Goal: Transaction & Acquisition: Purchase product/service

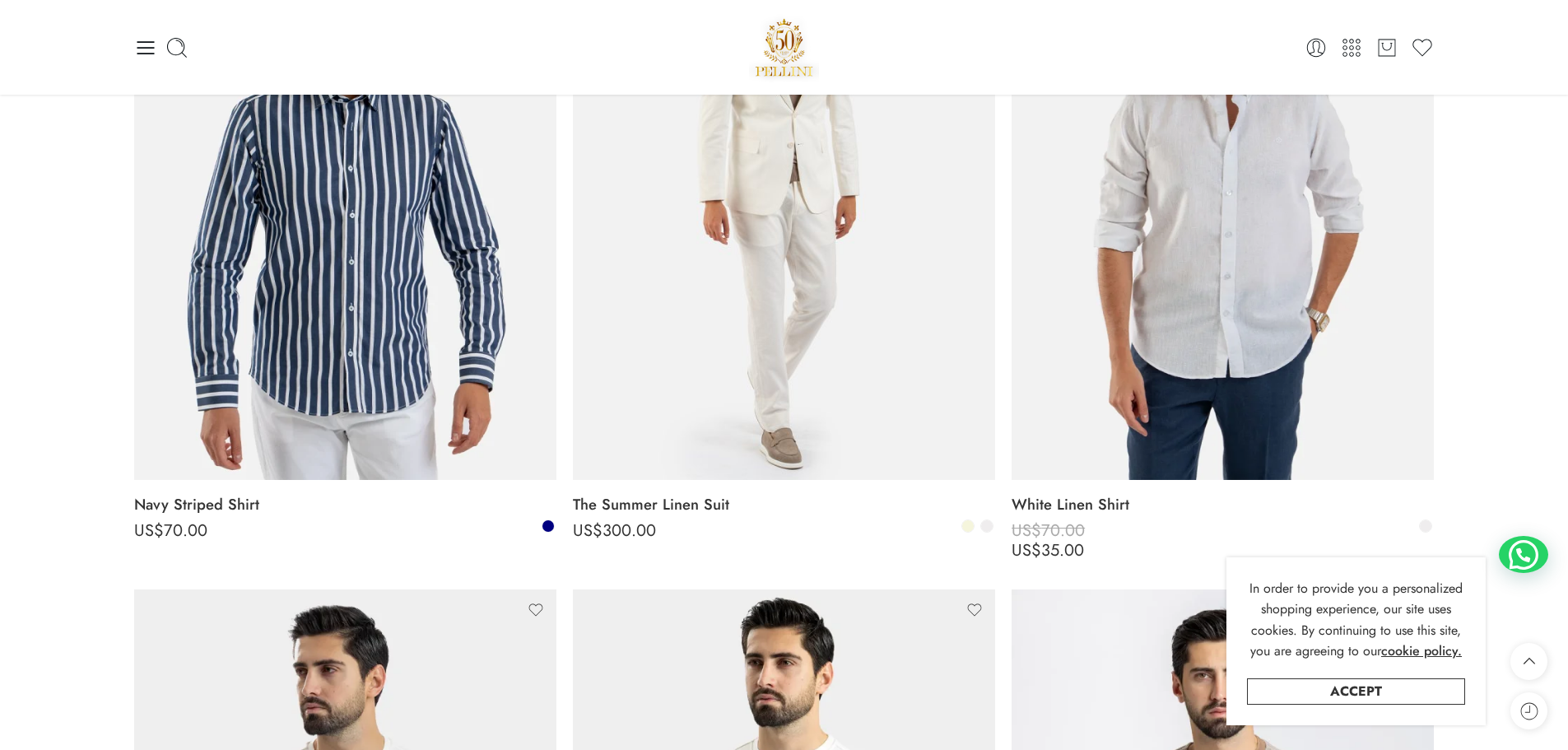
scroll to position [1564, 0]
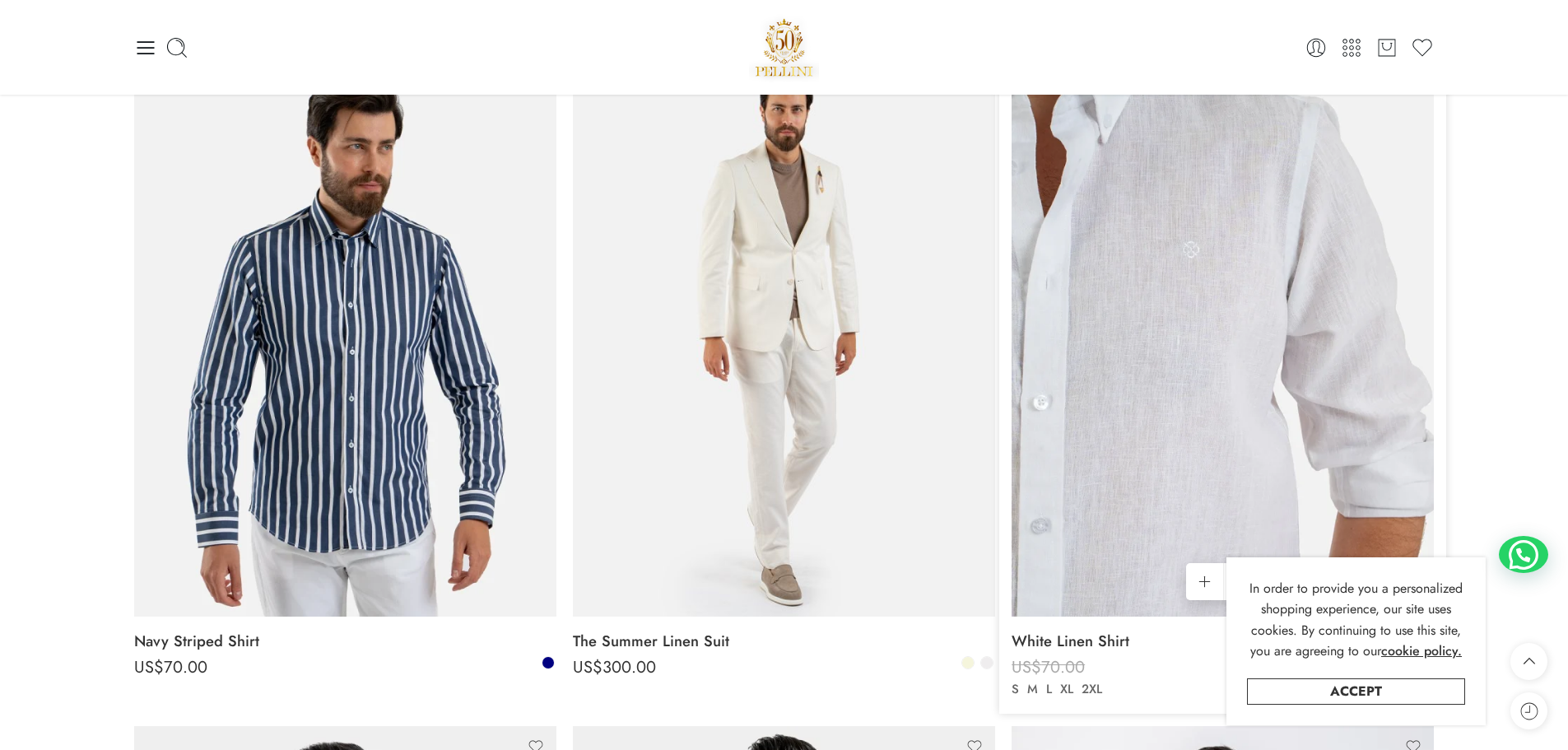
click at [1228, 322] on img at bounding box center [1223, 335] width 422 height 563
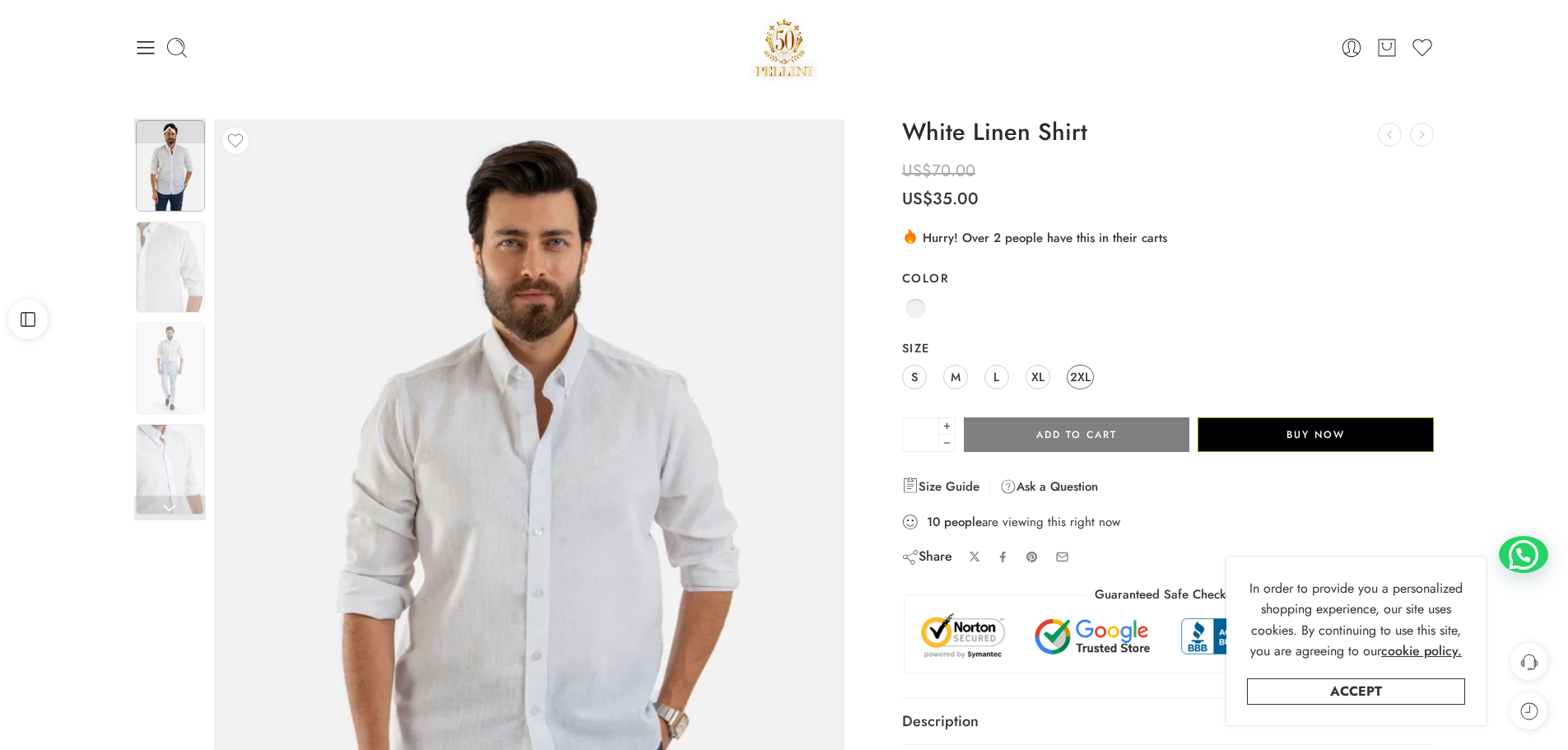
click at [1083, 380] on span "2XL" at bounding box center [1081, 375] width 21 height 22
click at [918, 303] on span at bounding box center [916, 308] width 21 height 21
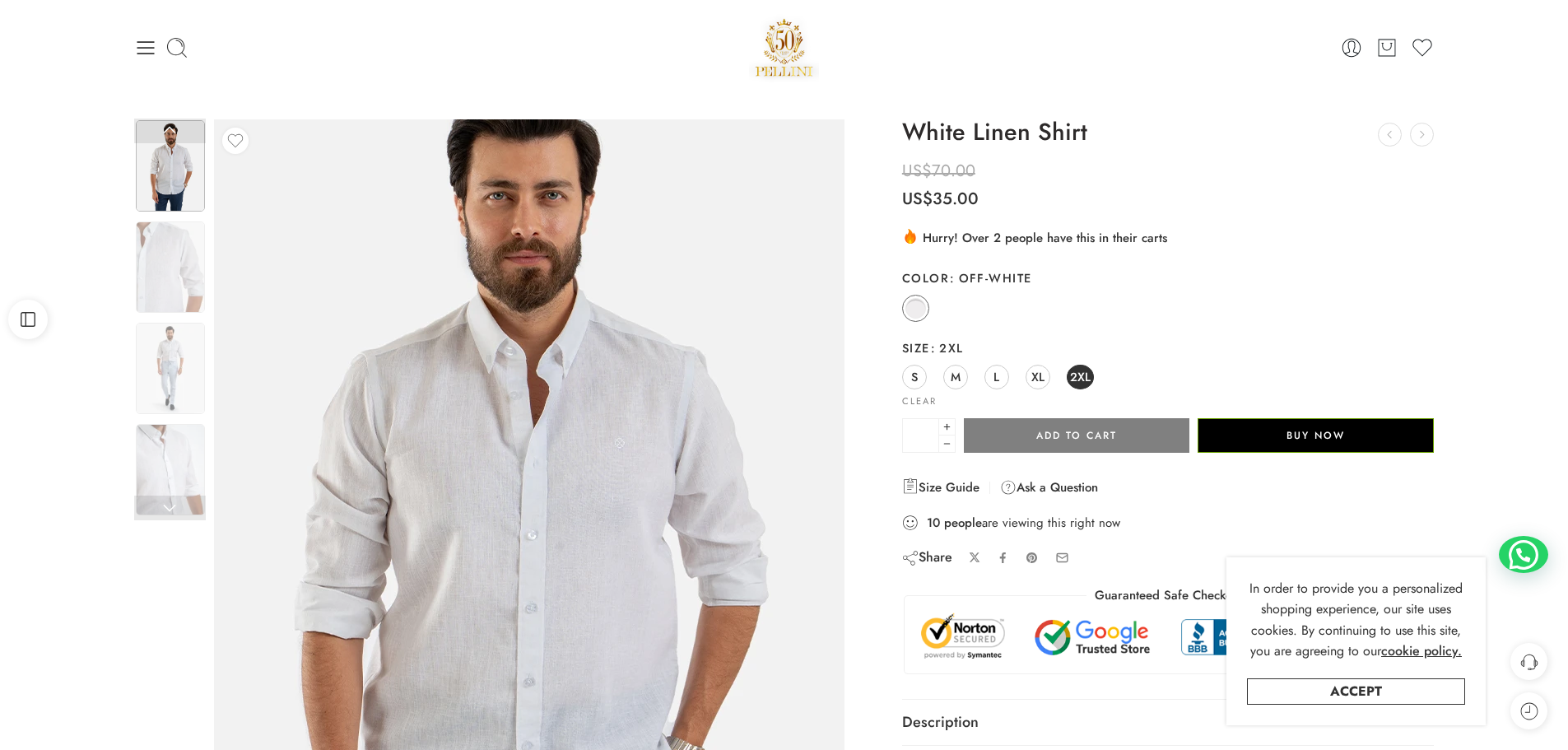
click at [573, 509] on img at bounding box center [520, 545] width 741 height 988
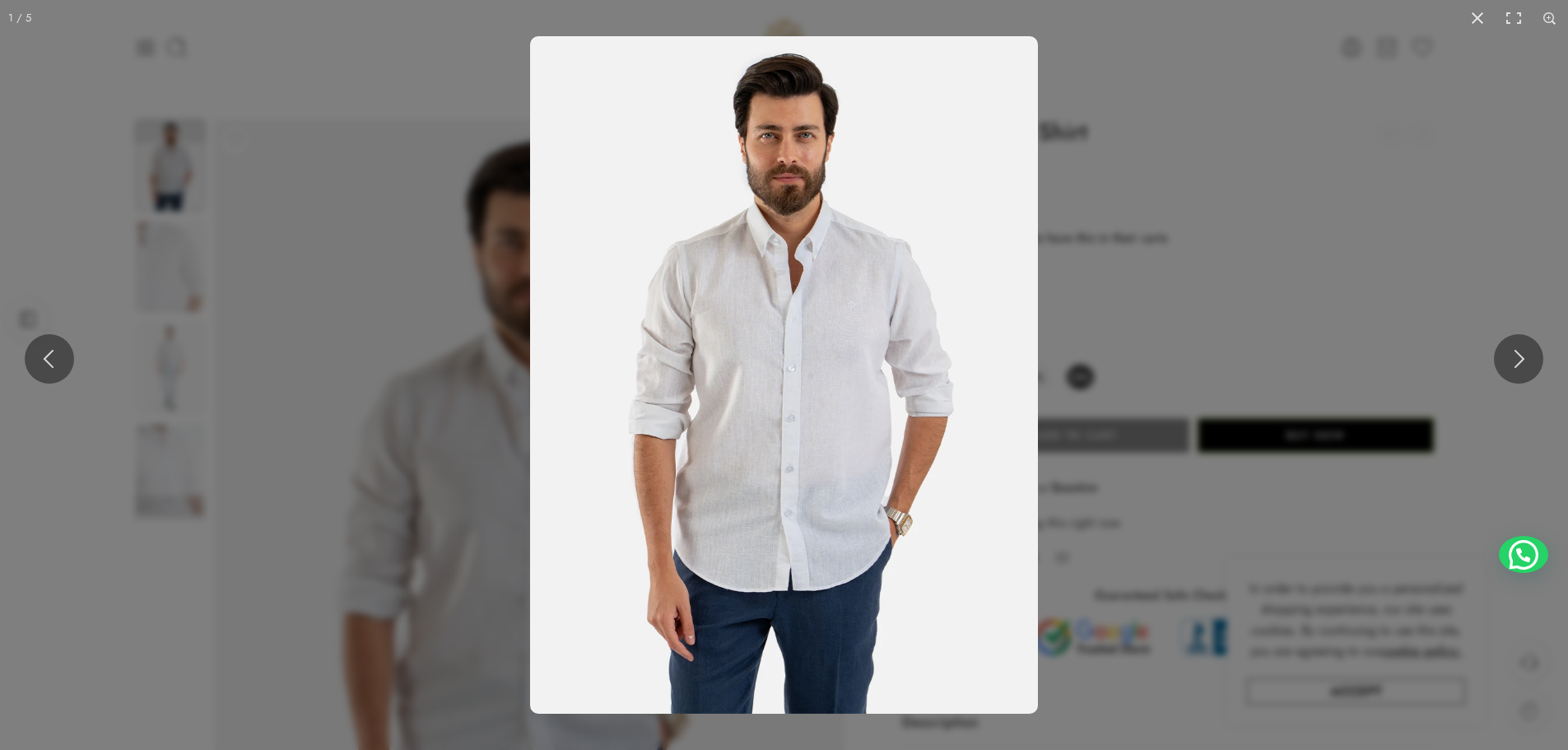
click at [706, 423] on img at bounding box center [784, 375] width 508 height 678
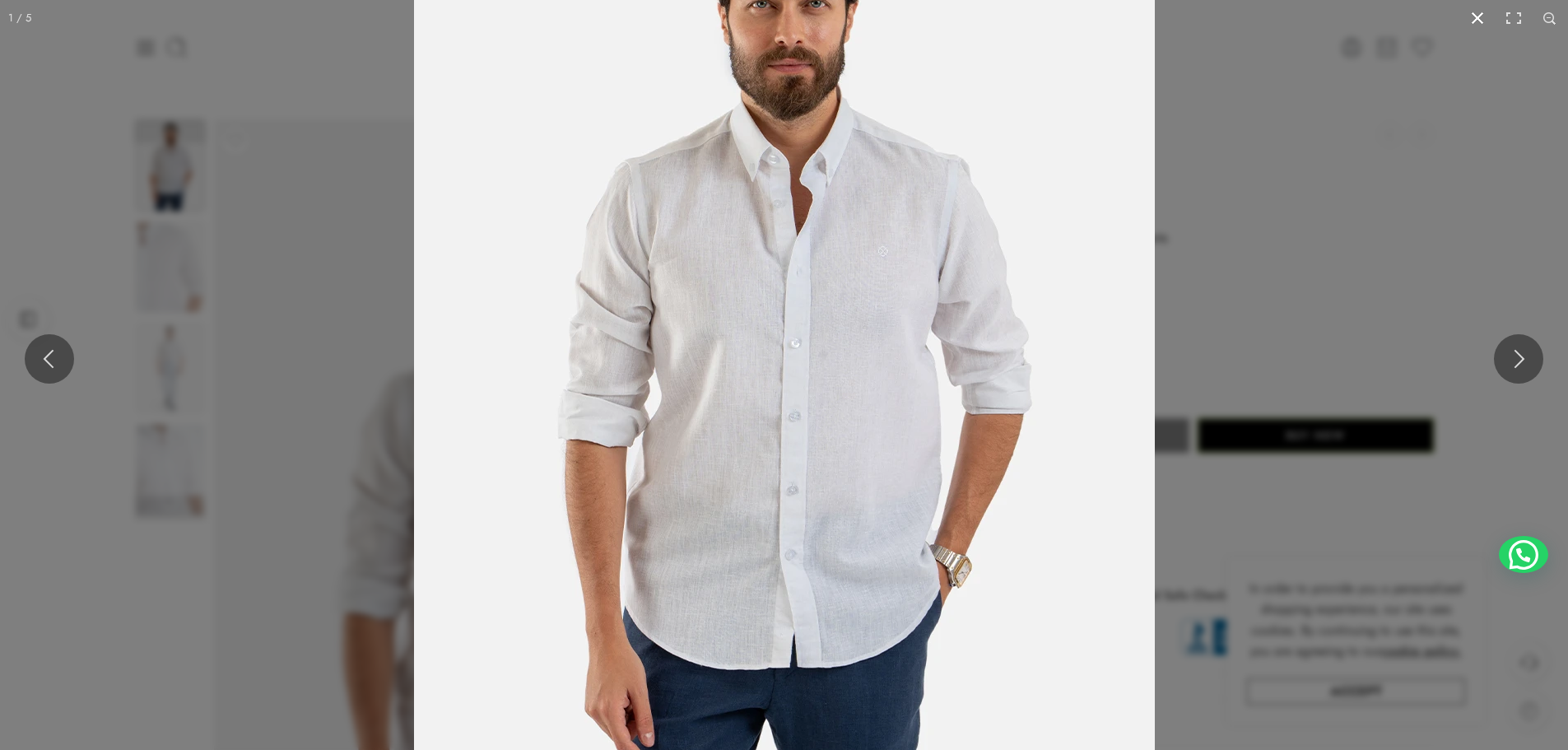
click at [1475, 15] on button at bounding box center [1478, 18] width 36 height 36
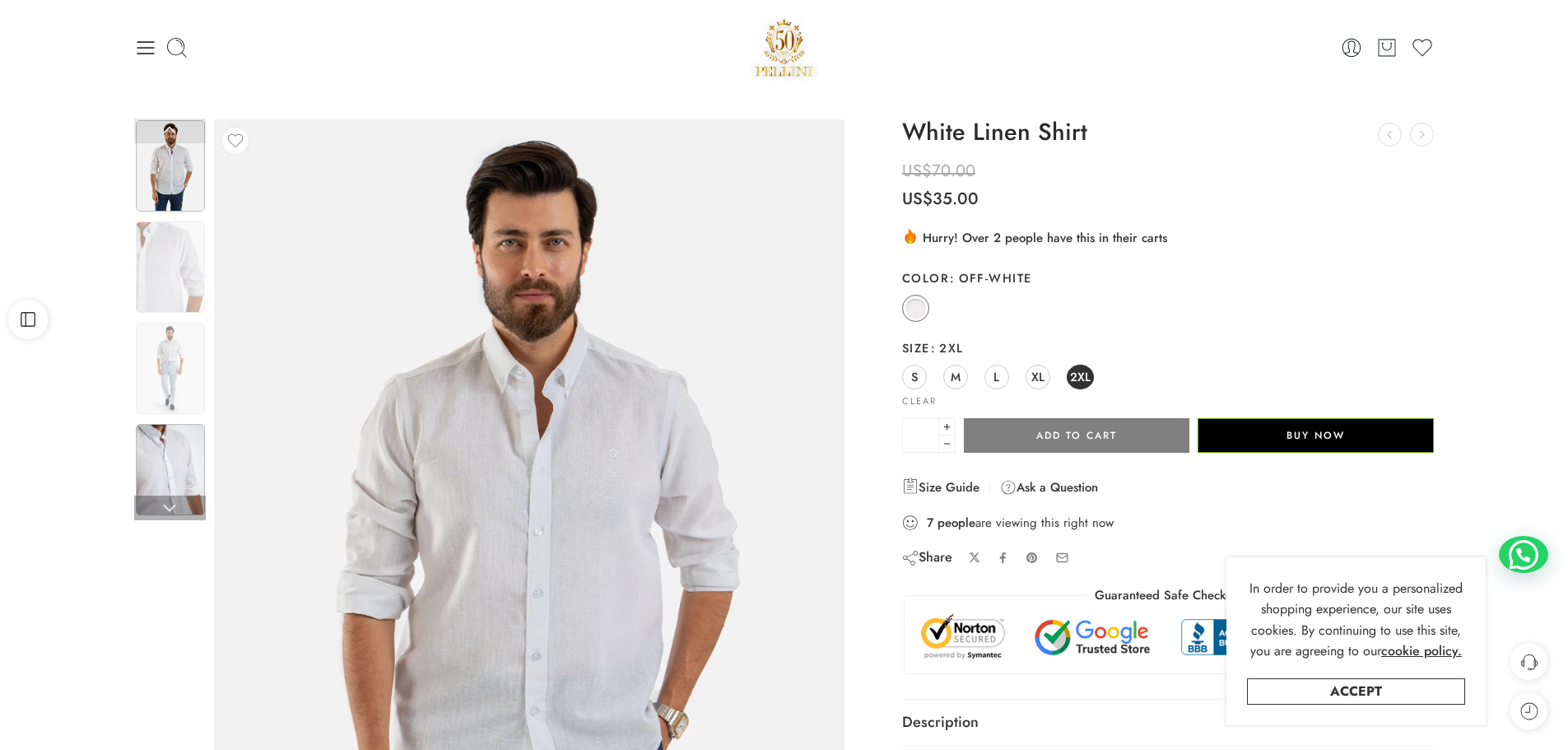
click at [182, 472] on img at bounding box center [170, 470] width 69 height 91
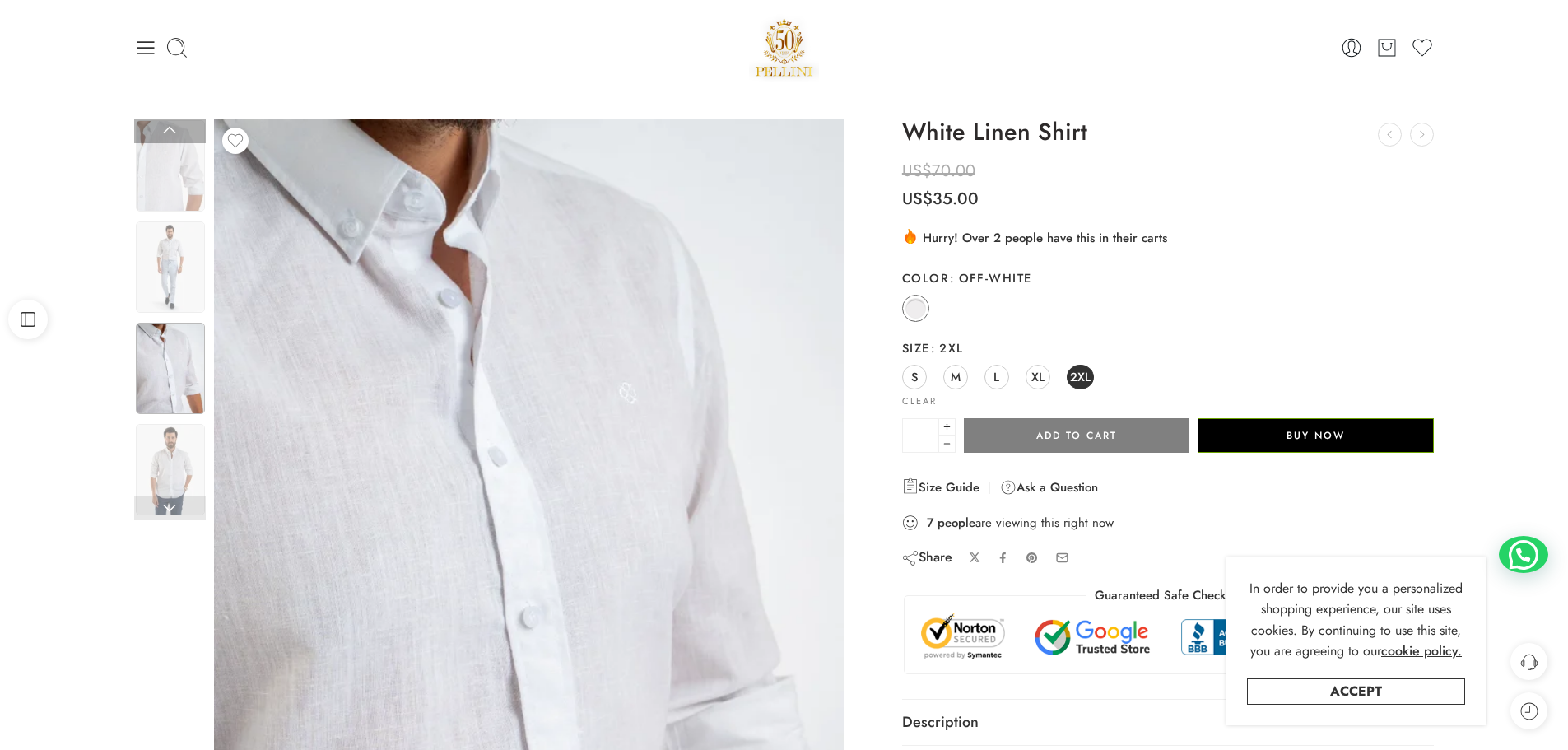
click at [177, 383] on img at bounding box center [170, 368] width 69 height 91
click at [170, 292] on img at bounding box center [170, 267] width 69 height 91
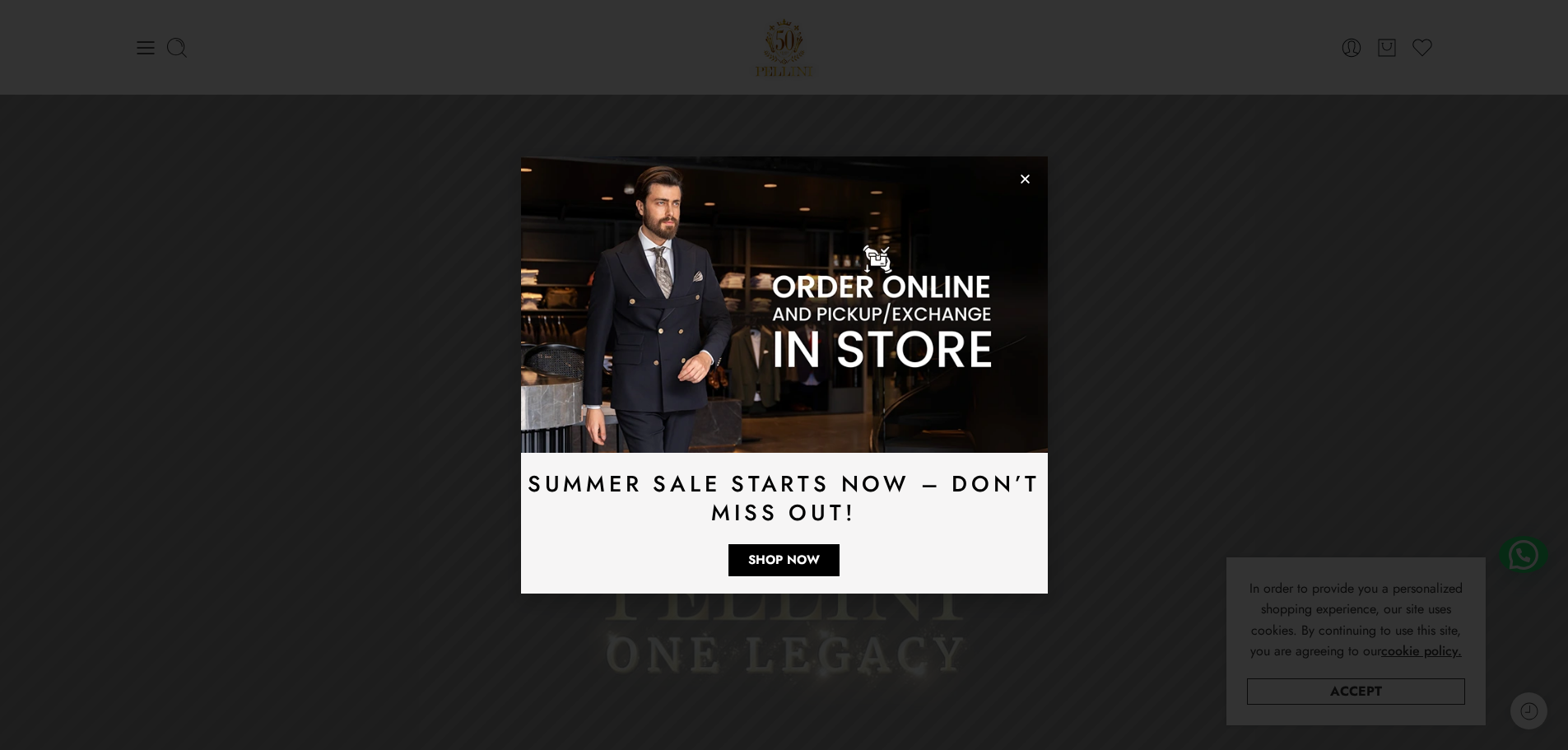
click at [1027, 180] on icon "Close" at bounding box center [1025, 179] width 12 height 12
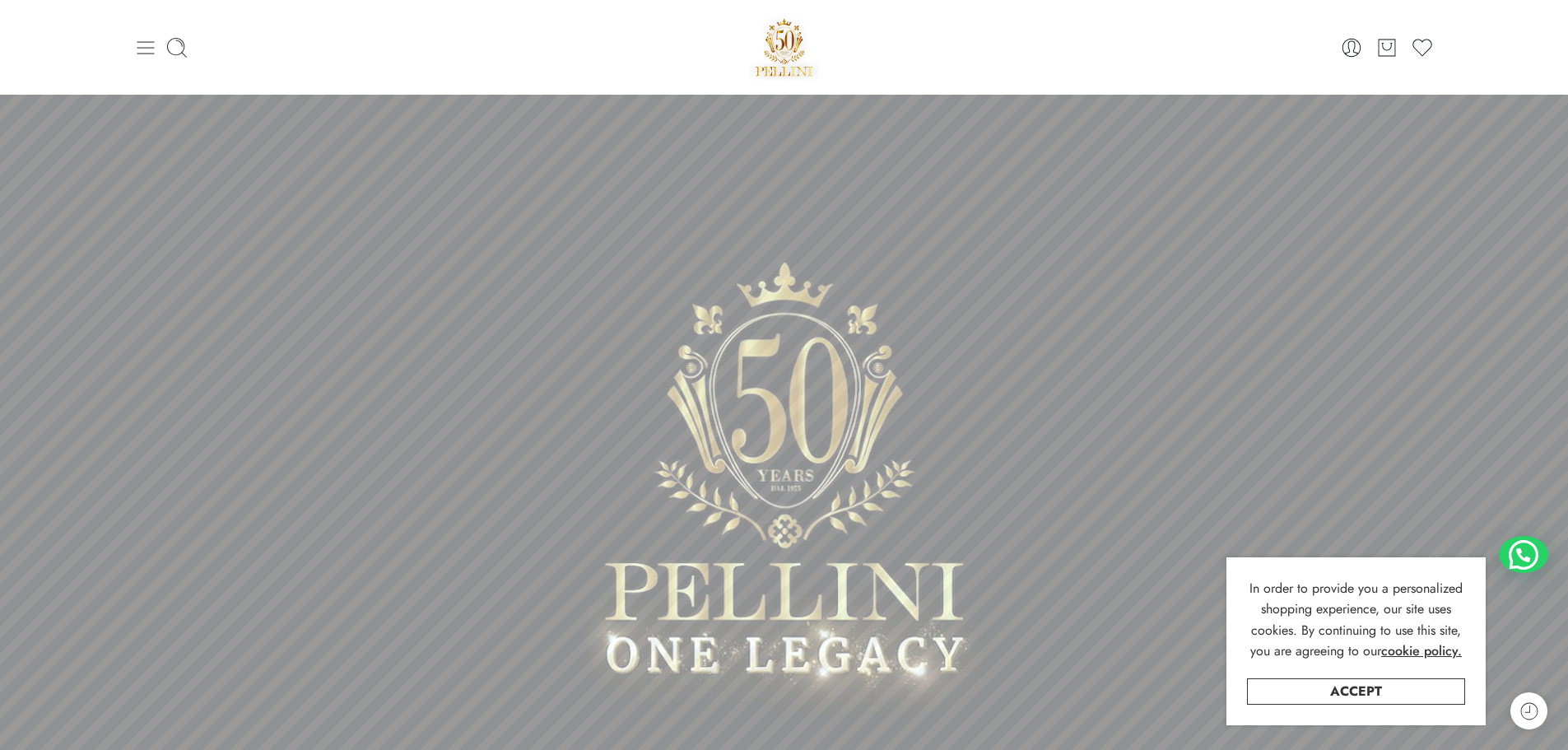
click at [147, 50] on icon at bounding box center [145, 48] width 23 height 23
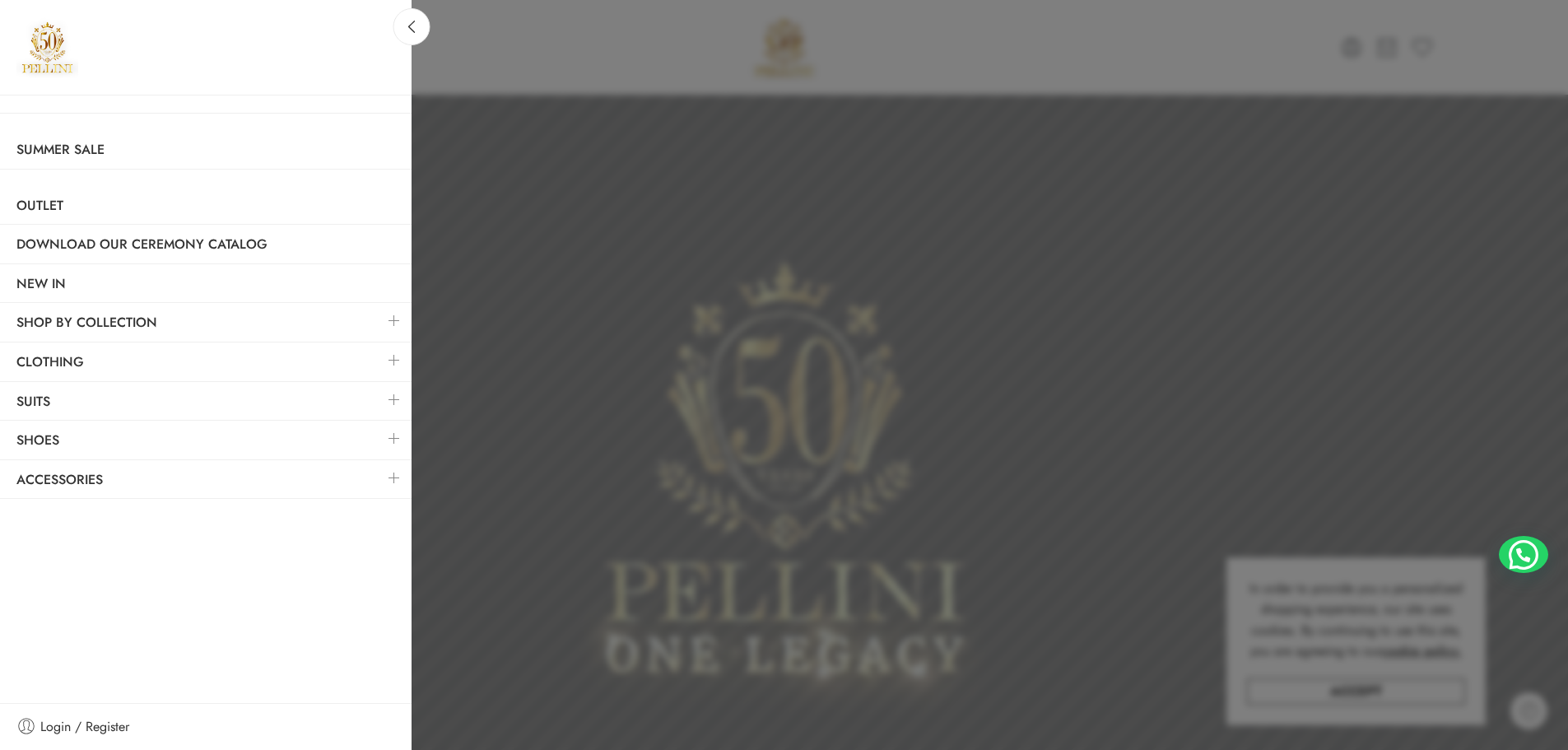
click at [395, 321] on link at bounding box center [395, 320] width 34 height 35
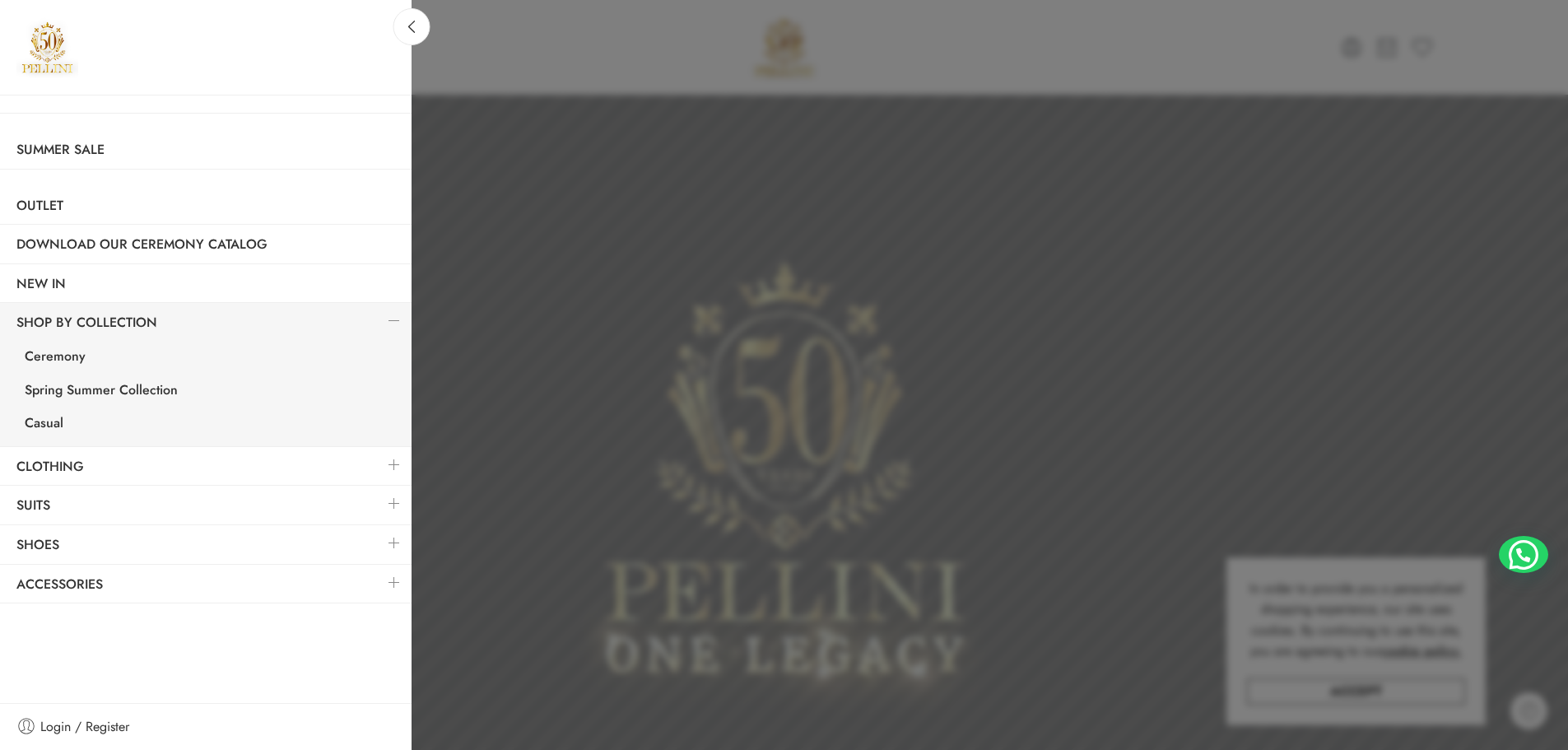
click at [393, 464] on link at bounding box center [395, 464] width 34 height 35
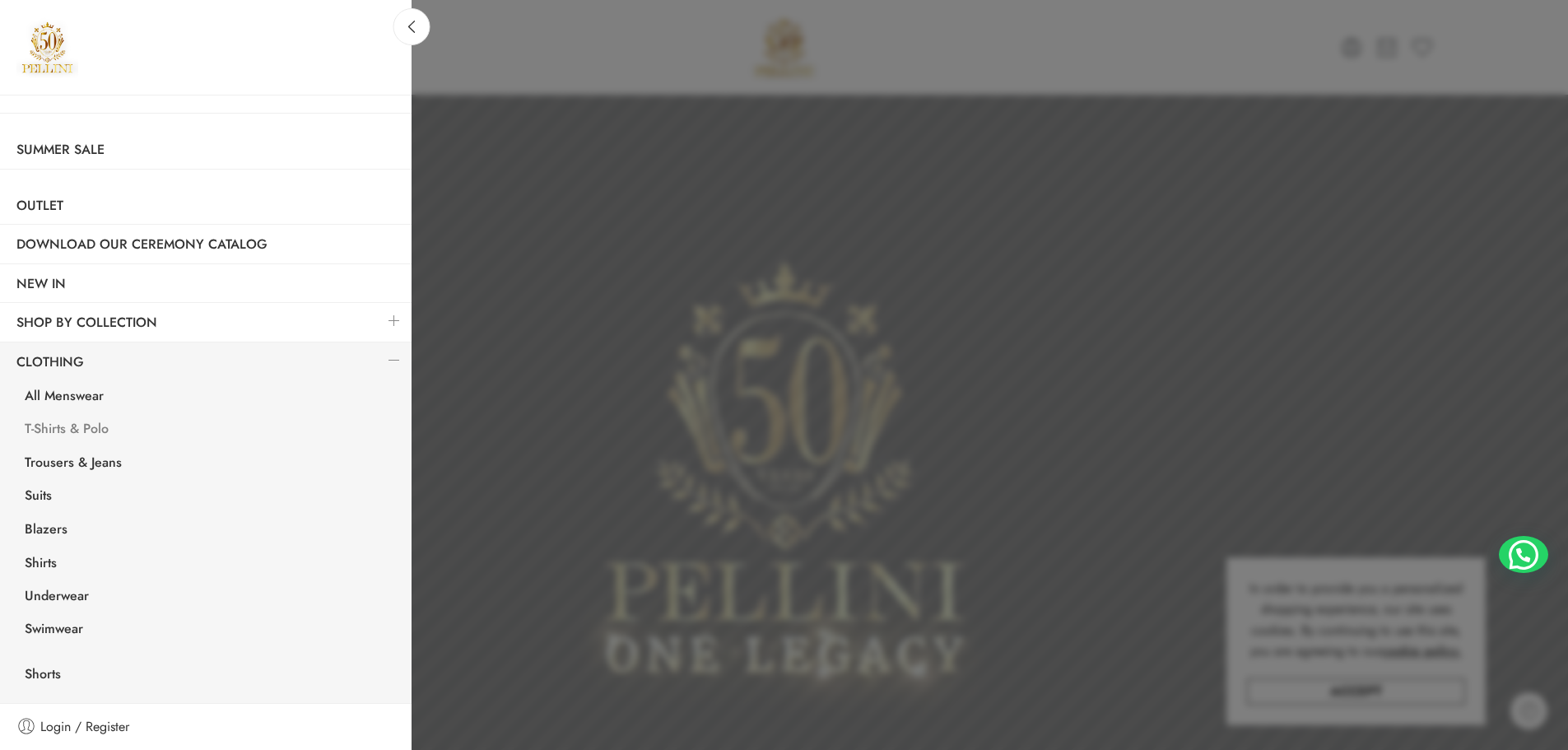
click at [81, 432] on link "T-Shirts & Polo" at bounding box center [210, 431] width 403 height 33
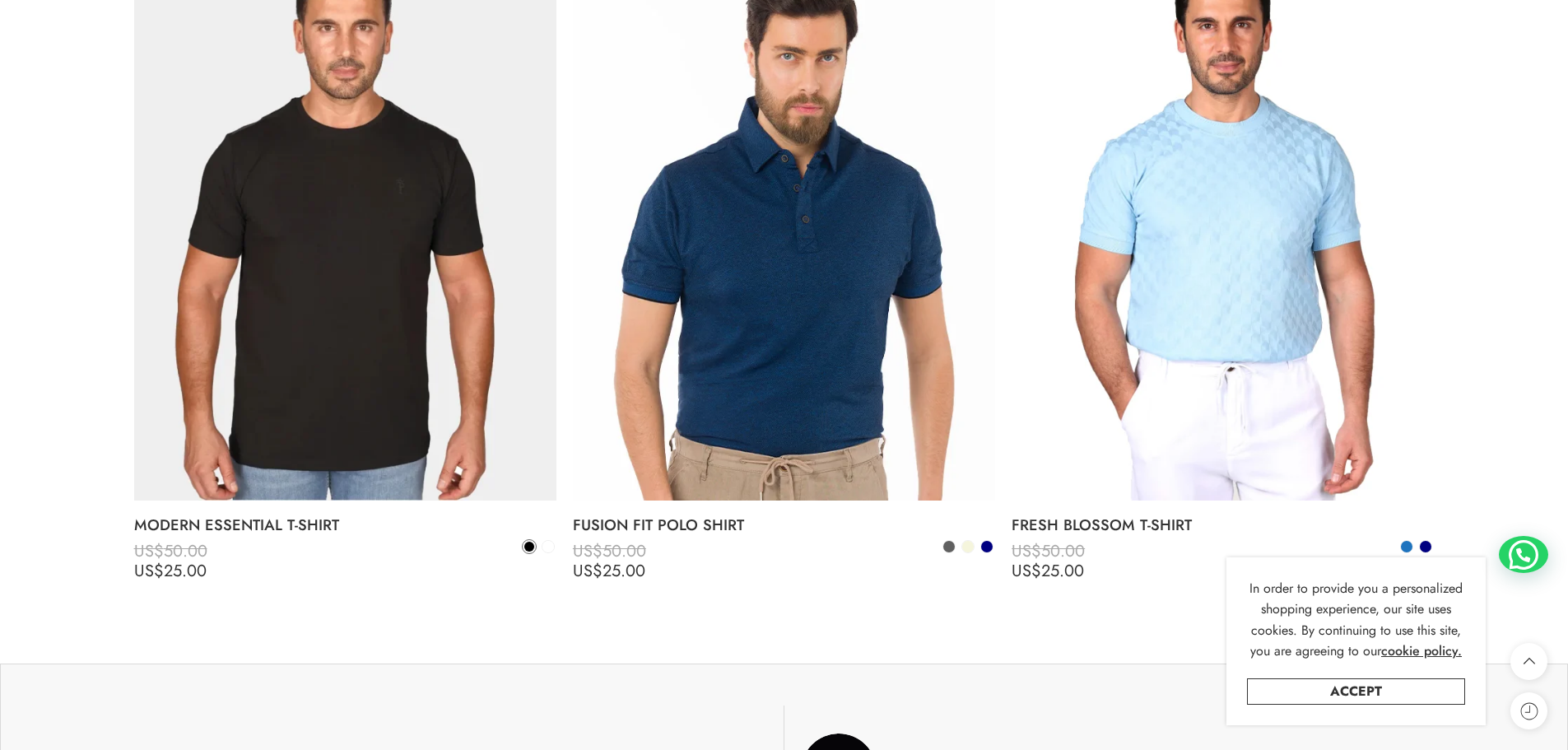
scroll to position [6337, 0]
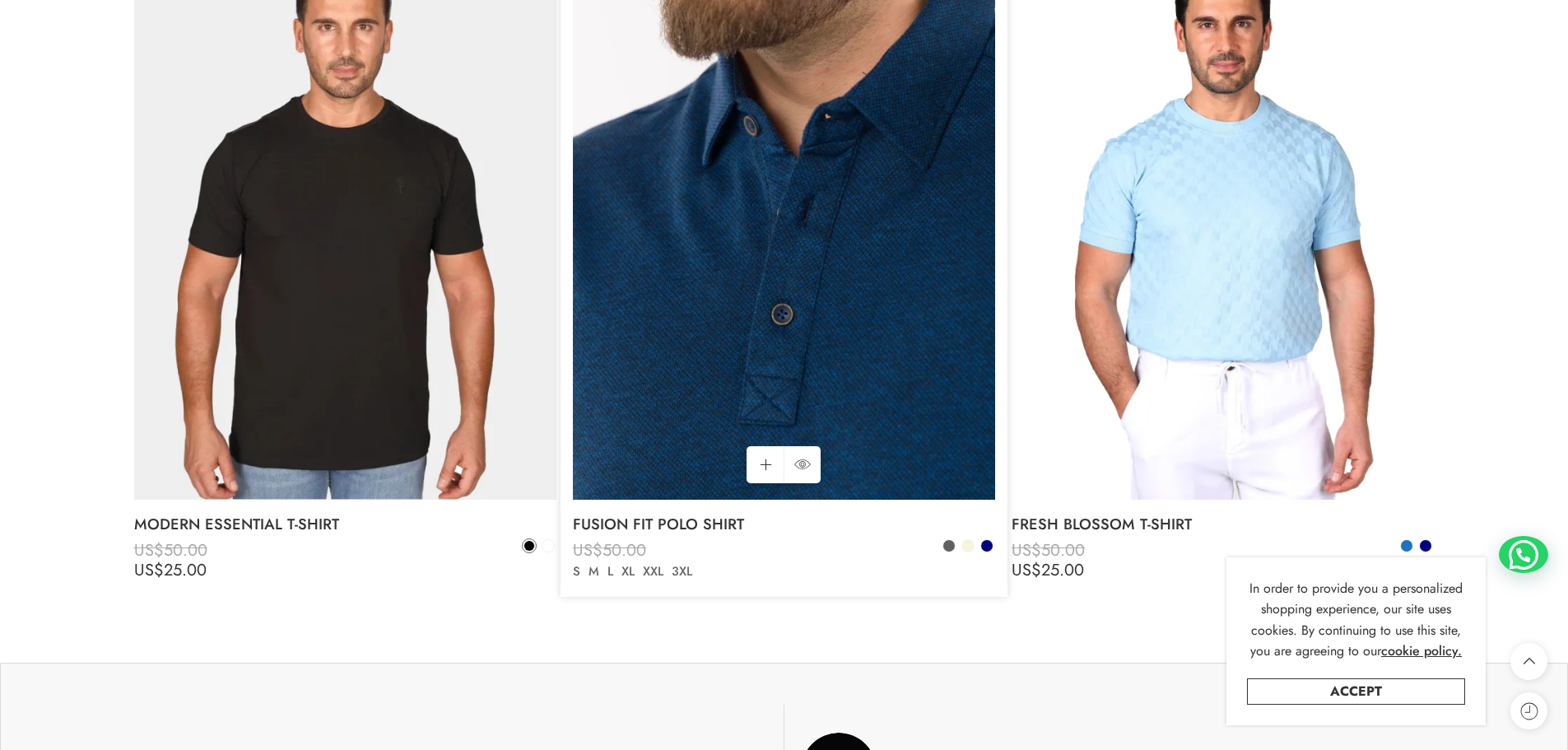
click at [830, 278] on img at bounding box center [784, 217] width 422 height 563
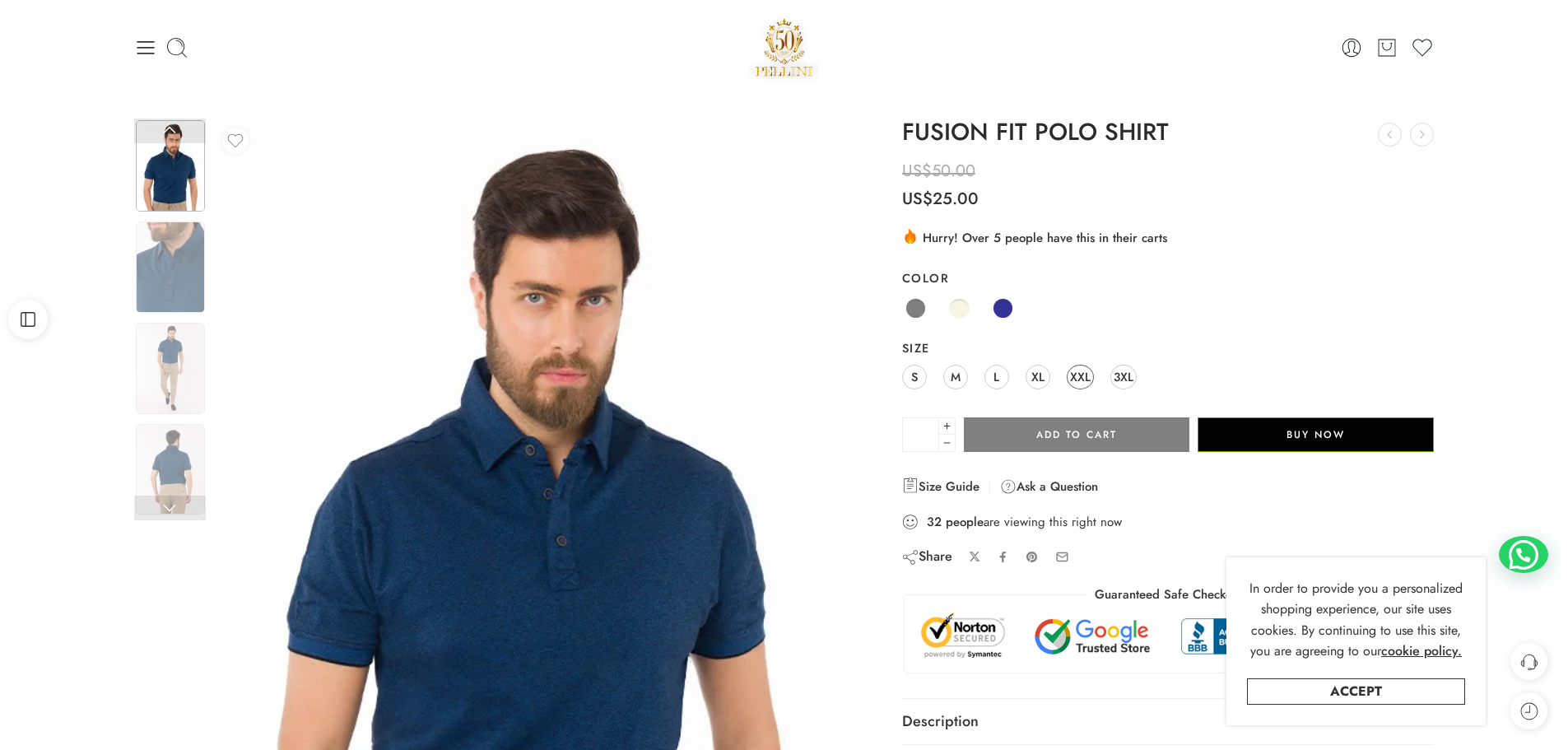
click at [1081, 377] on span "XXL" at bounding box center [1081, 375] width 21 height 22
click at [918, 309] on span at bounding box center [916, 308] width 21 height 21
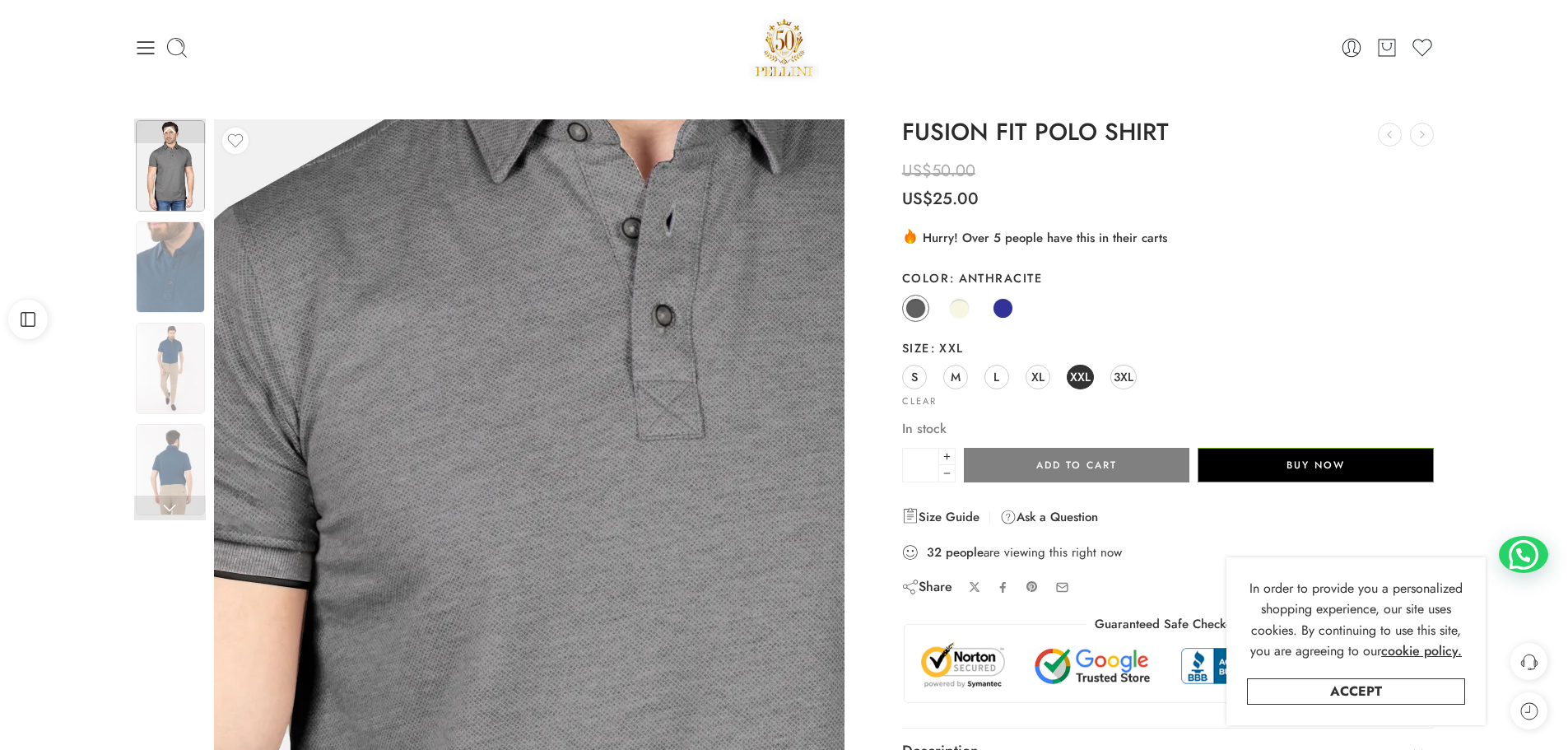
click at [470, 537] on img at bounding box center [619, 559] width 1580 height 2107
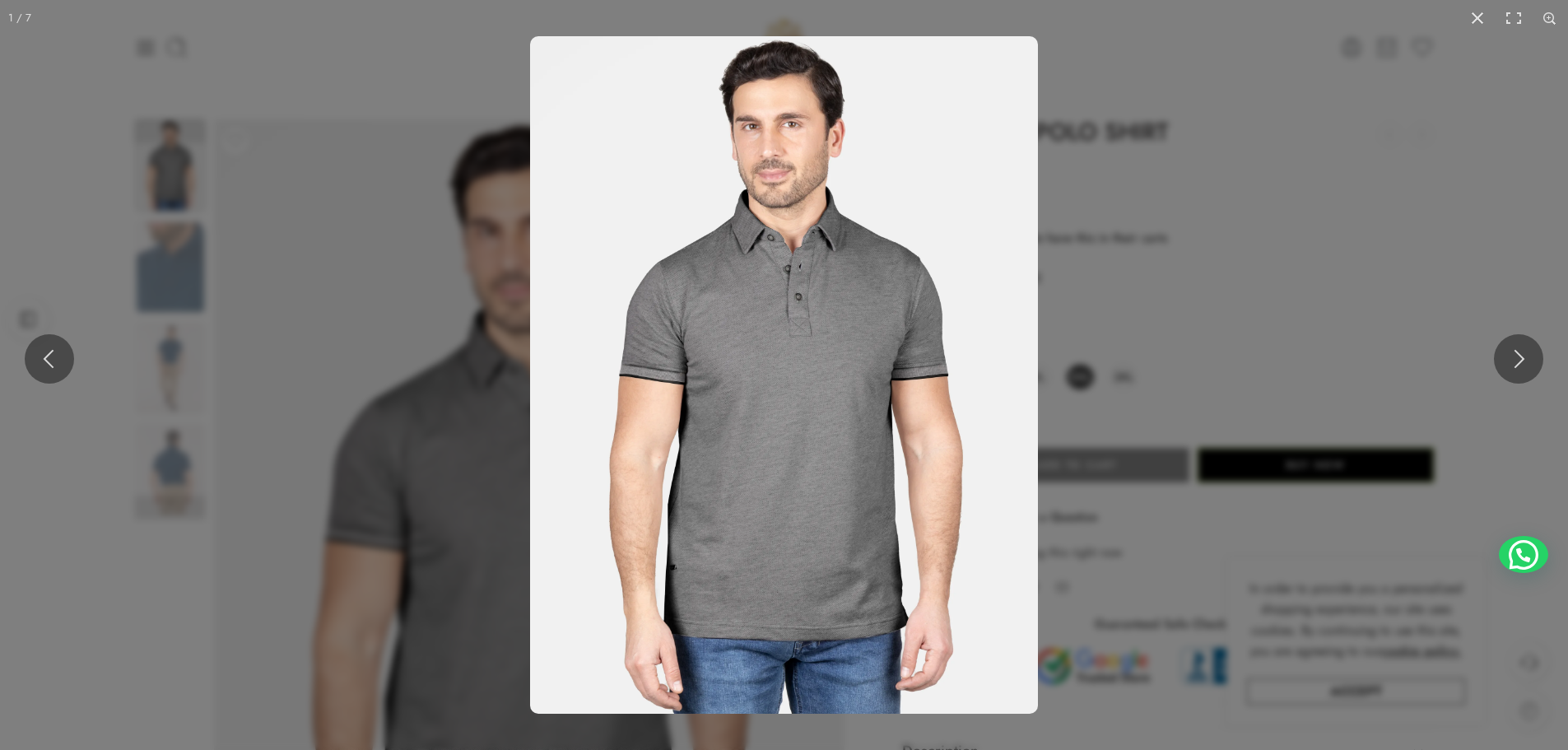
click at [783, 442] on img at bounding box center [784, 375] width 508 height 678
click at [1478, 22] on button at bounding box center [1478, 18] width 36 height 36
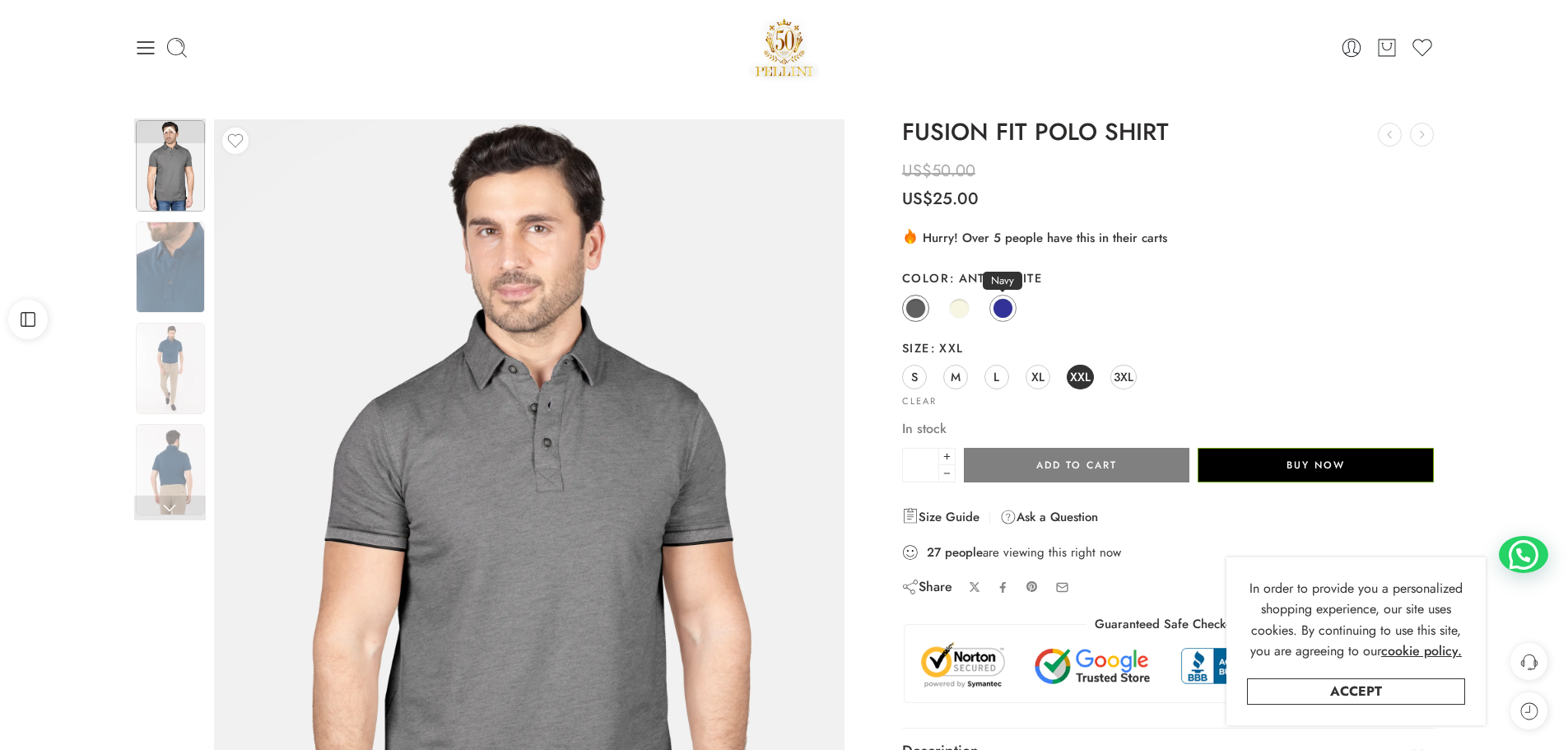
click at [1005, 307] on span at bounding box center [1003, 308] width 21 height 21
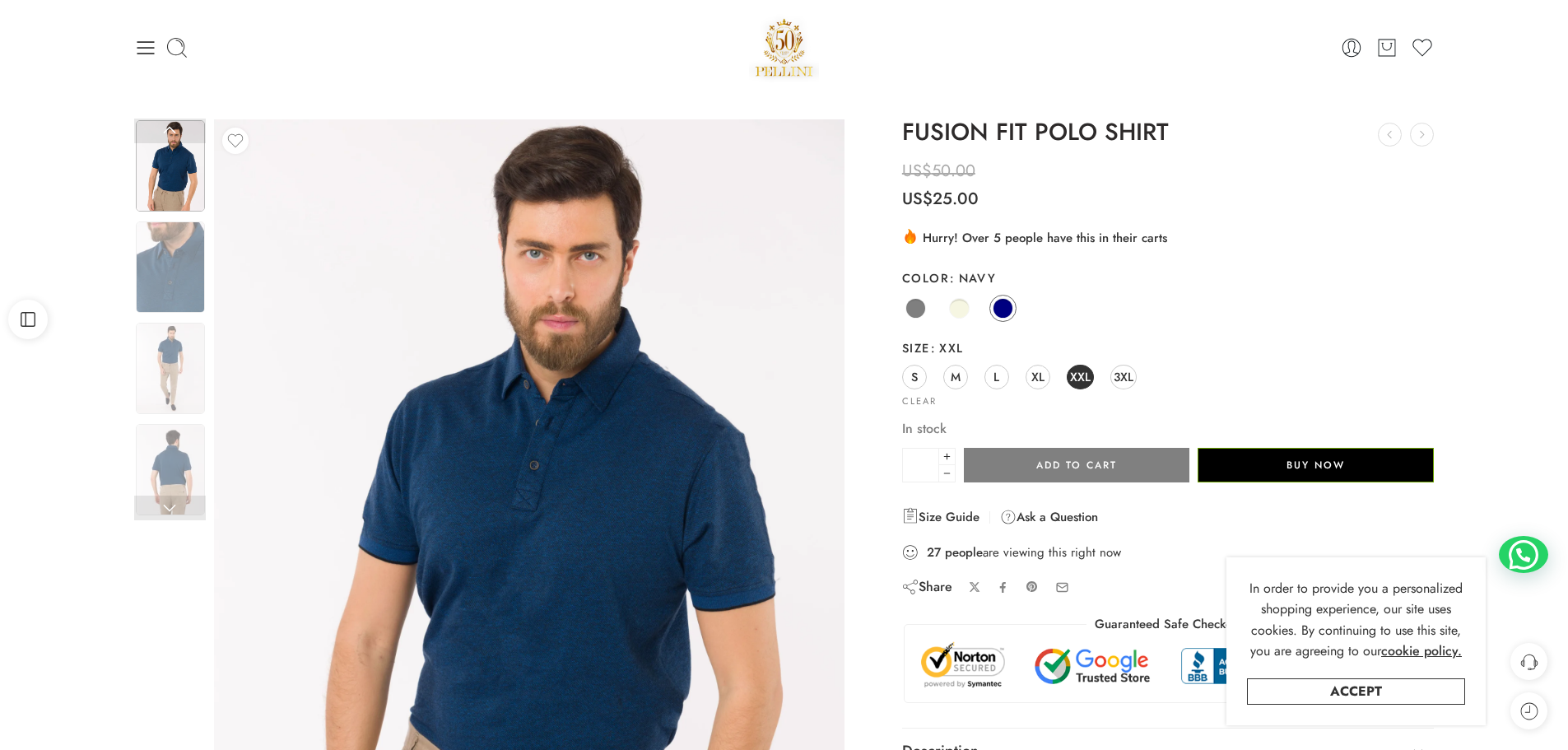
click at [561, 477] on img at bounding box center [481, 633] width 1580 height 2107
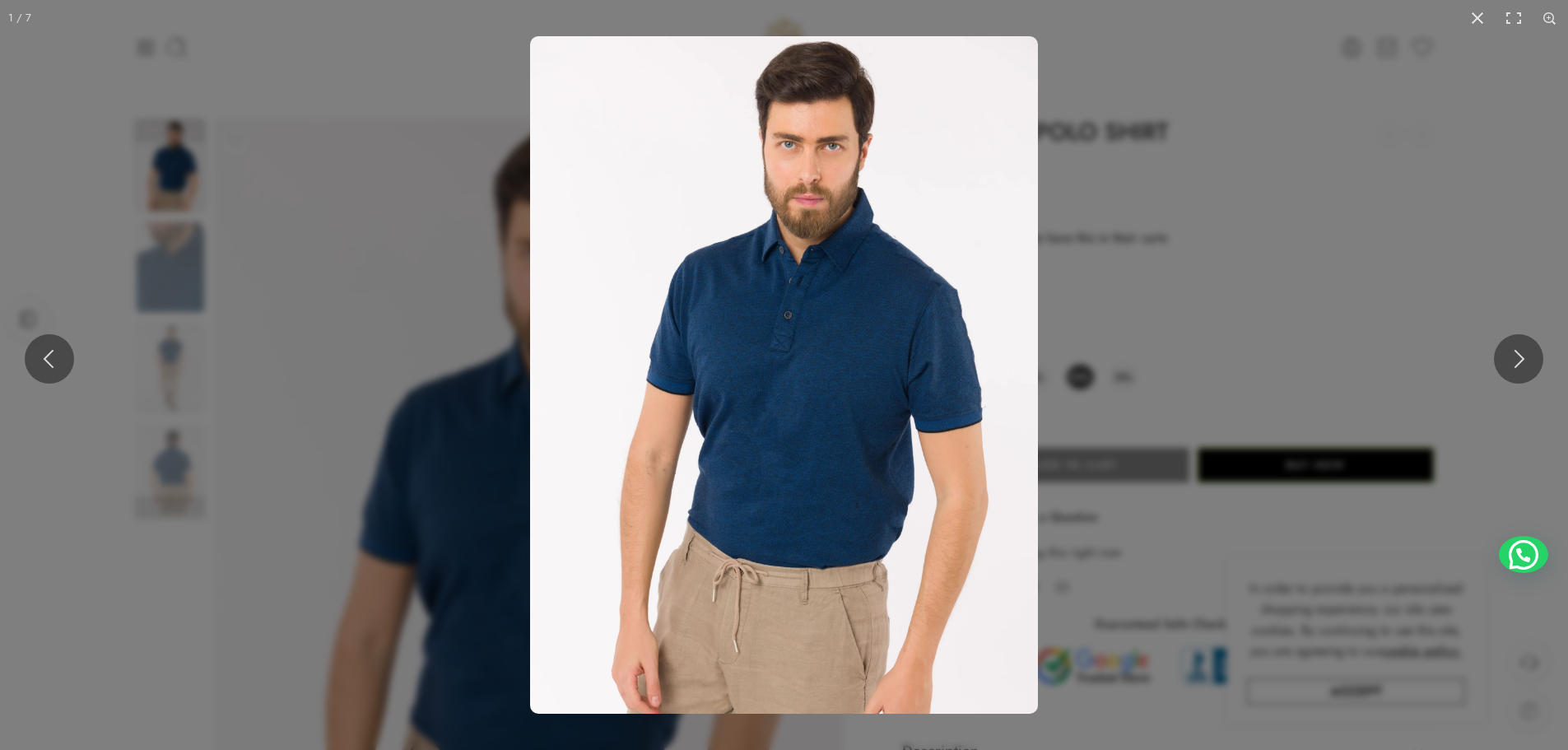
click at [836, 431] on img at bounding box center [784, 375] width 508 height 678
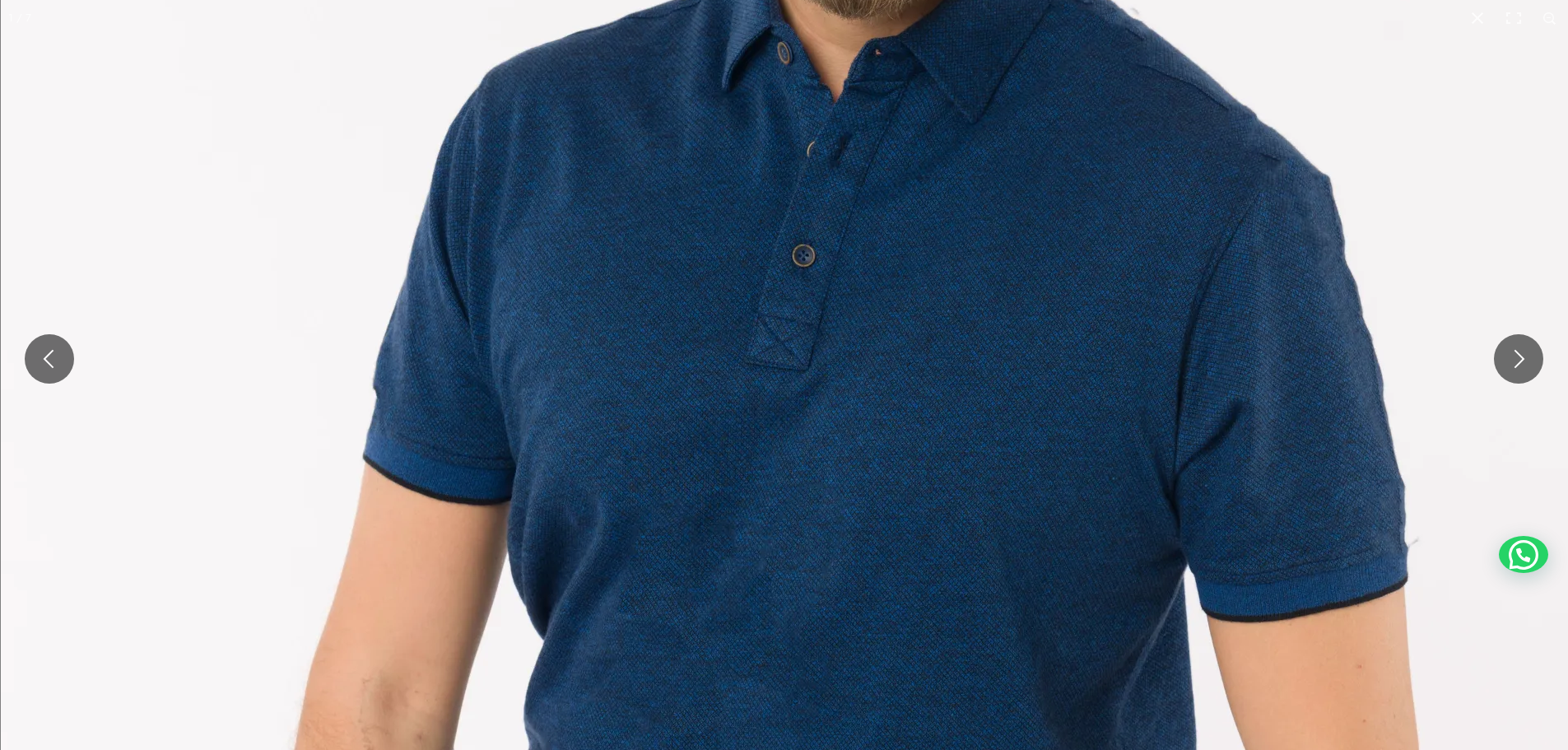
click at [862, 491] on img at bounding box center [791, 442] width 1580 height 2107
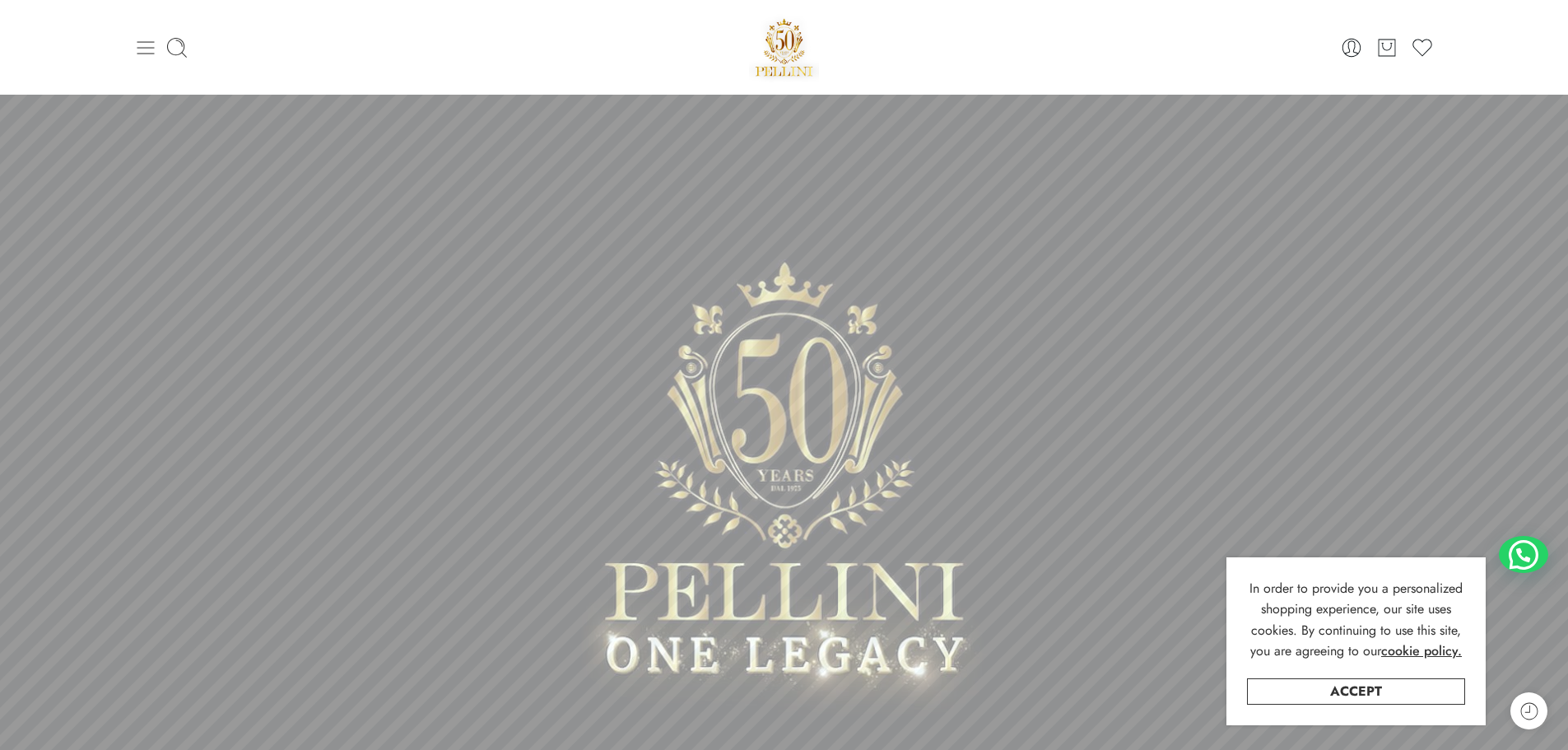
click at [152, 49] on icon at bounding box center [145, 48] width 23 height 23
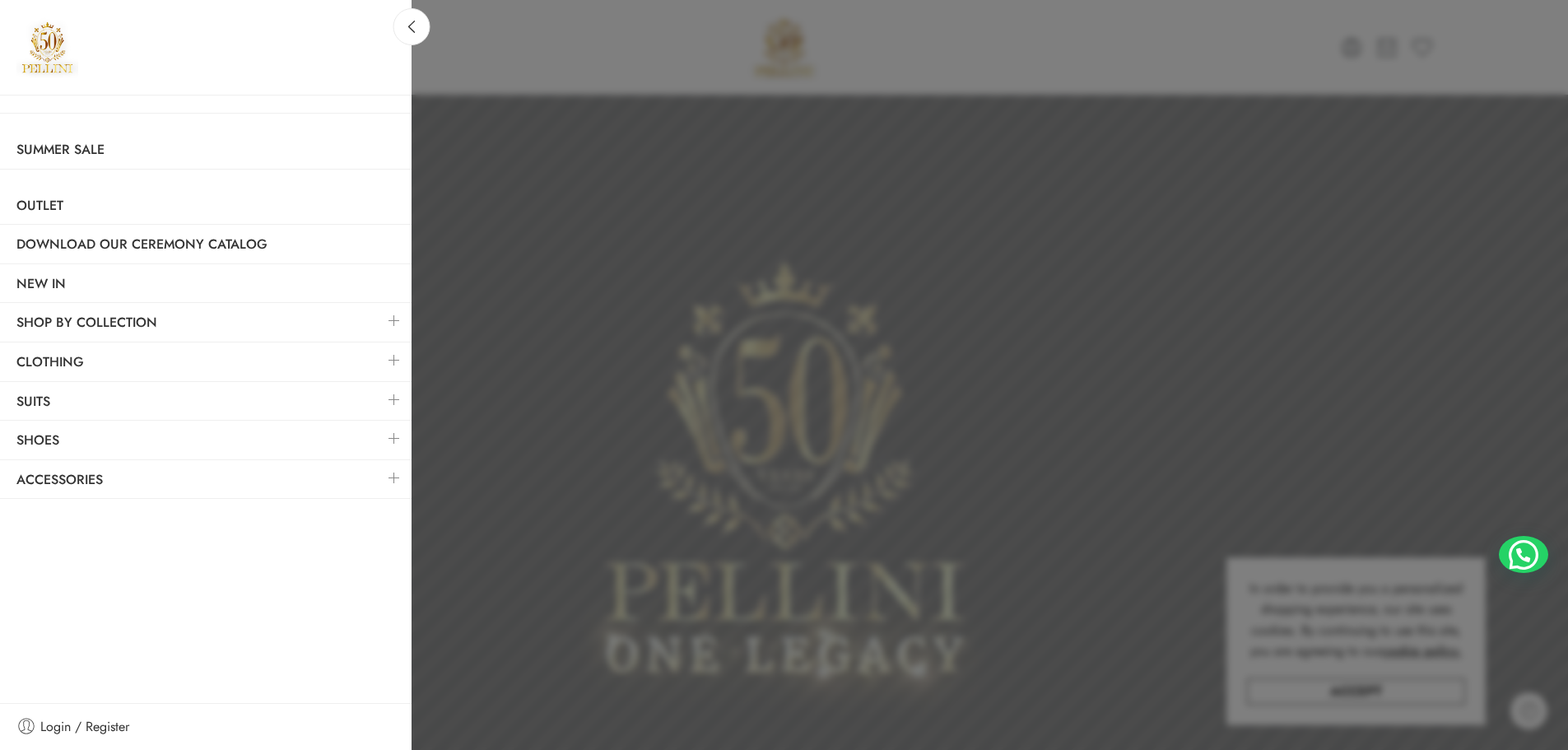
click at [390, 440] on link at bounding box center [395, 437] width 34 height 35
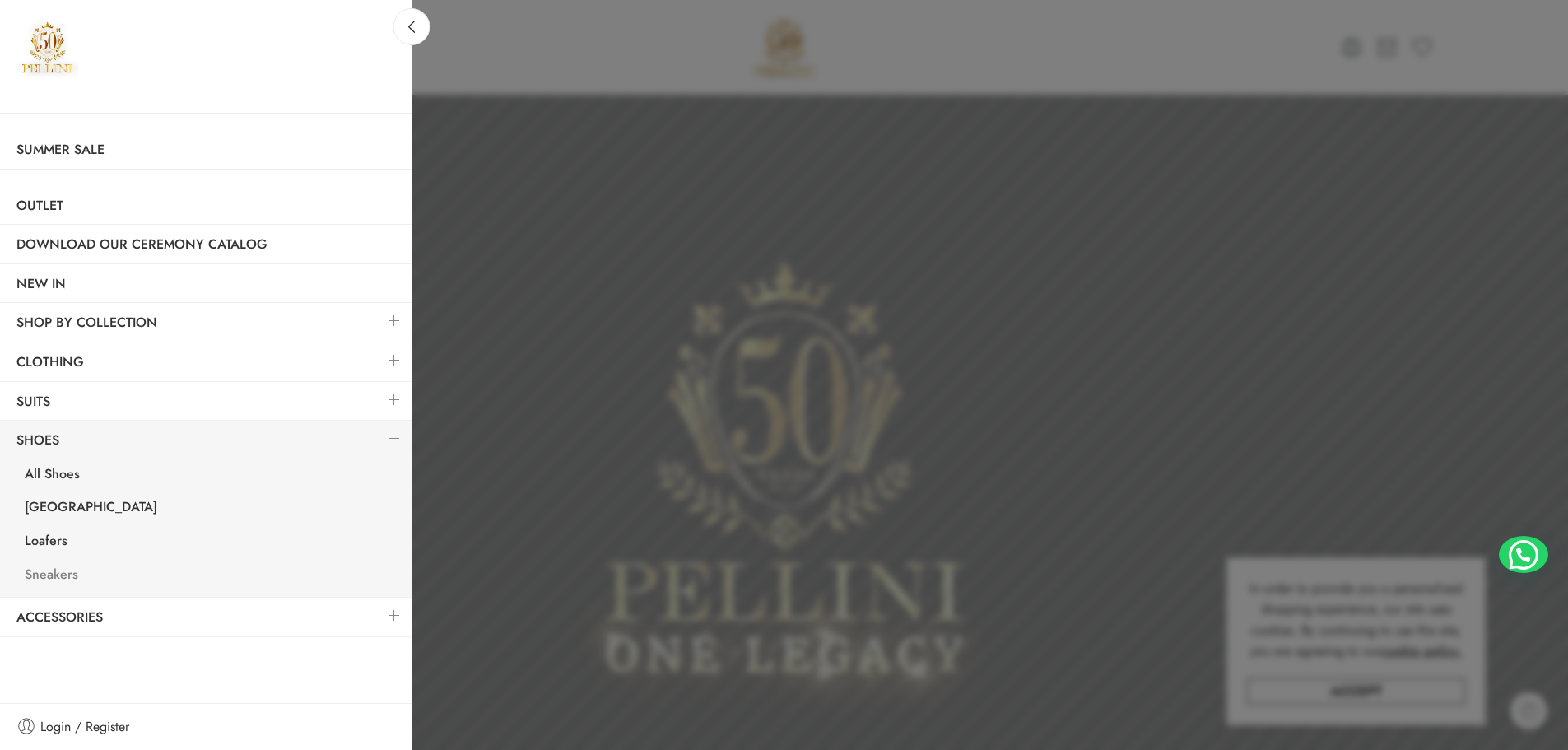
click at [59, 573] on link "Sneakers" at bounding box center [210, 576] width 403 height 33
click at [397, 361] on link at bounding box center [395, 359] width 34 height 35
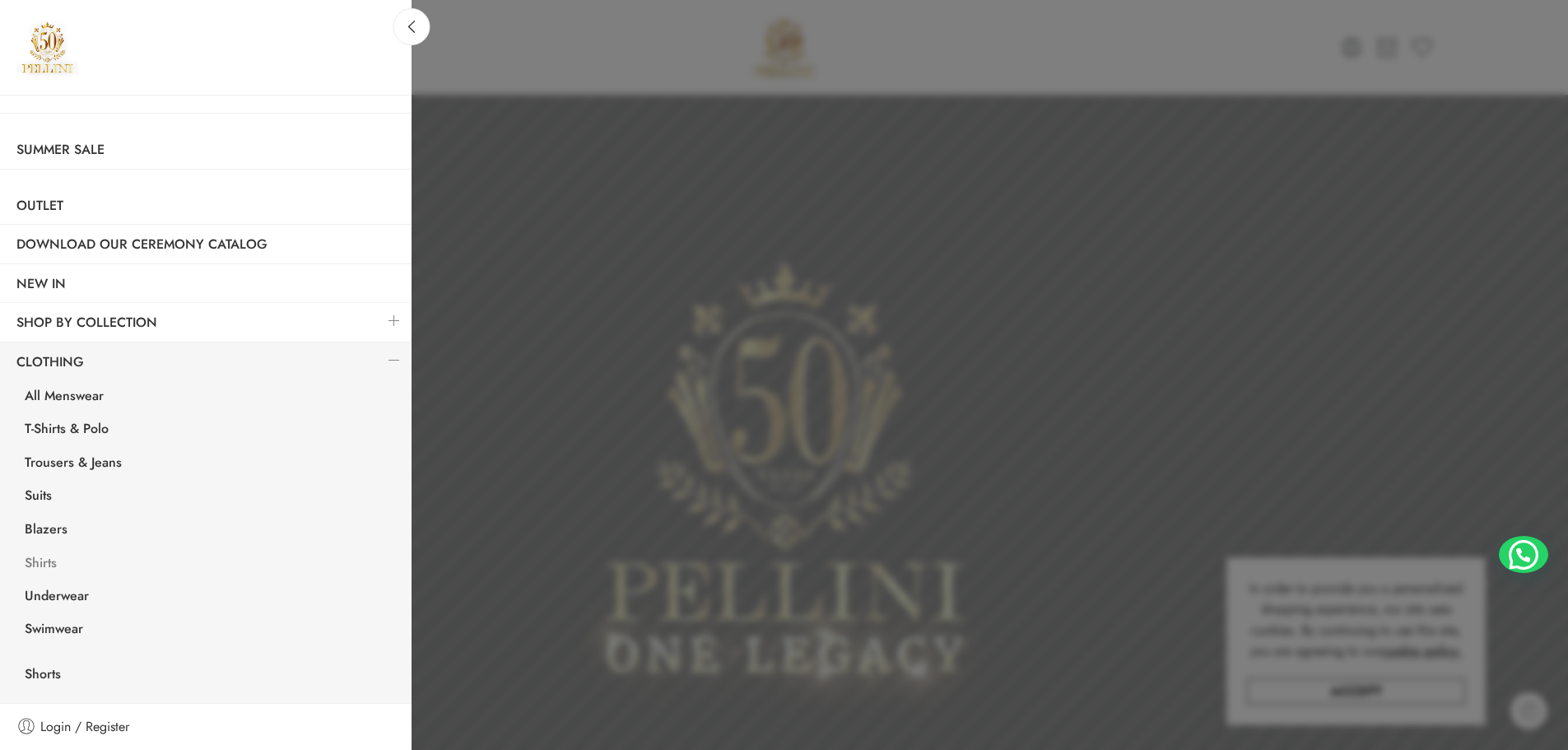
click at [43, 561] on link "Shirts" at bounding box center [210, 565] width 403 height 33
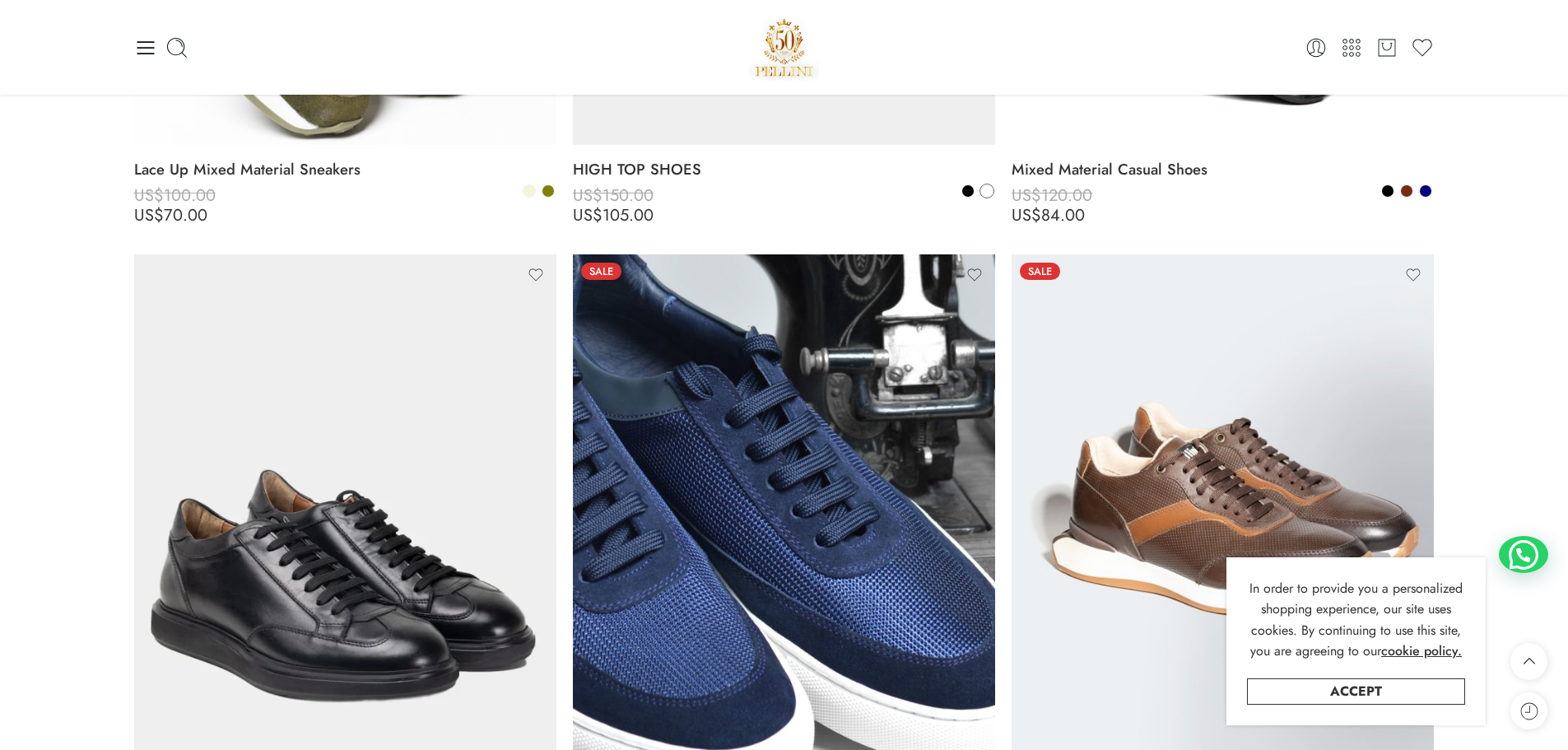
scroll to position [1811, 0]
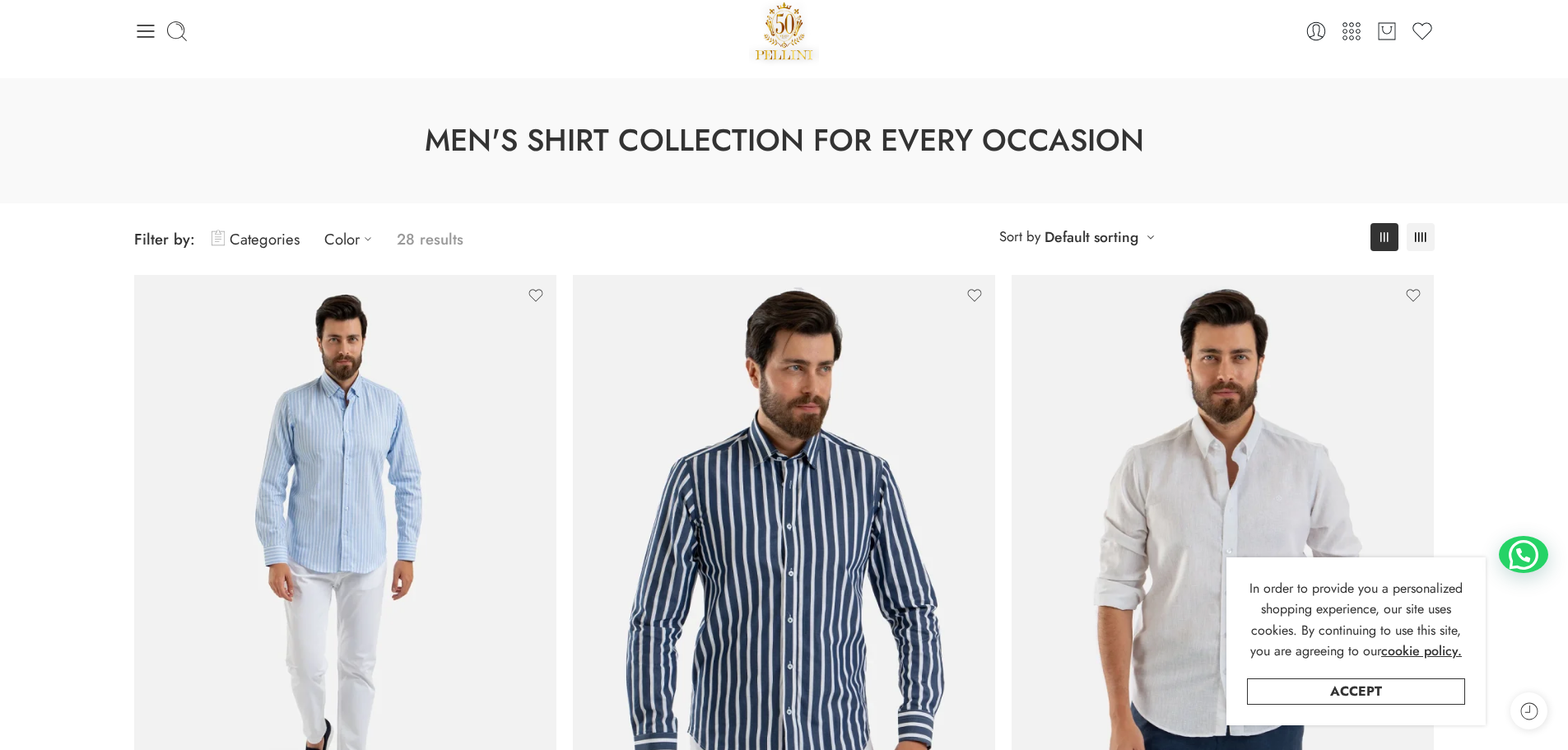
scroll to position [329, 0]
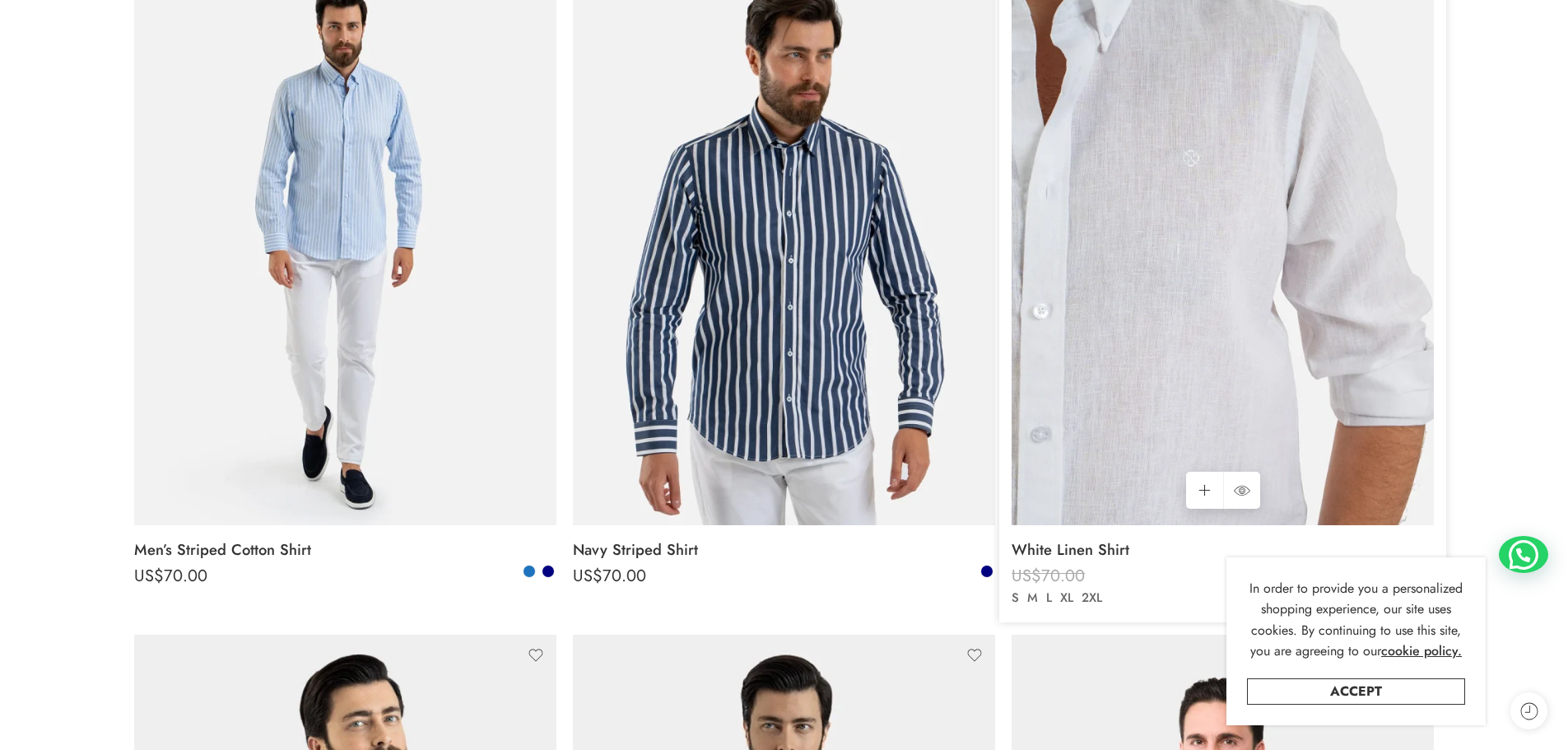
click at [1252, 222] on img at bounding box center [1223, 243] width 422 height 563
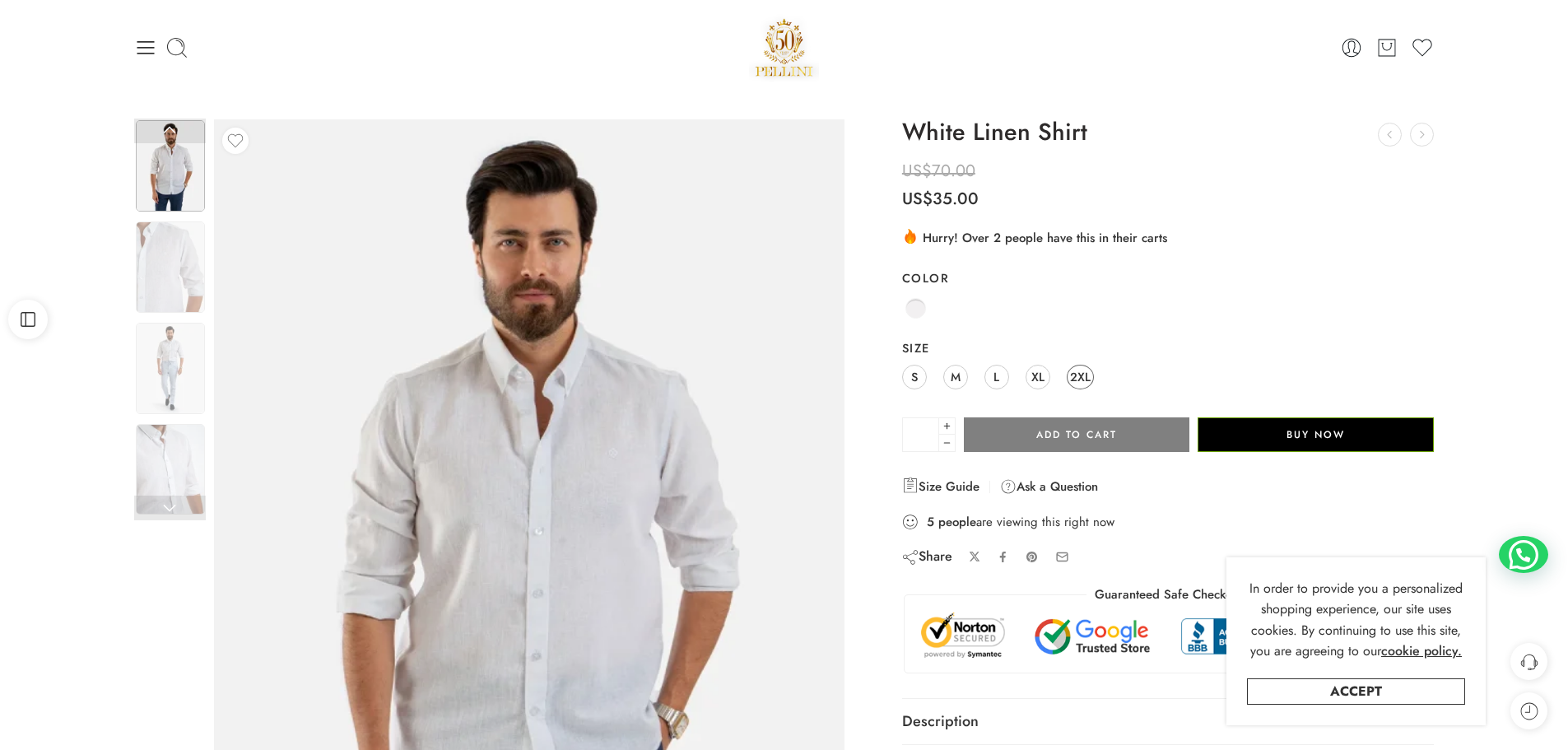
click at [1079, 378] on span "2XL" at bounding box center [1081, 375] width 21 height 22
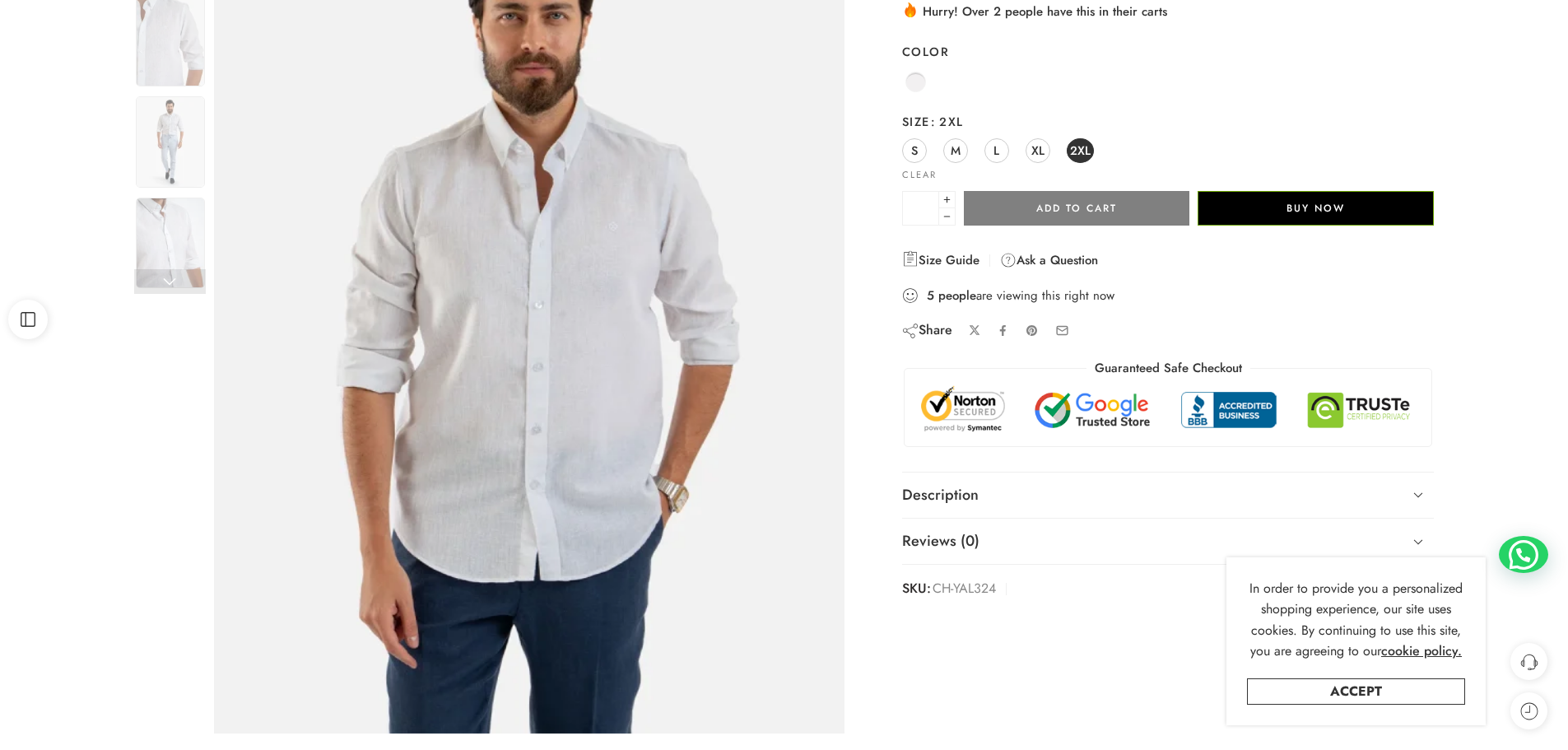
scroll to position [247, 0]
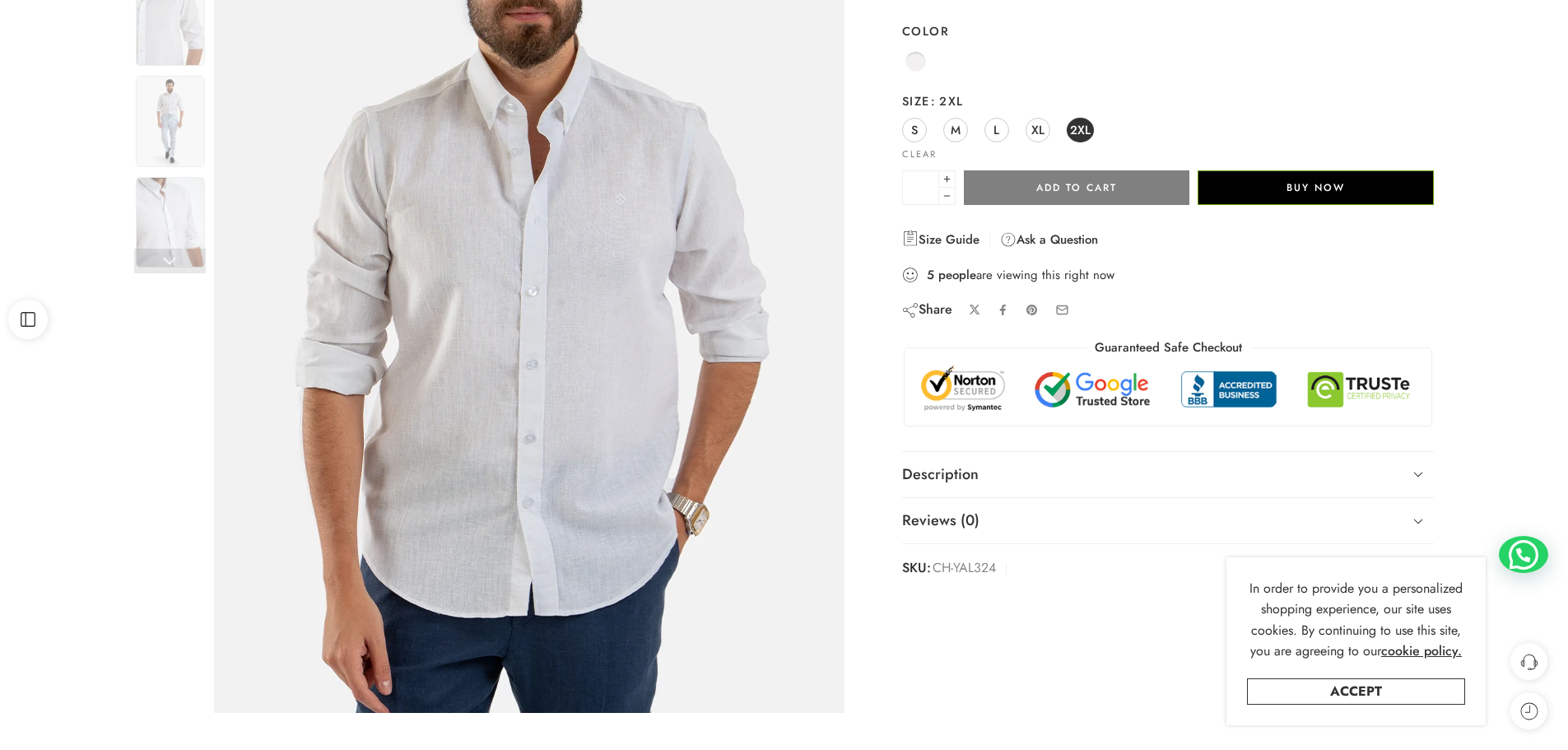
click at [571, 242] on img at bounding box center [521, 300] width 741 height 988
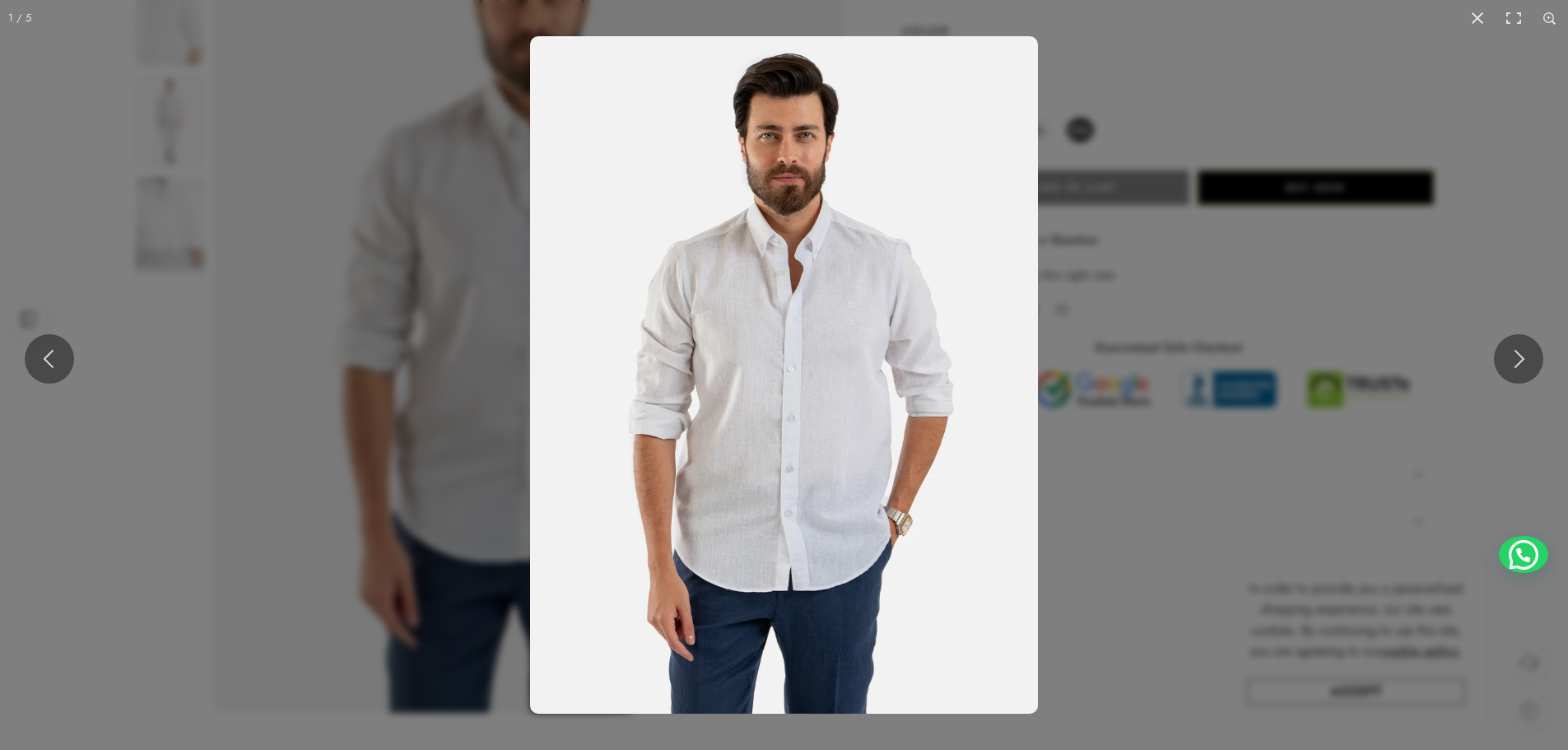
click at [726, 341] on img at bounding box center [784, 375] width 508 height 678
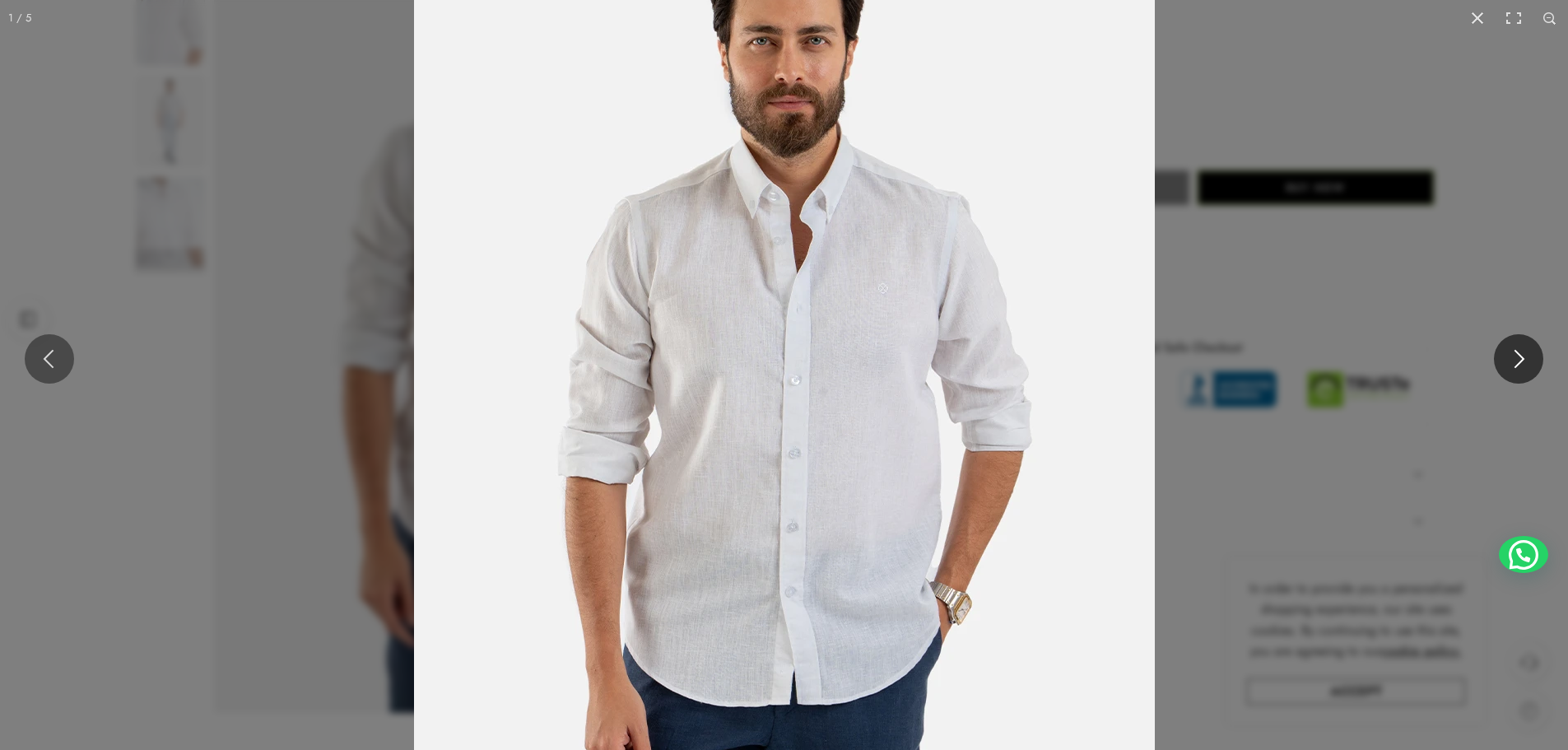
click at [1525, 347] on button at bounding box center [1519, 359] width 49 height 49
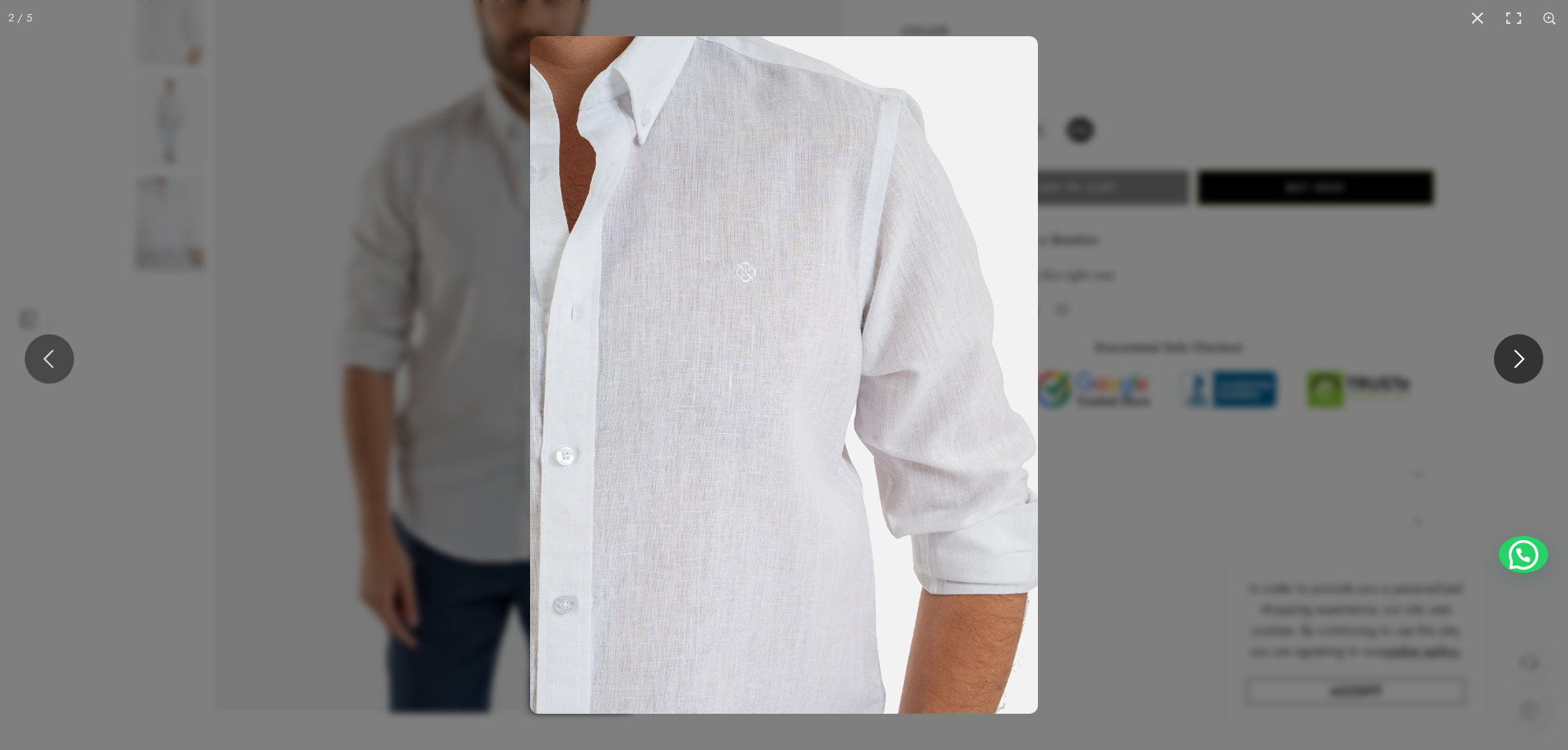
click at [1525, 347] on button at bounding box center [1519, 359] width 49 height 49
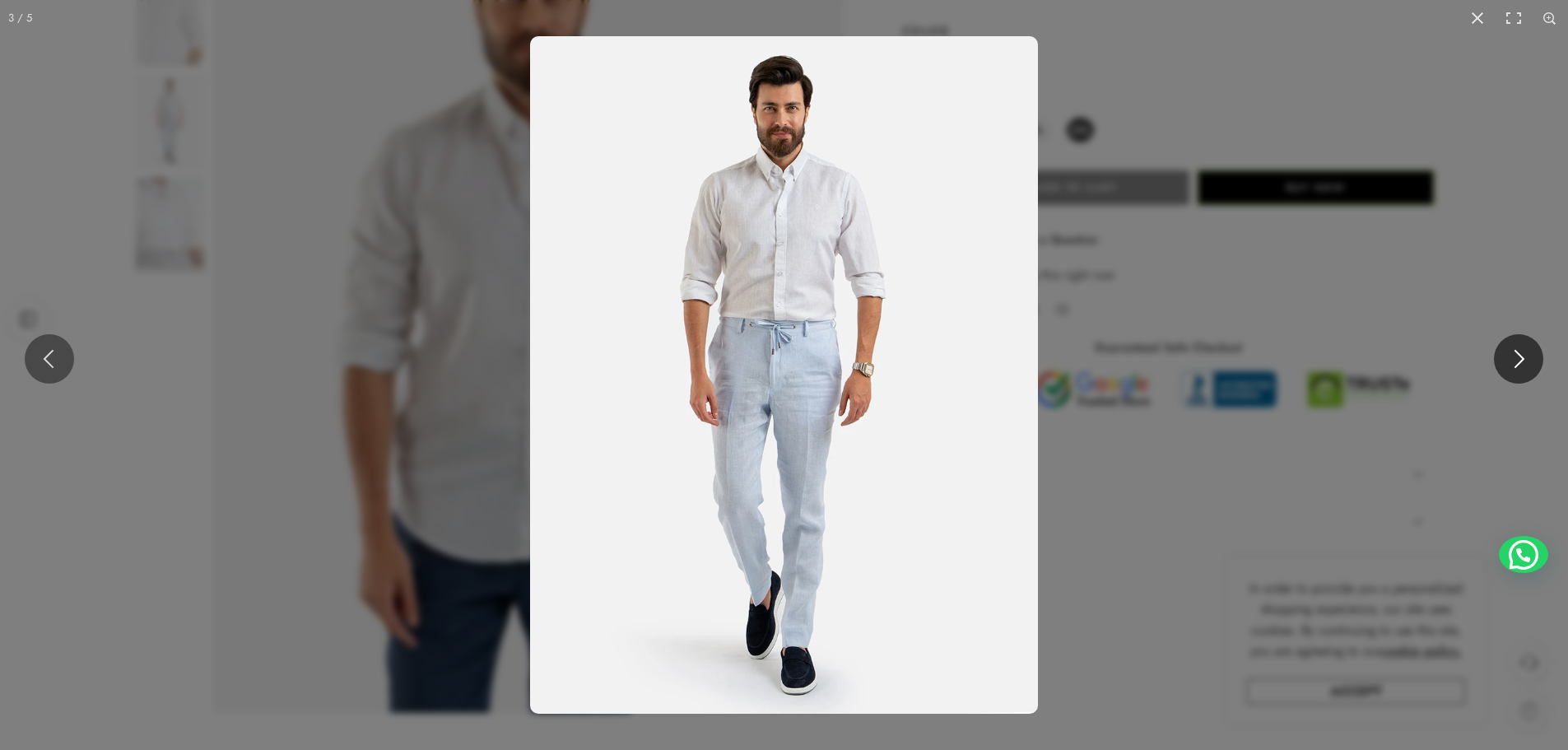
click at [1525, 347] on button at bounding box center [1519, 359] width 49 height 49
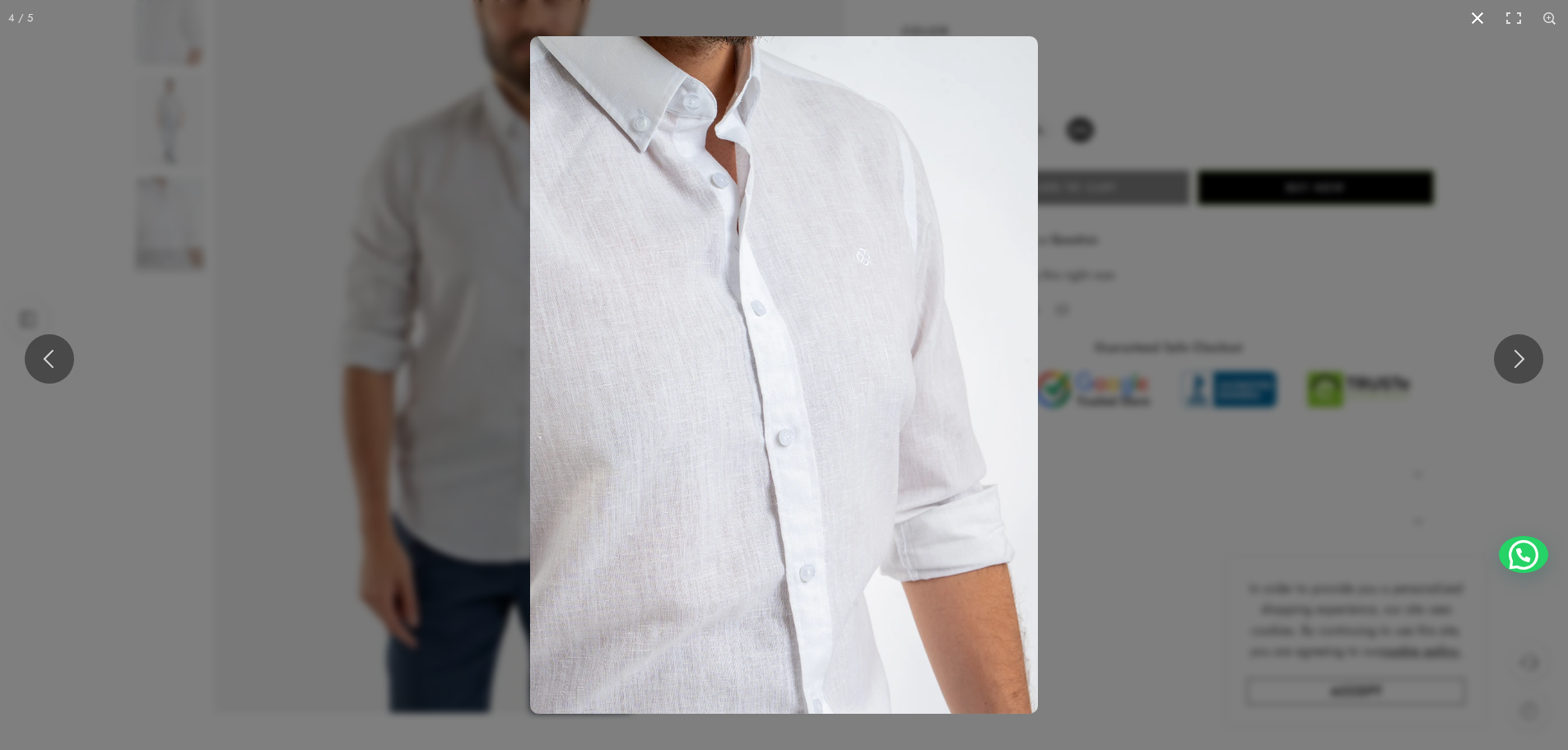
click at [1484, 15] on button at bounding box center [1478, 18] width 36 height 36
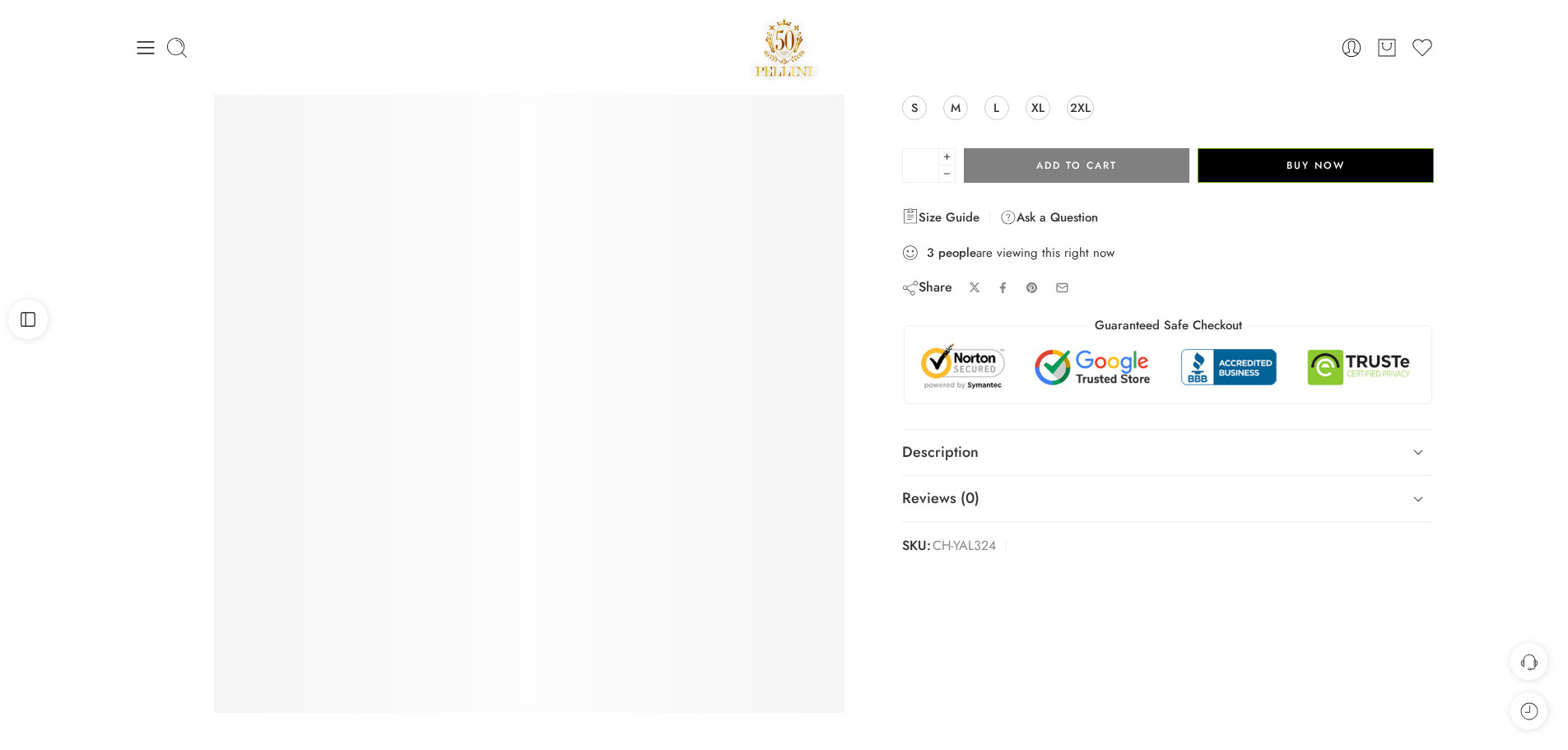
scroll to position [247, 0]
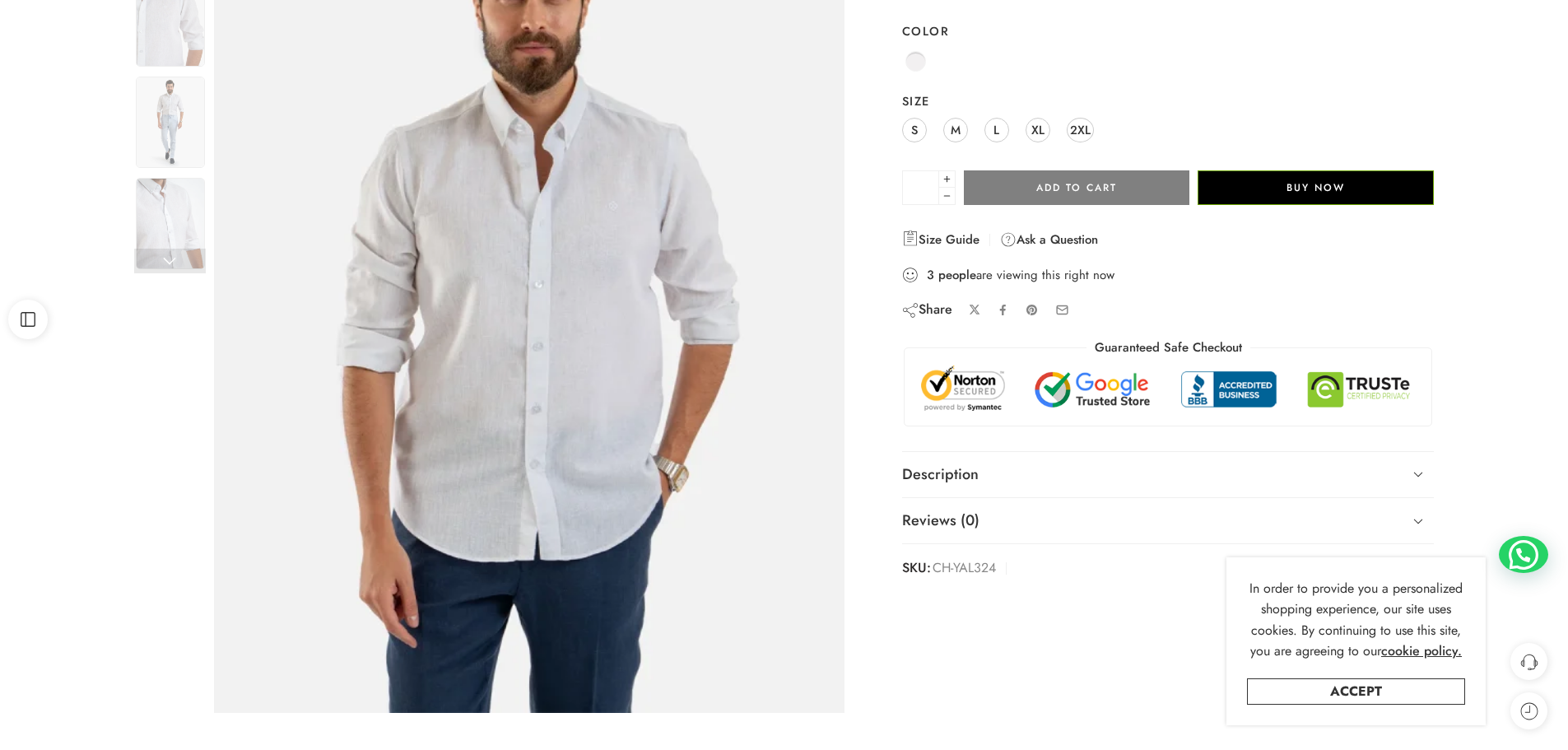
click at [543, 260] on img at bounding box center [527, 298] width 741 height 988
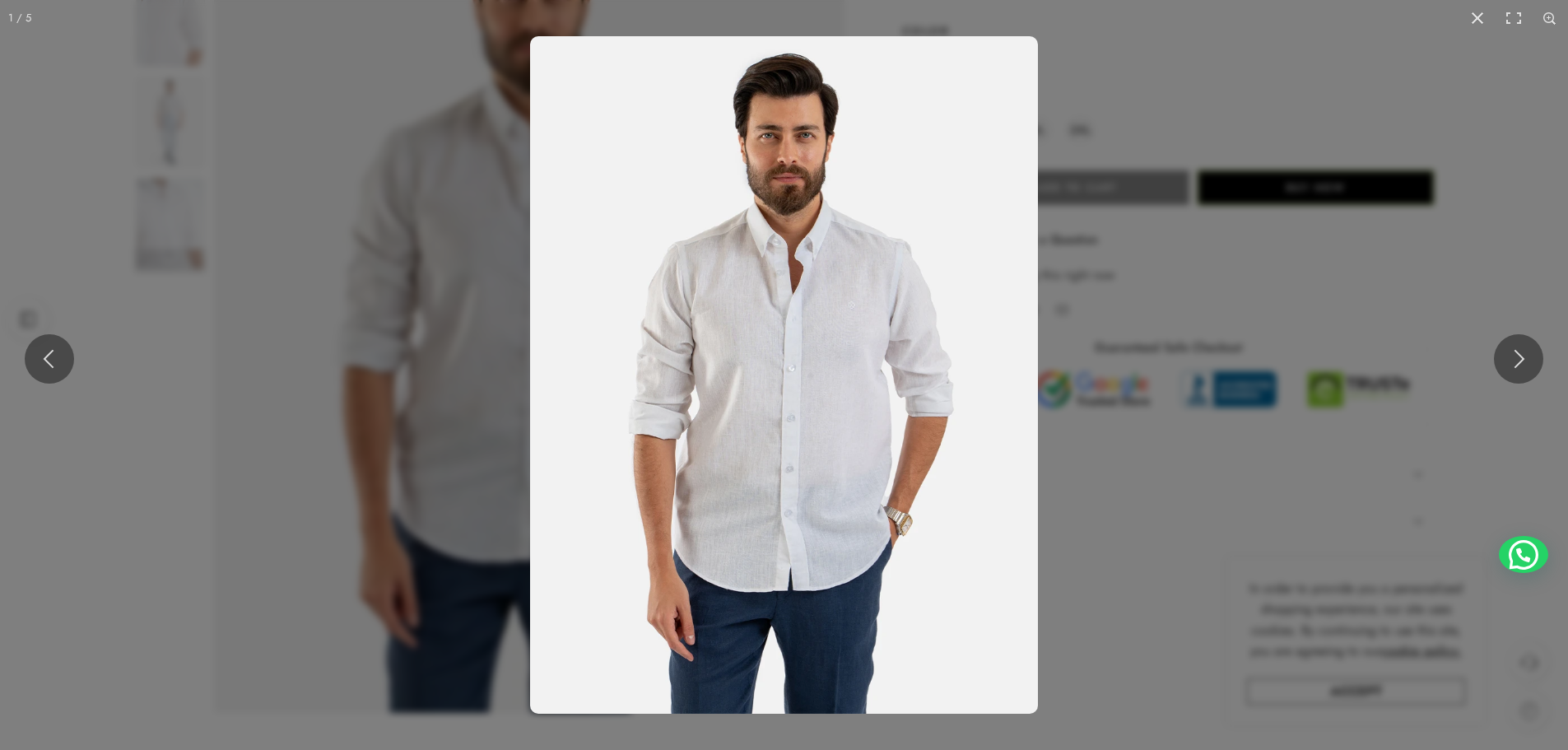
click at [769, 345] on img at bounding box center [784, 375] width 508 height 678
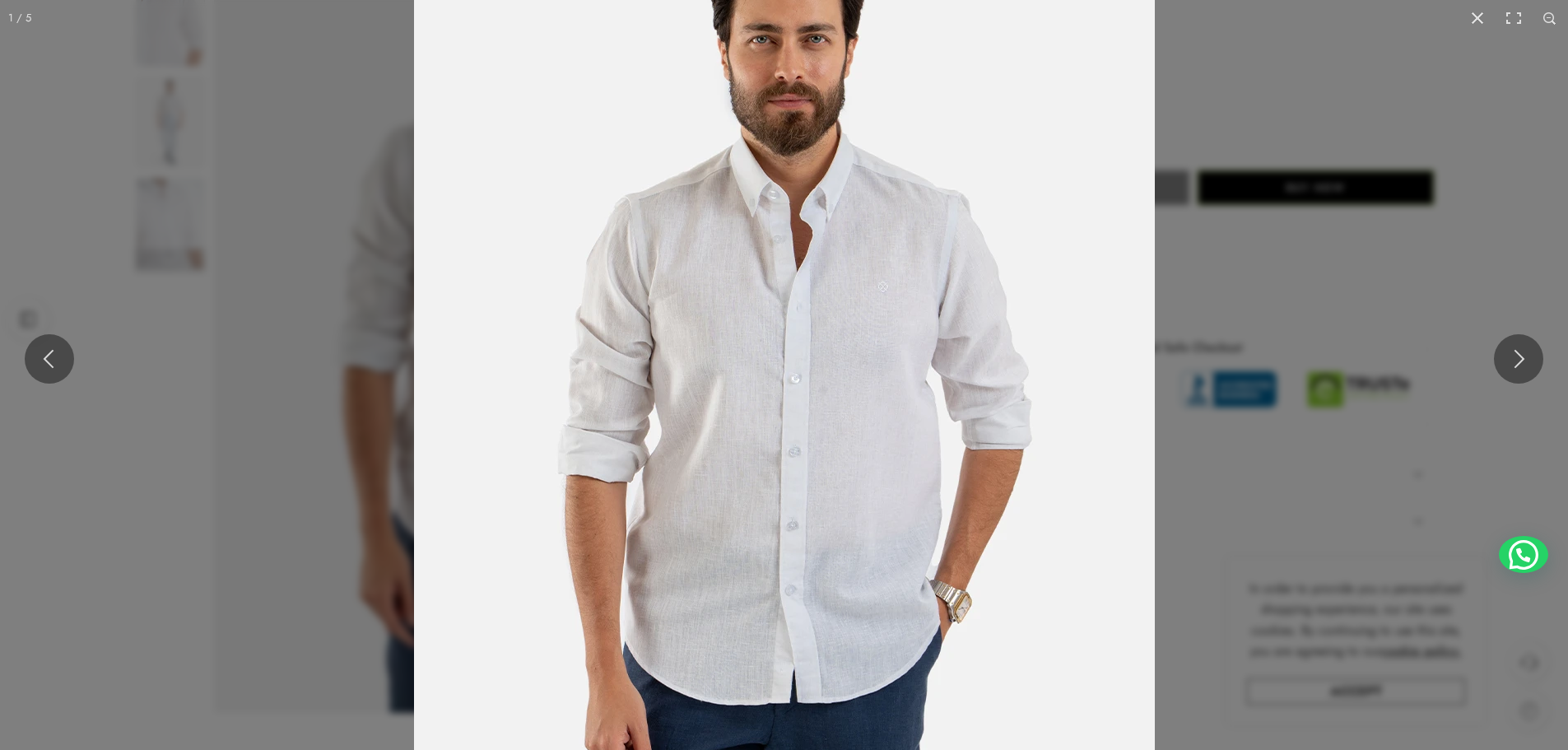
click at [769, 345] on img at bounding box center [784, 388] width 741 height 988
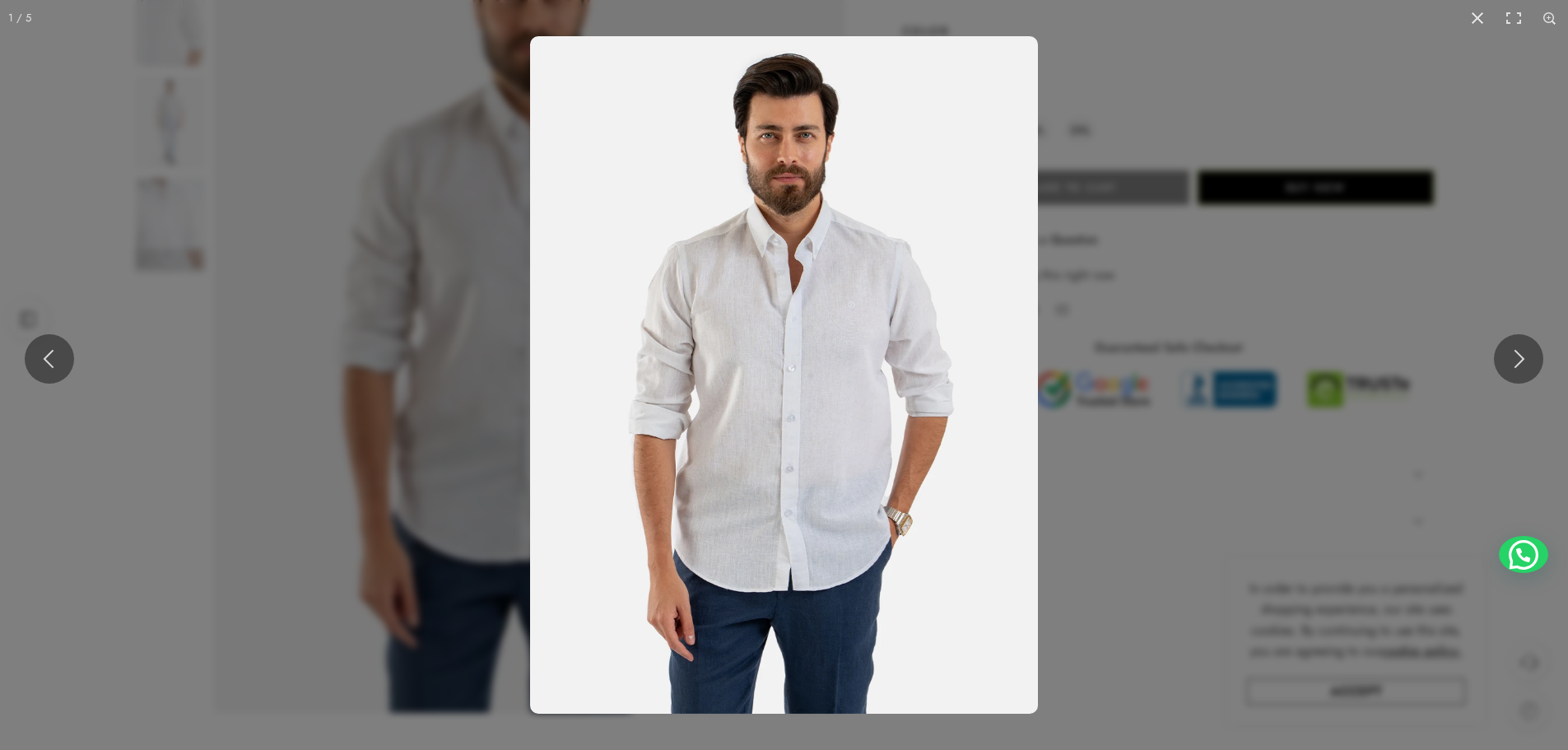
click at [769, 345] on img at bounding box center [784, 375] width 508 height 678
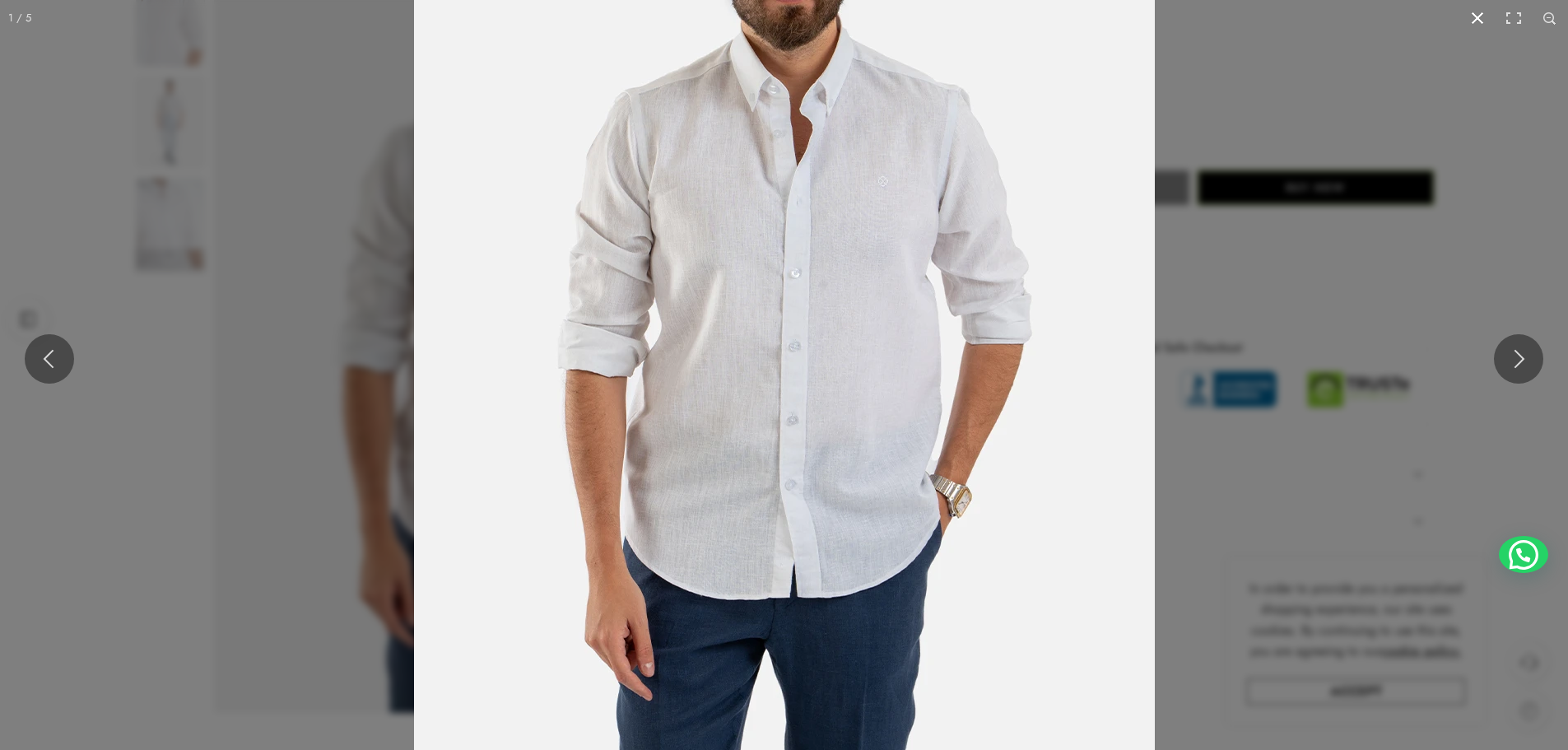
click at [1472, 16] on button at bounding box center [1478, 18] width 36 height 36
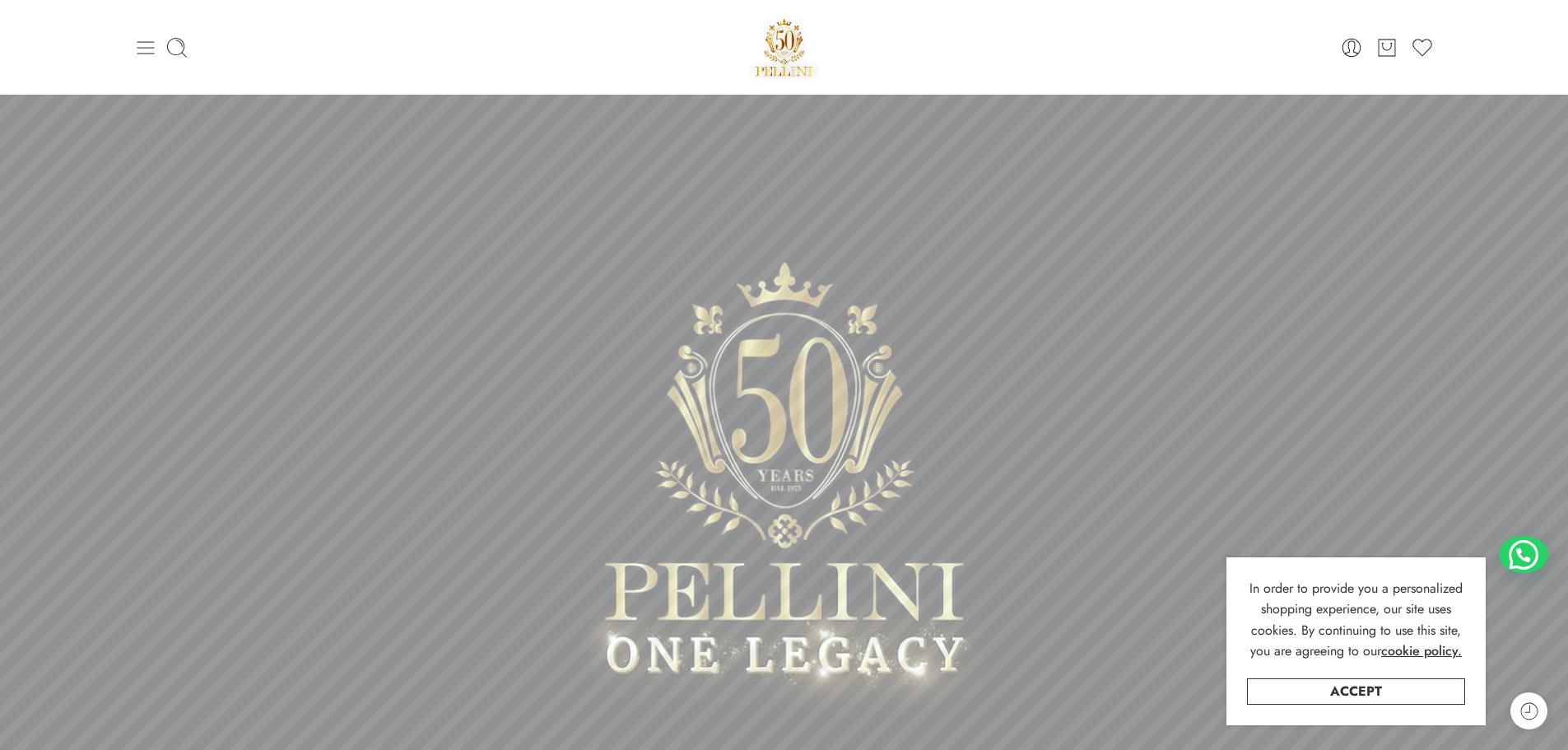
click at [145, 47] on icon at bounding box center [145, 48] width 17 height 13
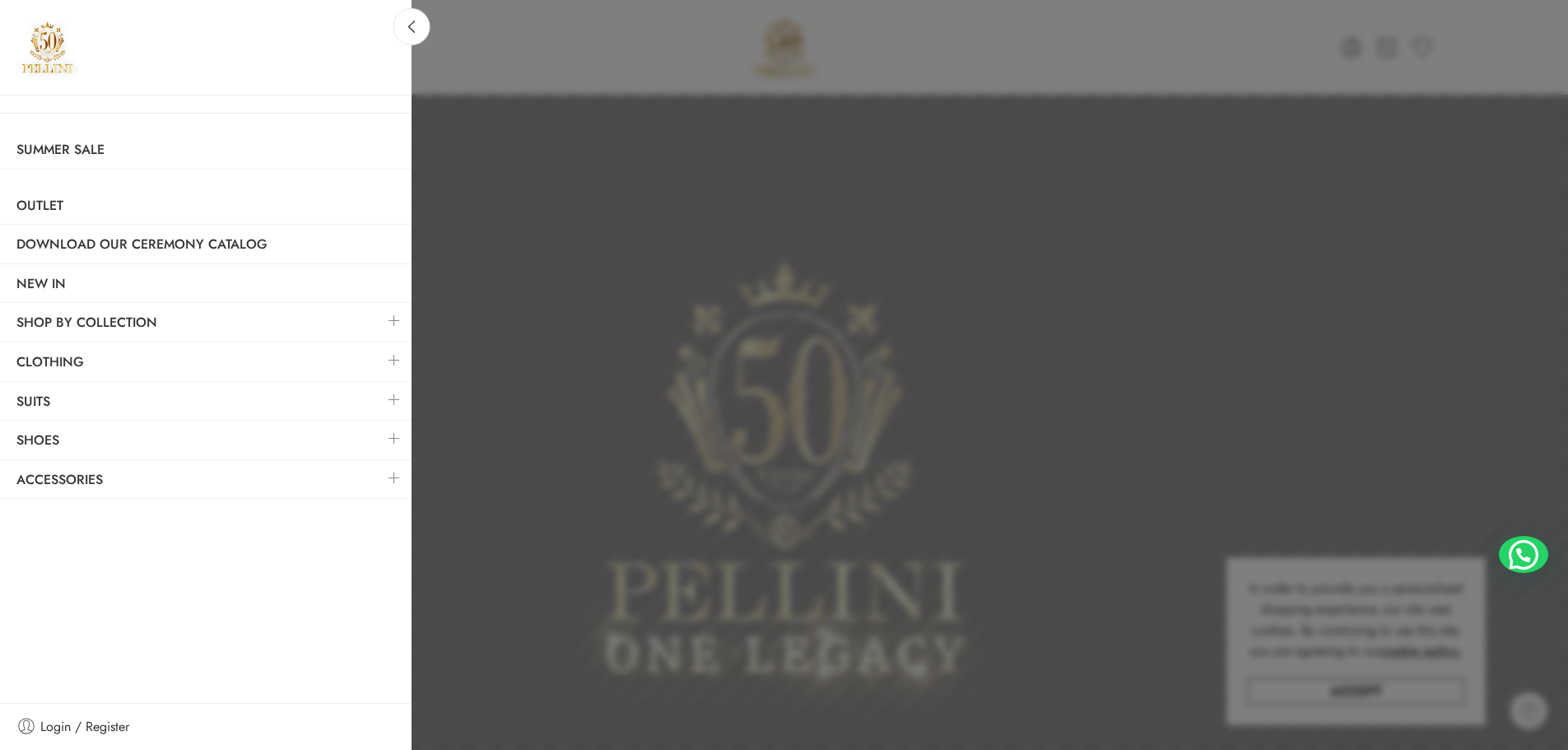
click at [395, 355] on link at bounding box center [395, 359] width 34 height 35
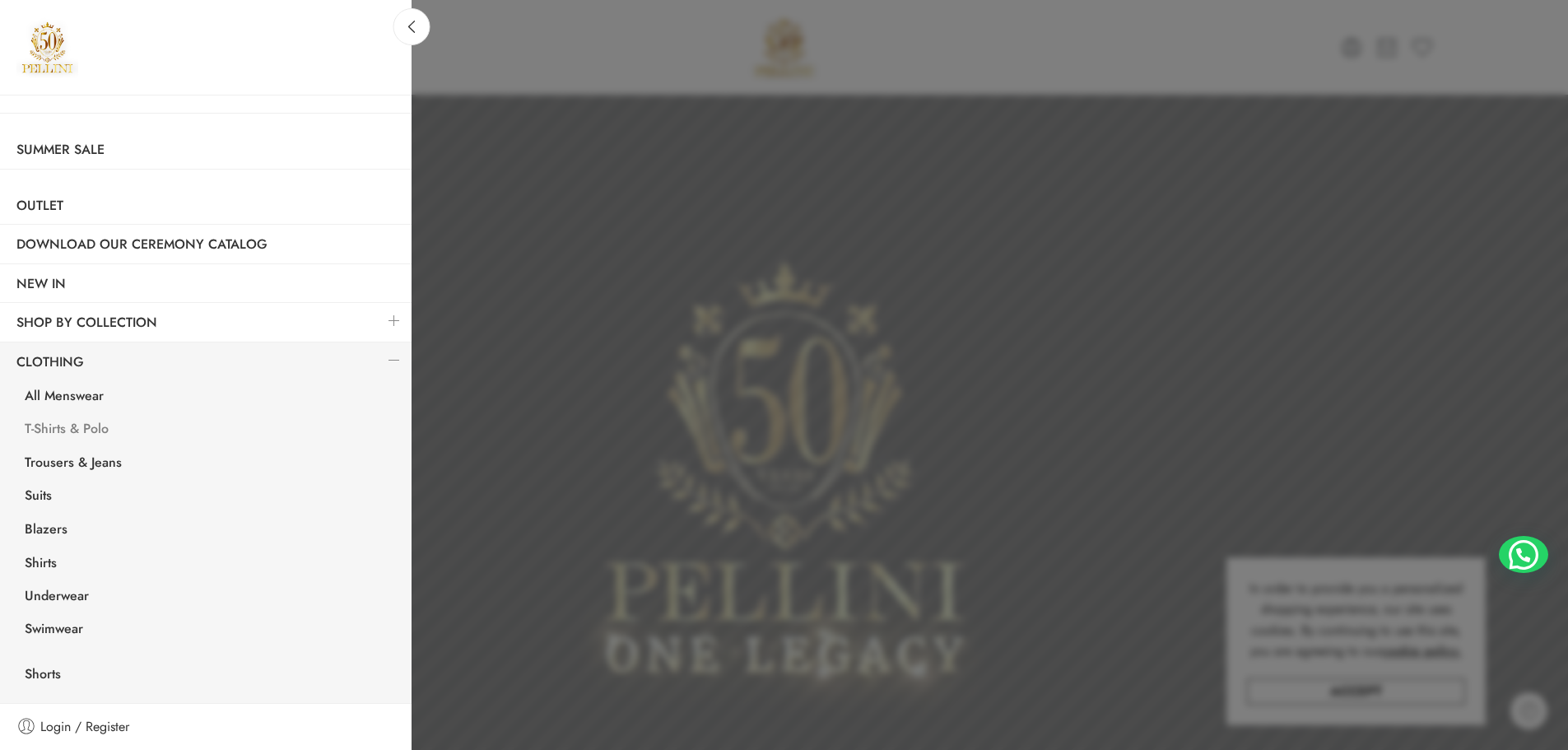
click at [80, 425] on link "T-Shirts & Polo" at bounding box center [210, 431] width 403 height 33
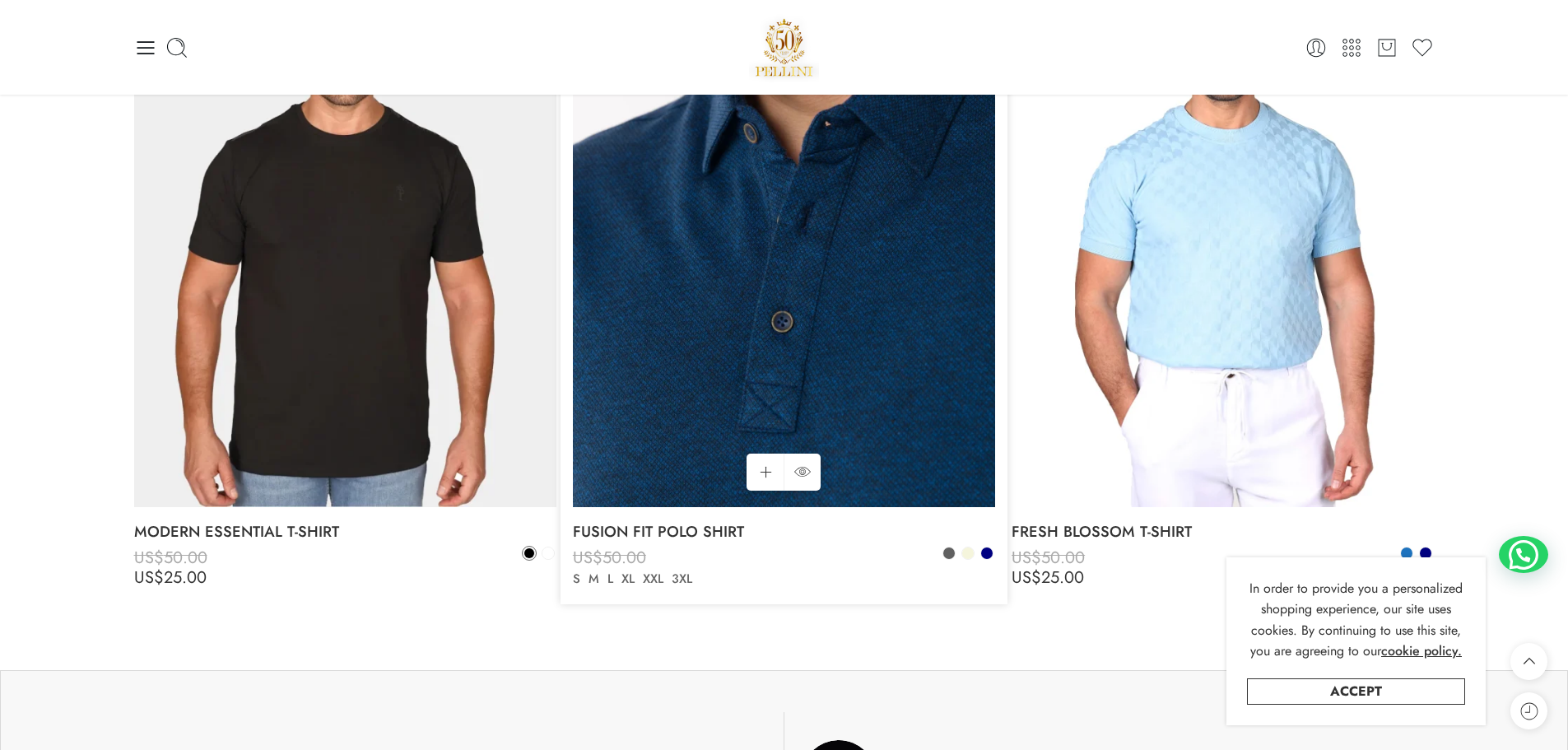
scroll to position [6318, 0]
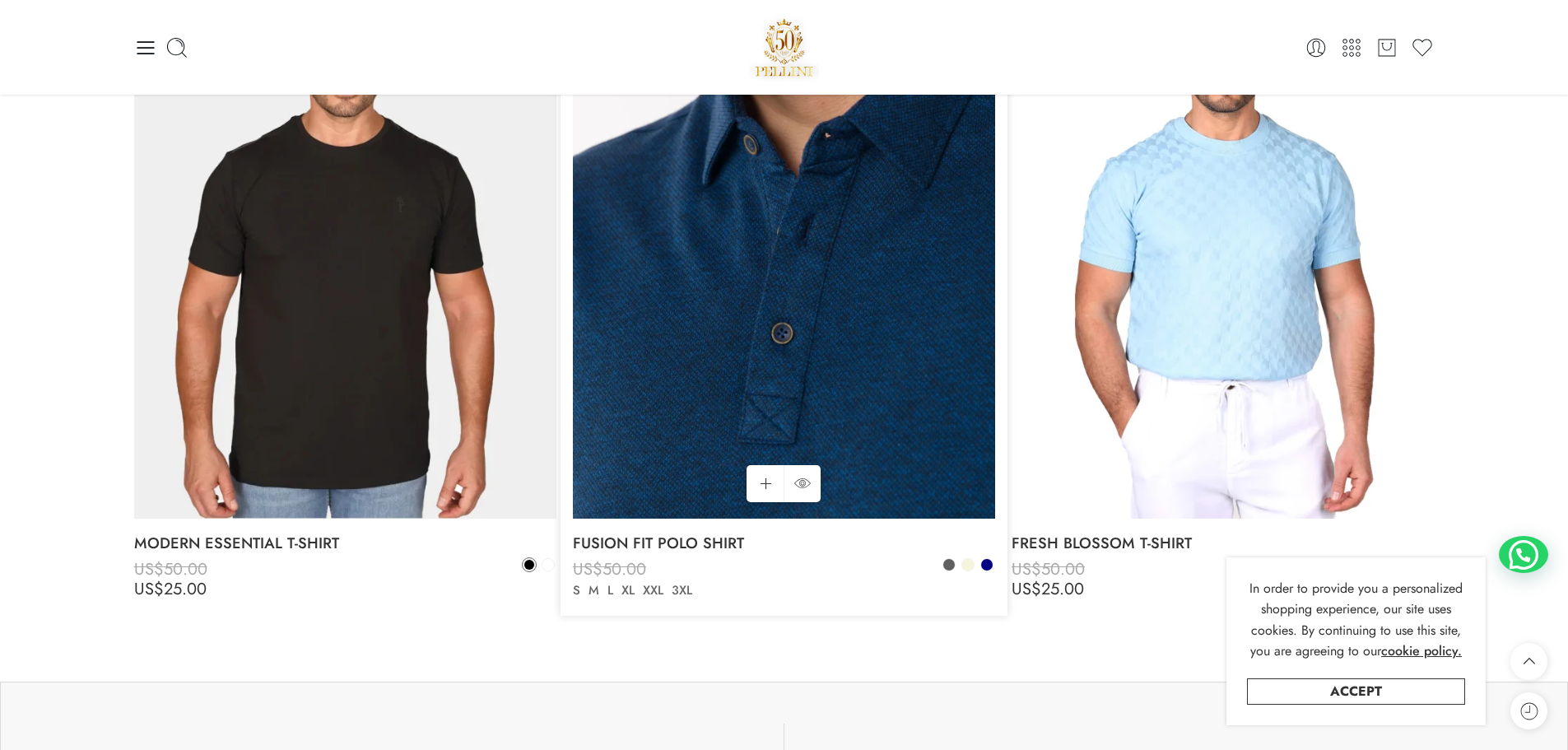
click at [781, 367] on img at bounding box center [784, 236] width 422 height 563
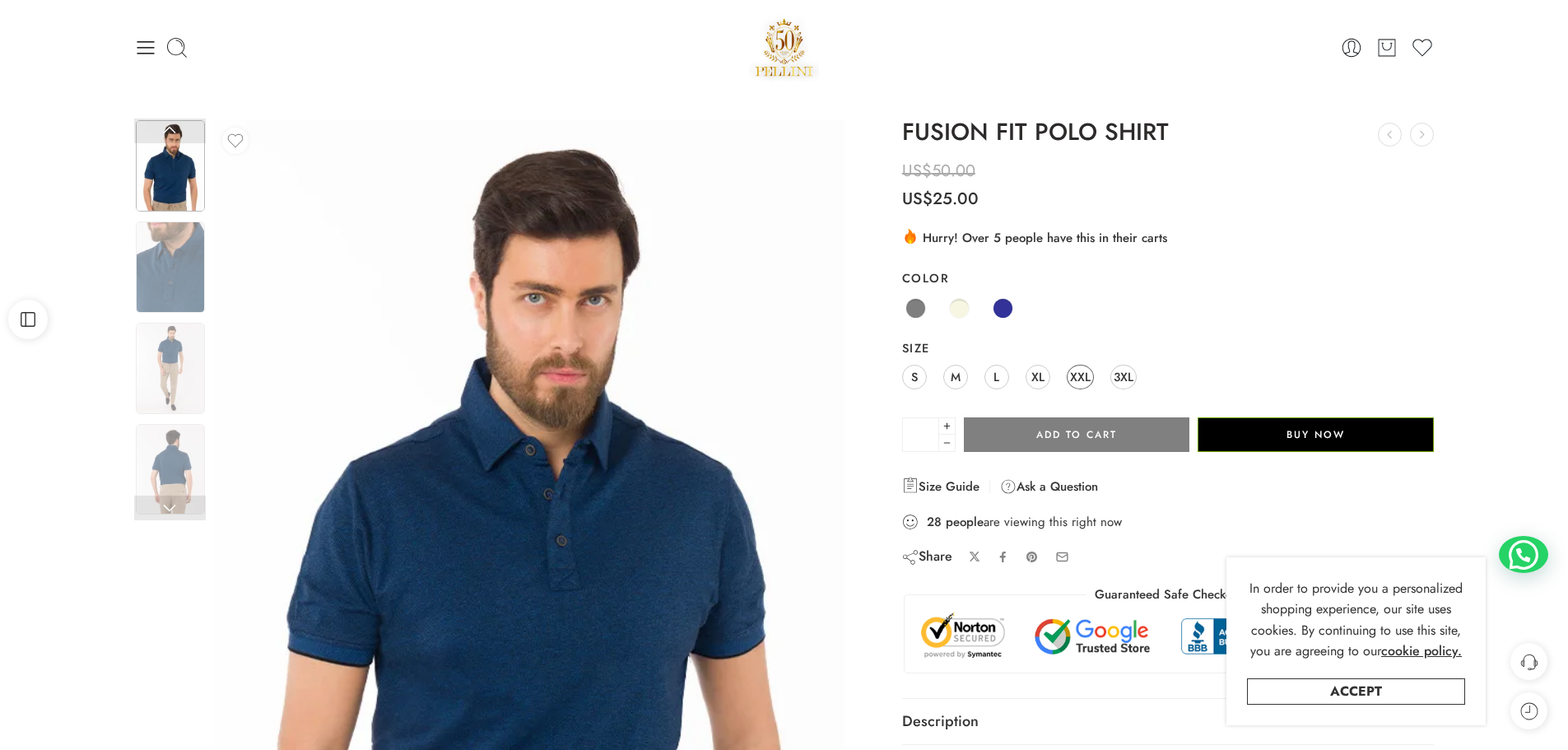
click at [1090, 371] on link "XXL" at bounding box center [1080, 377] width 28 height 25
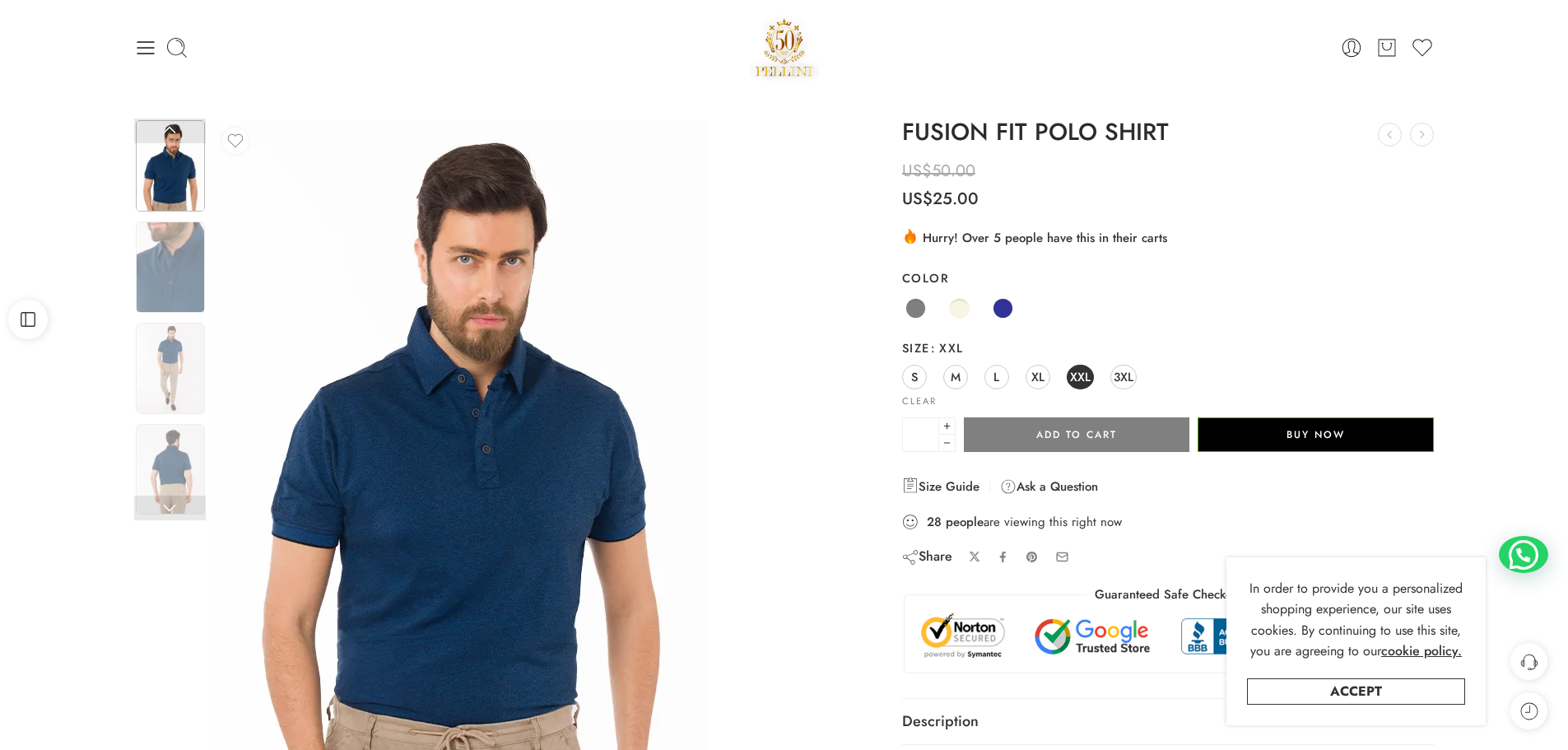
click at [502, 572] on img at bounding box center [460, 449] width 494 height 659
click at [518, 433] on img at bounding box center [460, 449] width 494 height 659
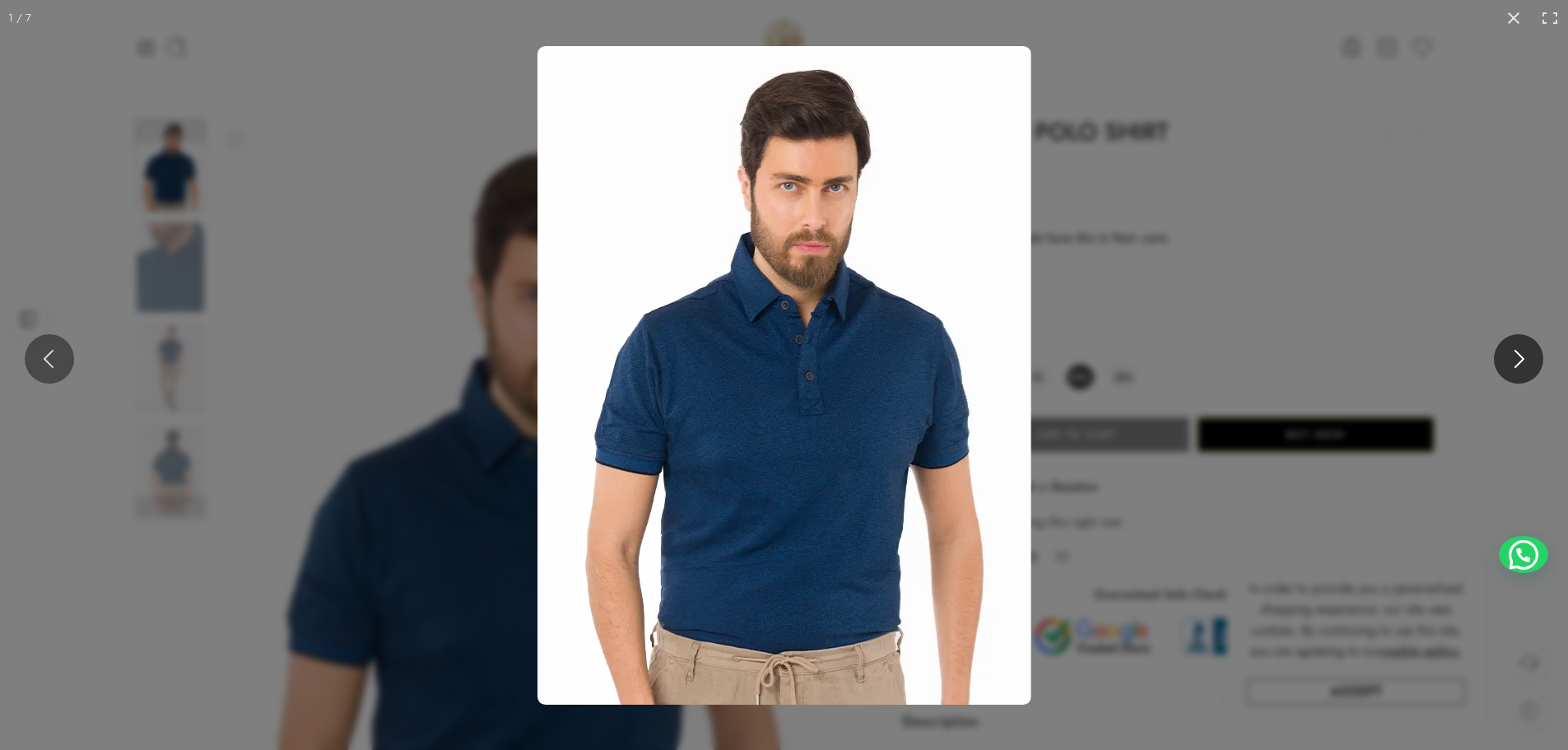
click at [1530, 360] on button at bounding box center [1519, 359] width 49 height 49
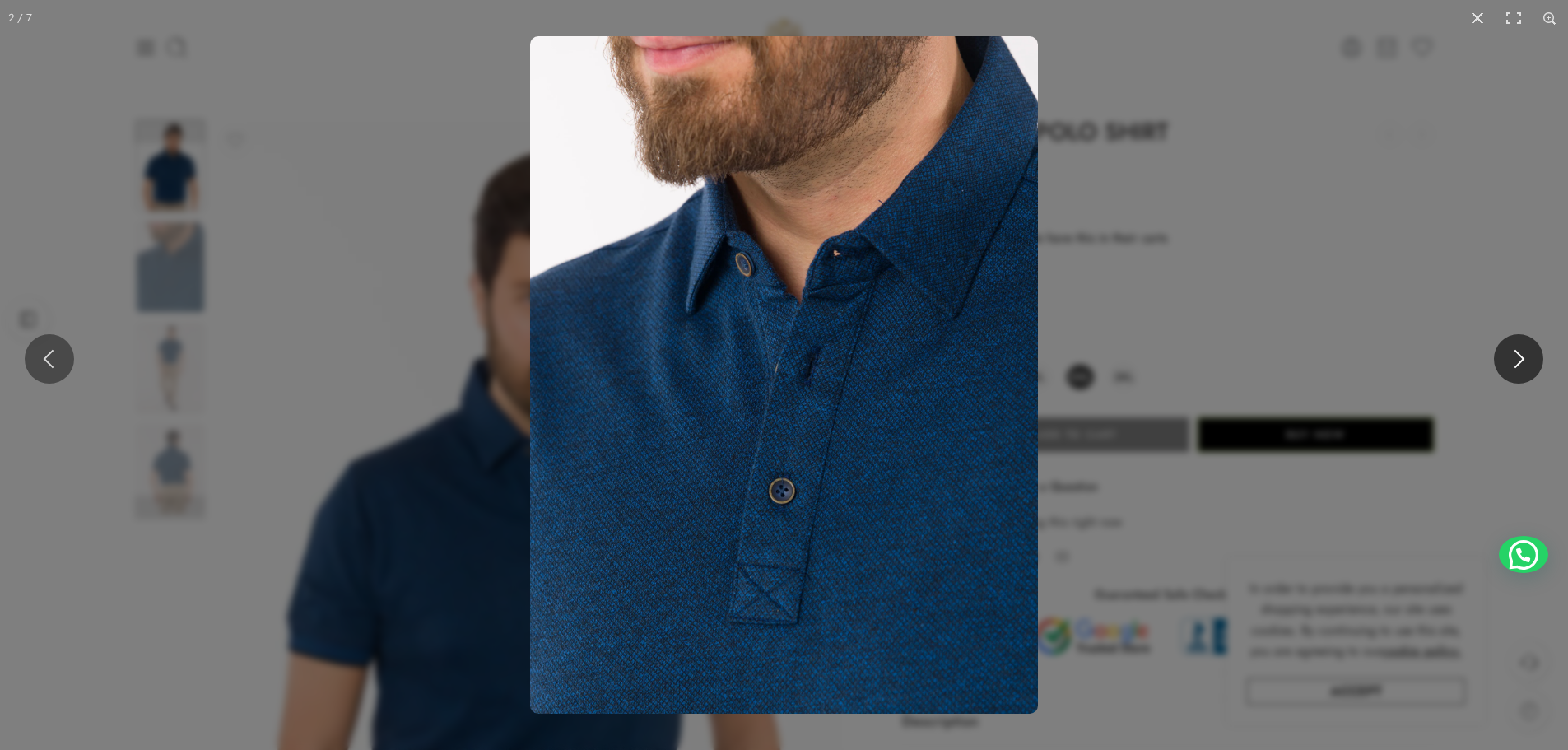
click at [1530, 360] on button at bounding box center [1519, 359] width 49 height 49
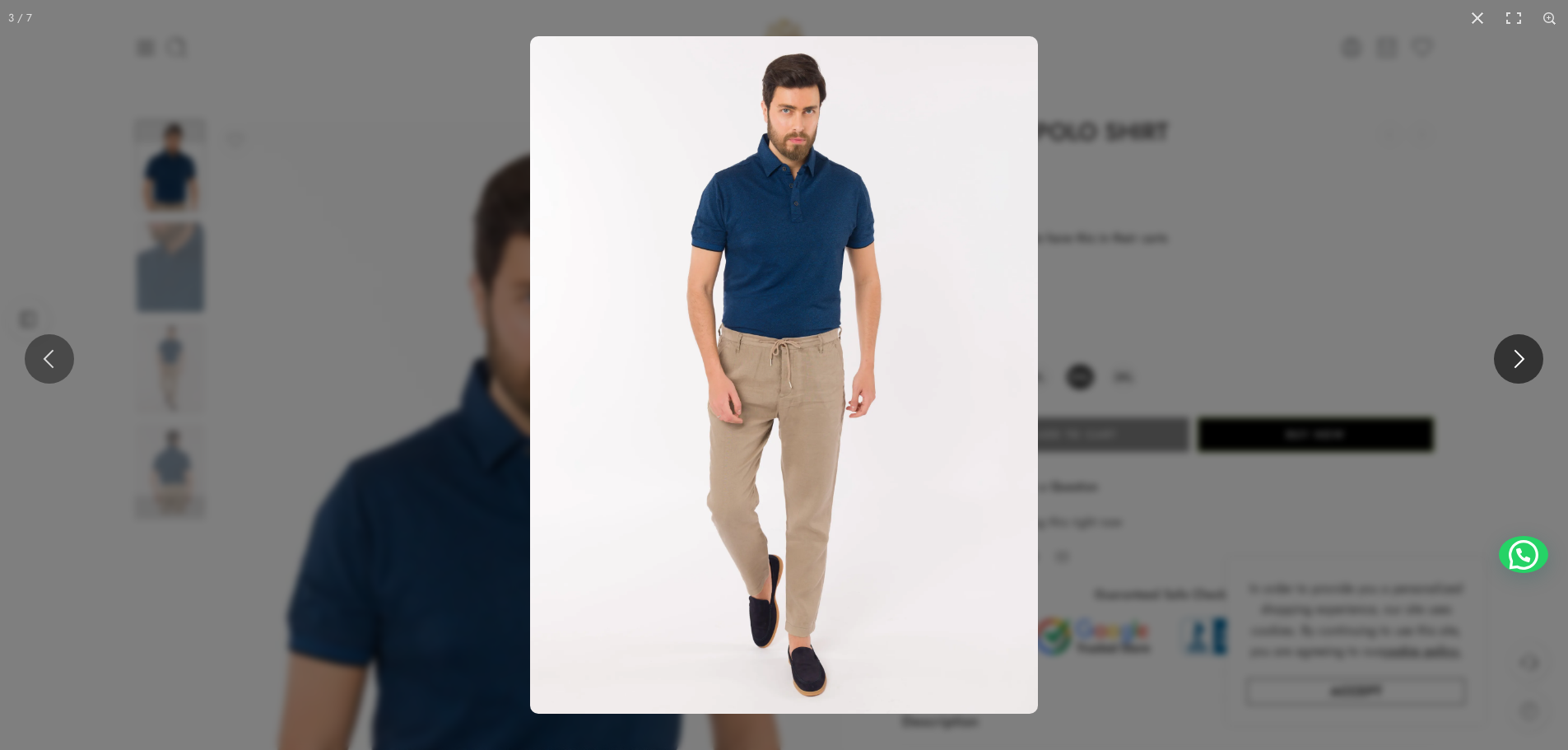
click at [1530, 360] on button at bounding box center [1519, 359] width 49 height 49
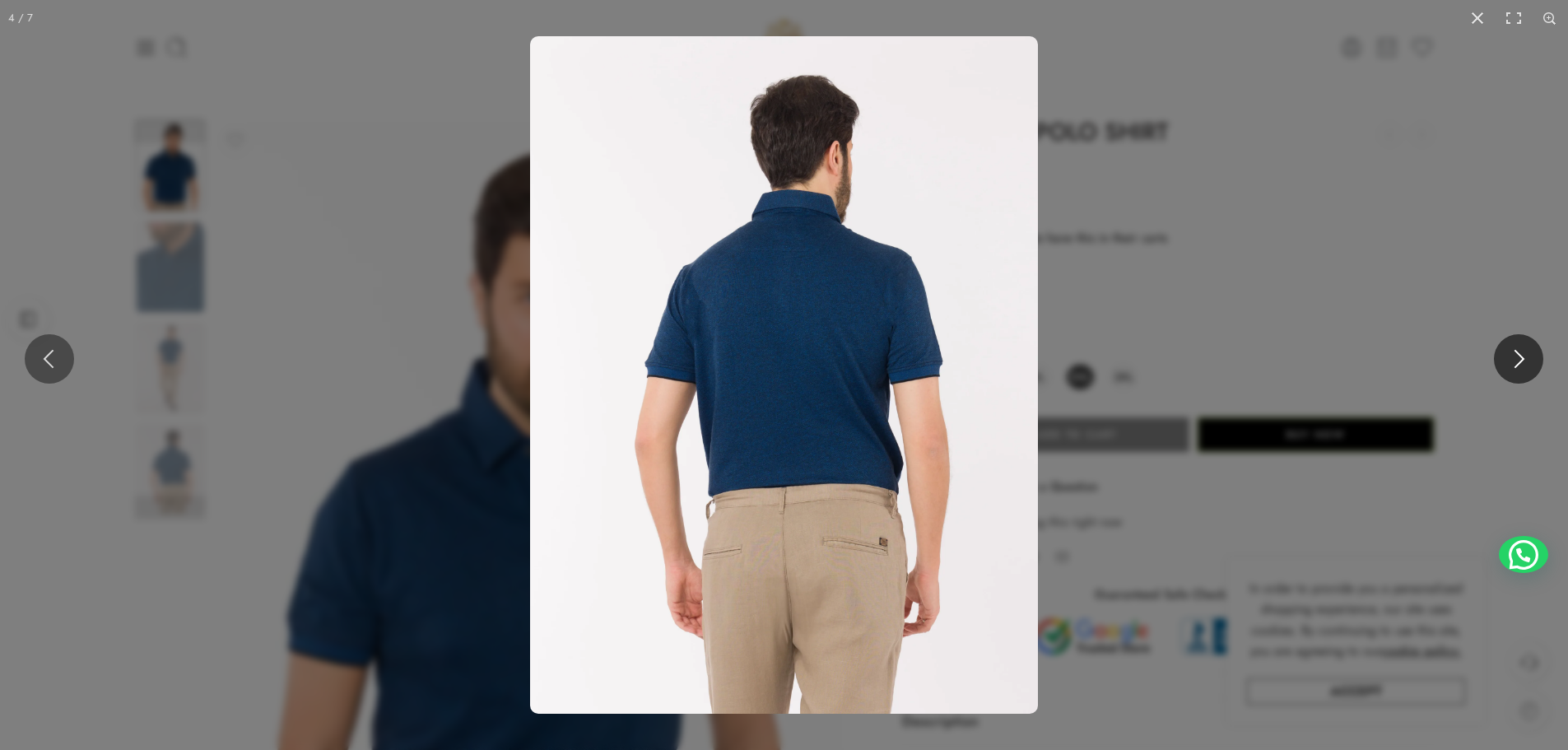
click at [1530, 360] on button at bounding box center [1519, 359] width 49 height 49
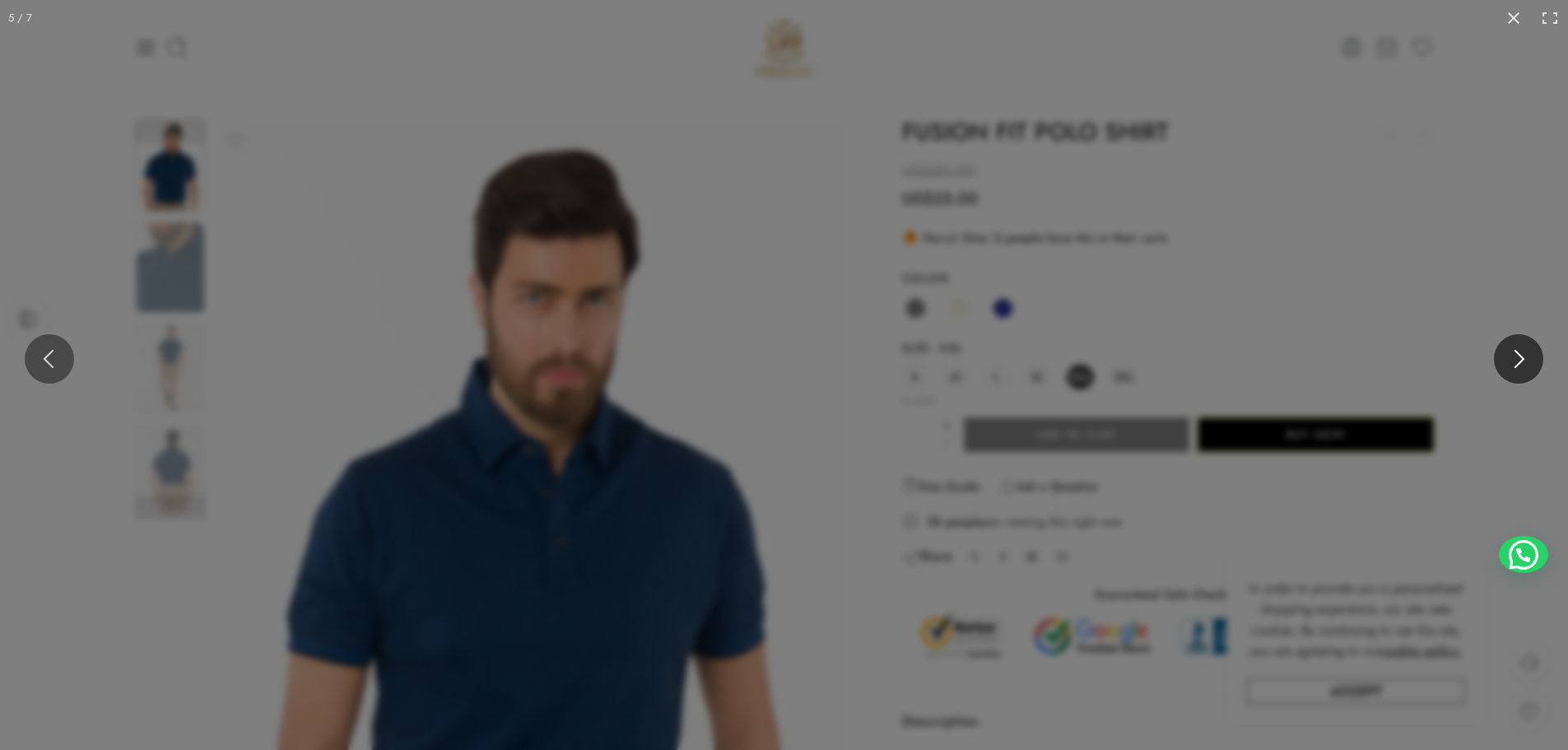
click at [1530, 360] on button at bounding box center [1519, 359] width 49 height 49
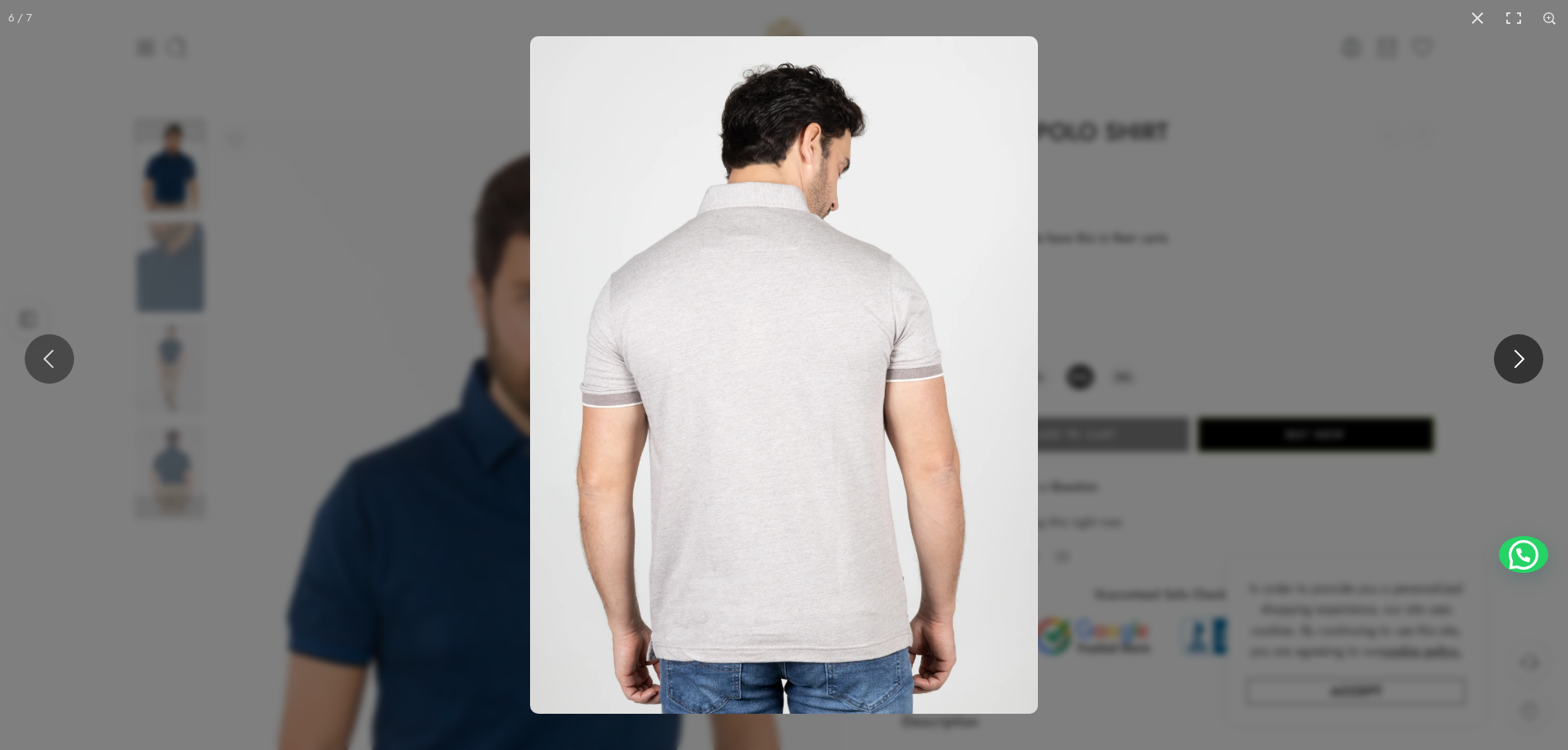
click at [1530, 360] on button at bounding box center [1519, 359] width 49 height 49
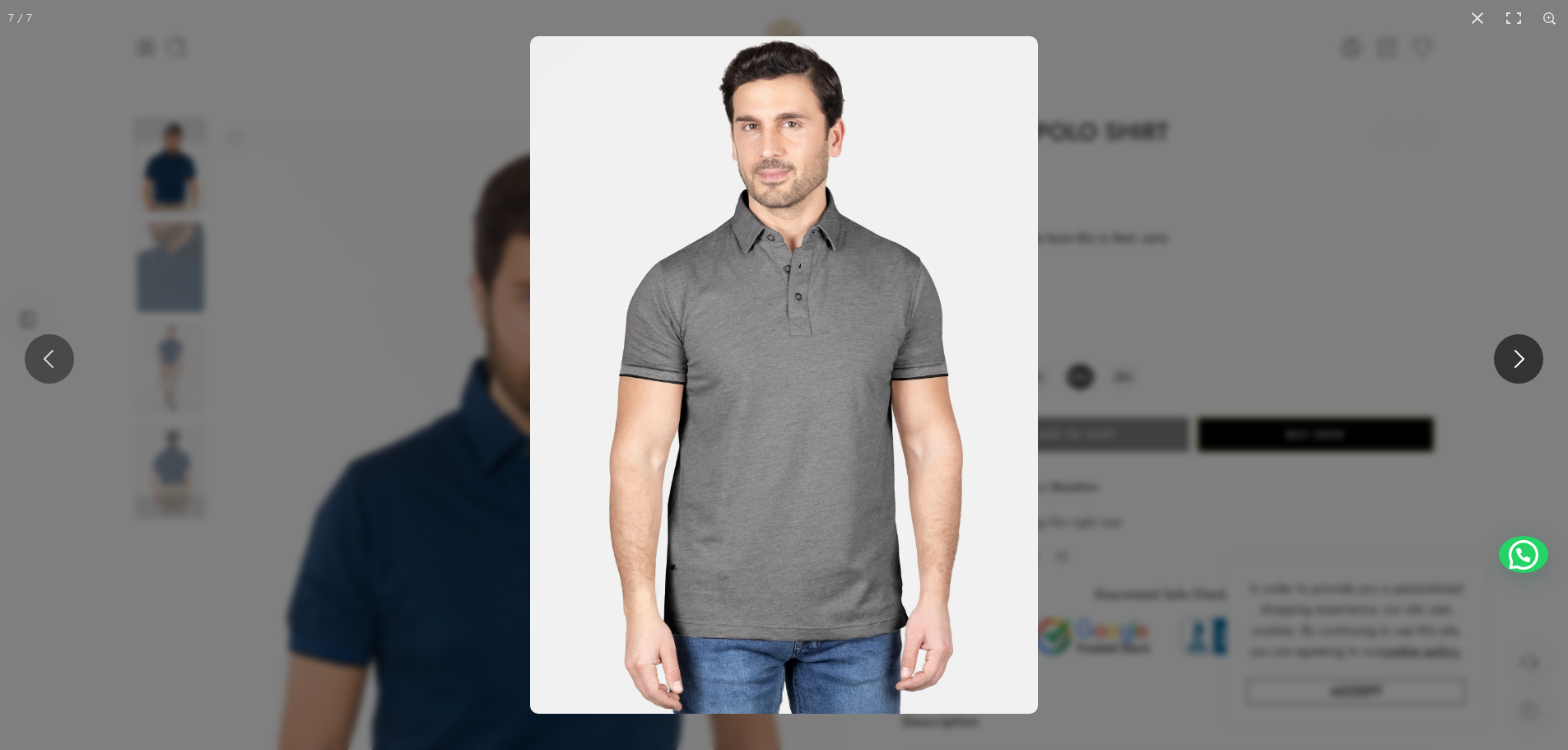
click at [1530, 360] on button at bounding box center [1519, 359] width 49 height 49
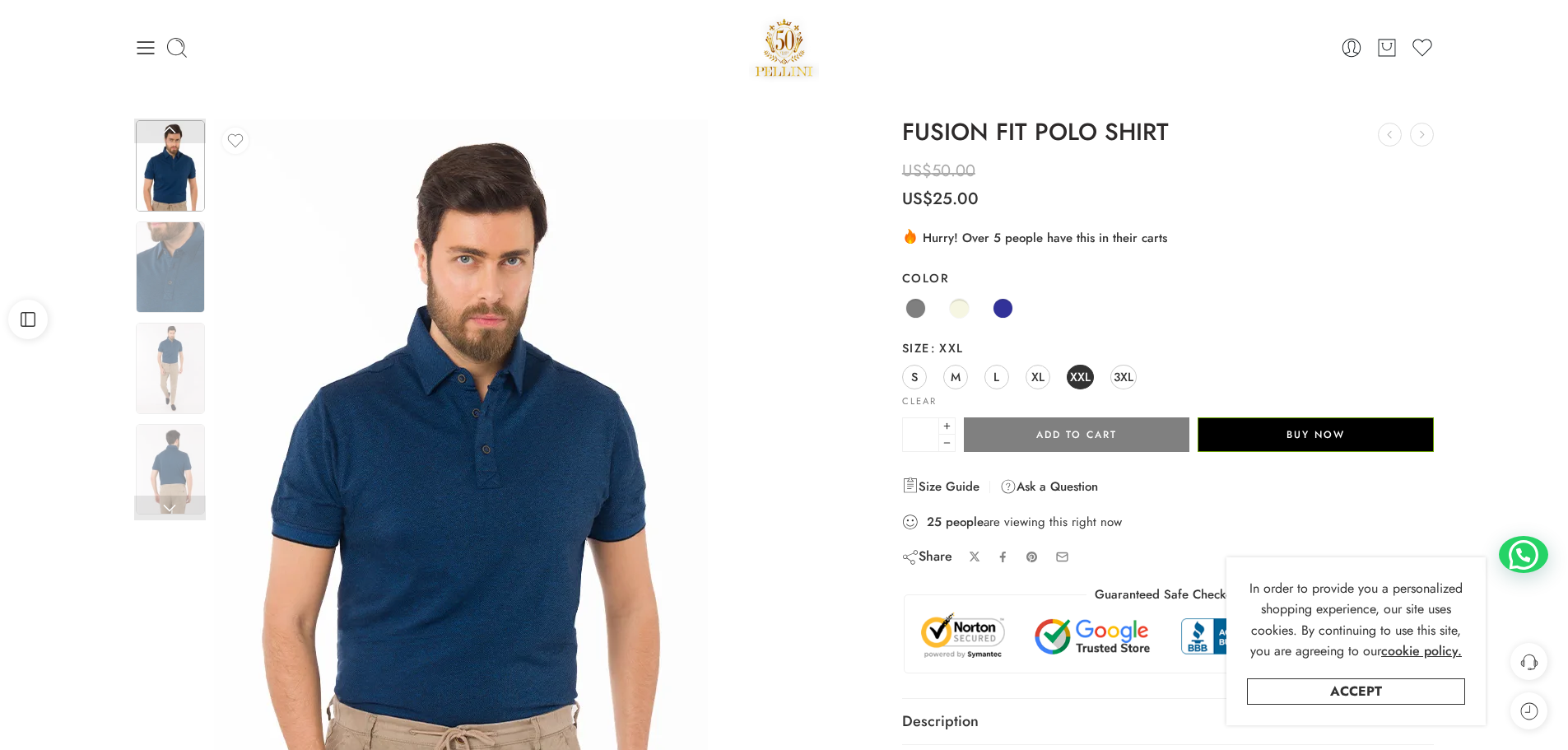
click at [417, 404] on img at bounding box center [460, 449] width 494 height 659
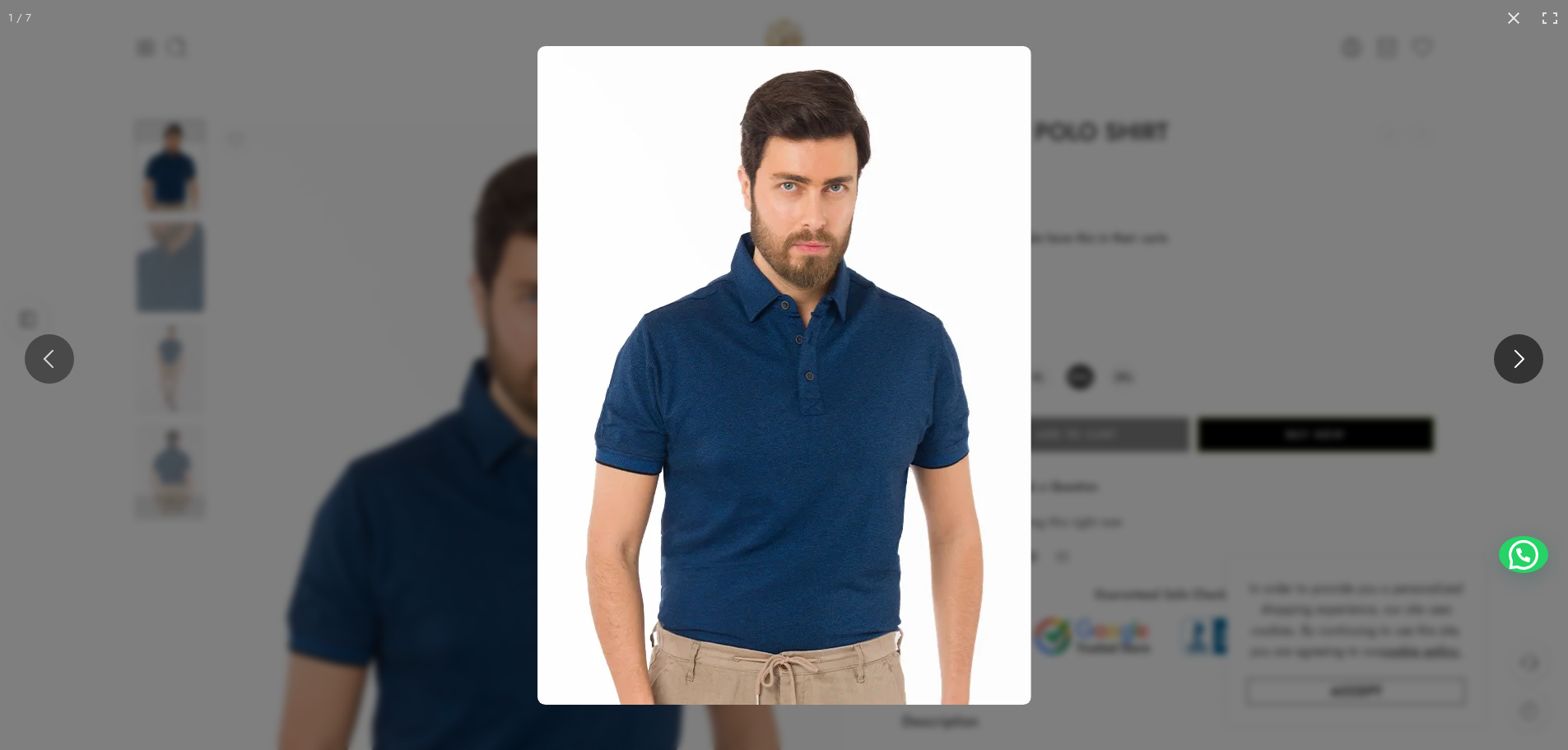
click at [1501, 357] on button at bounding box center [1519, 359] width 49 height 49
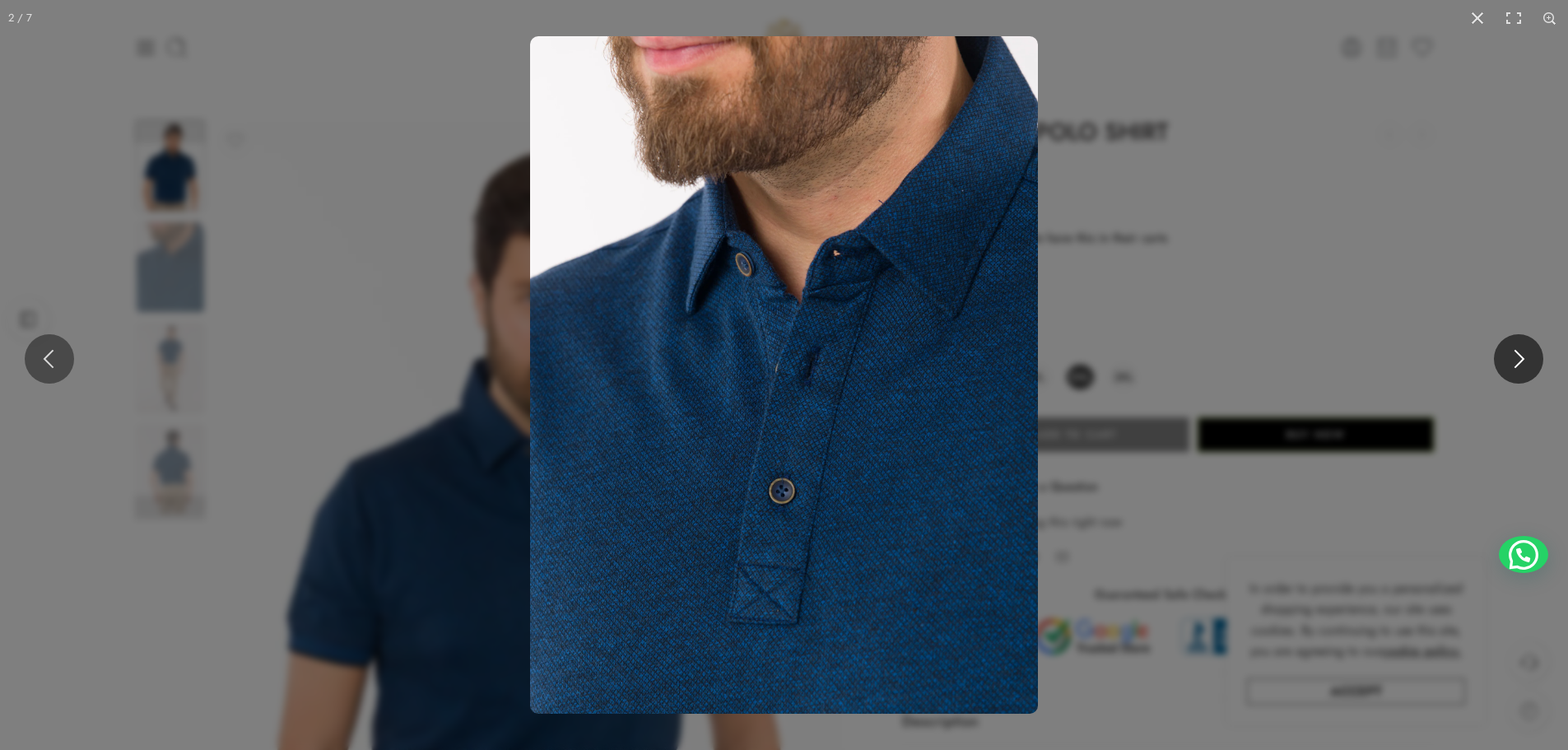
click at [1501, 357] on button at bounding box center [1519, 359] width 49 height 49
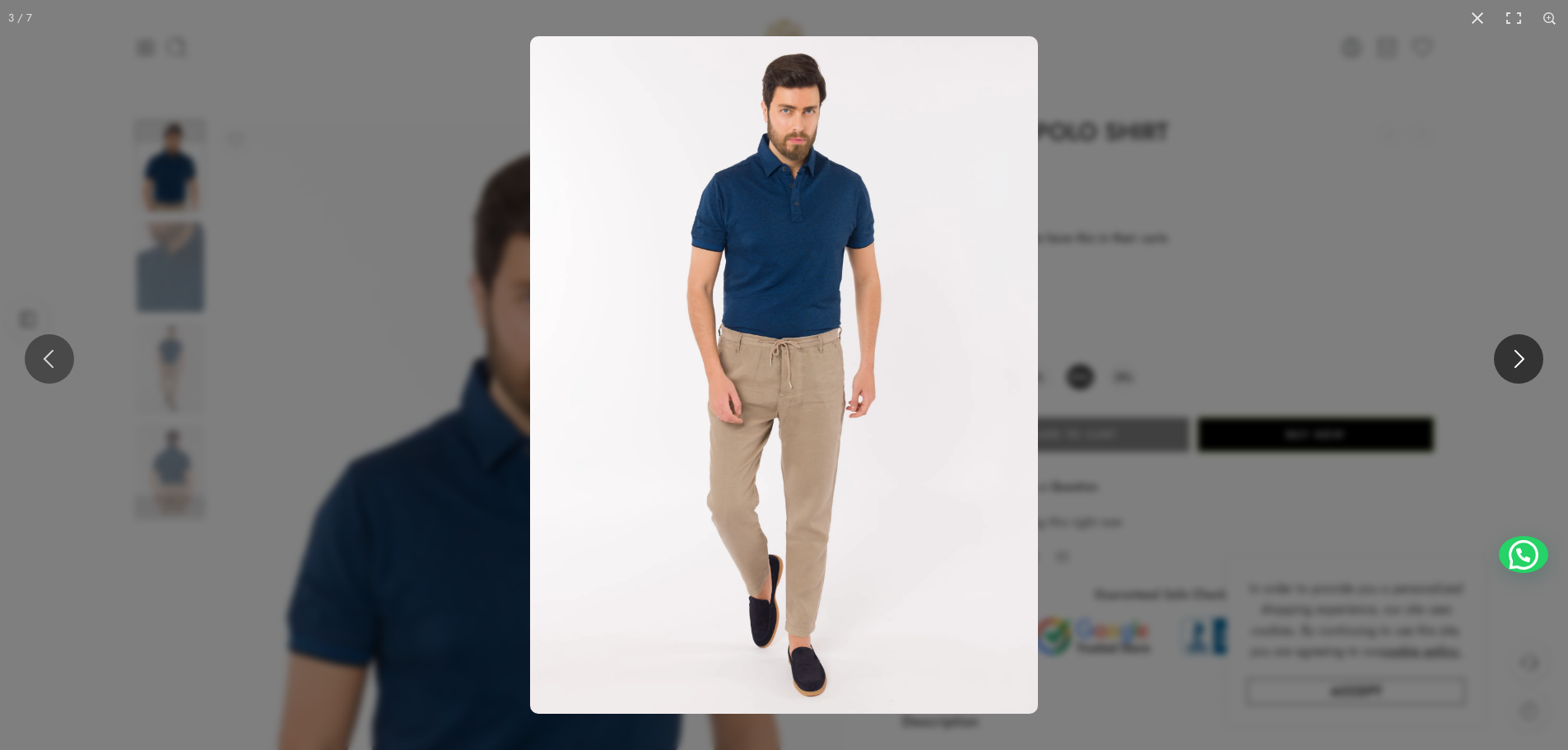
click at [1501, 357] on button at bounding box center [1519, 359] width 49 height 49
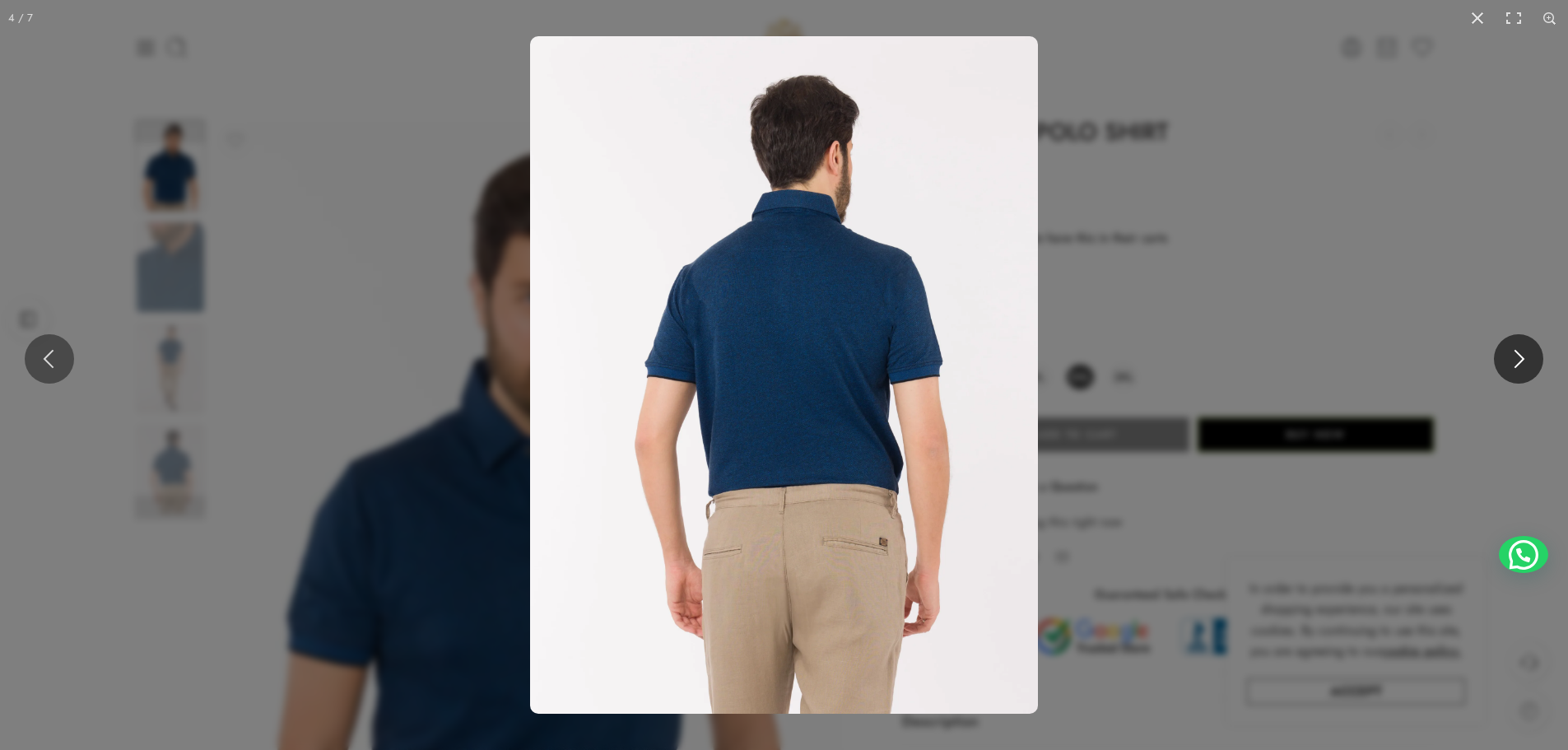
click at [1501, 357] on button at bounding box center [1519, 359] width 49 height 49
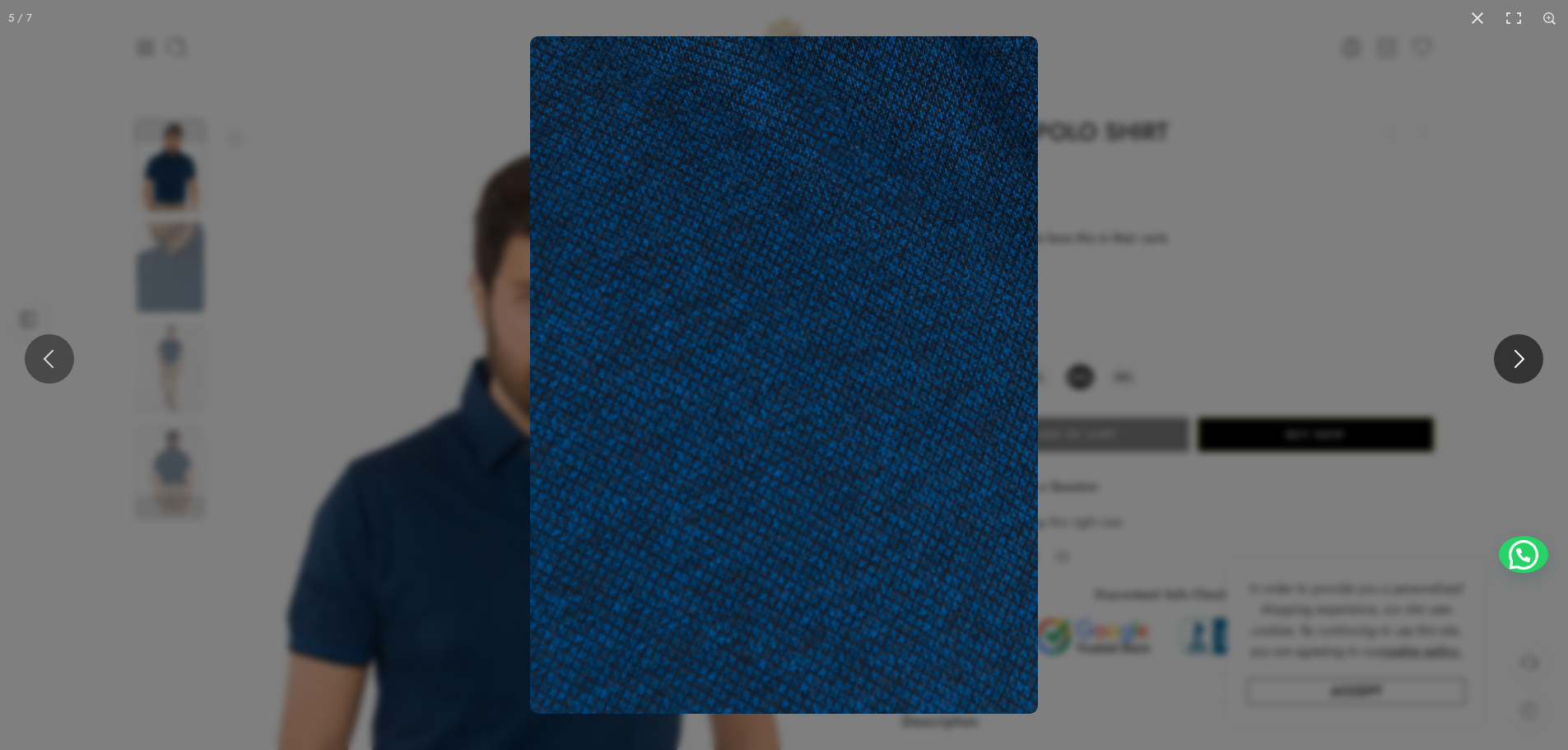
click at [1501, 357] on button at bounding box center [1519, 359] width 49 height 49
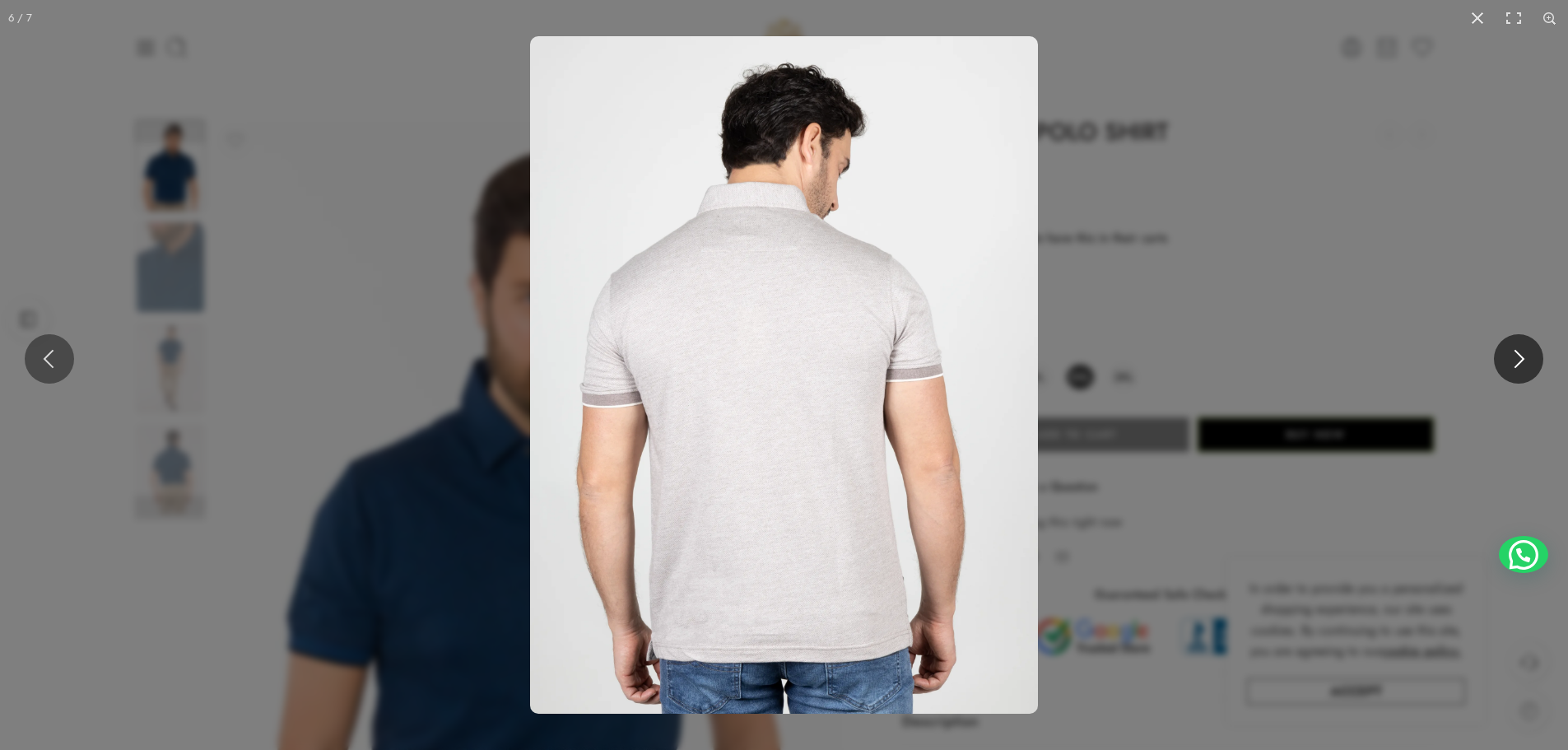
click at [1501, 357] on button at bounding box center [1519, 359] width 49 height 49
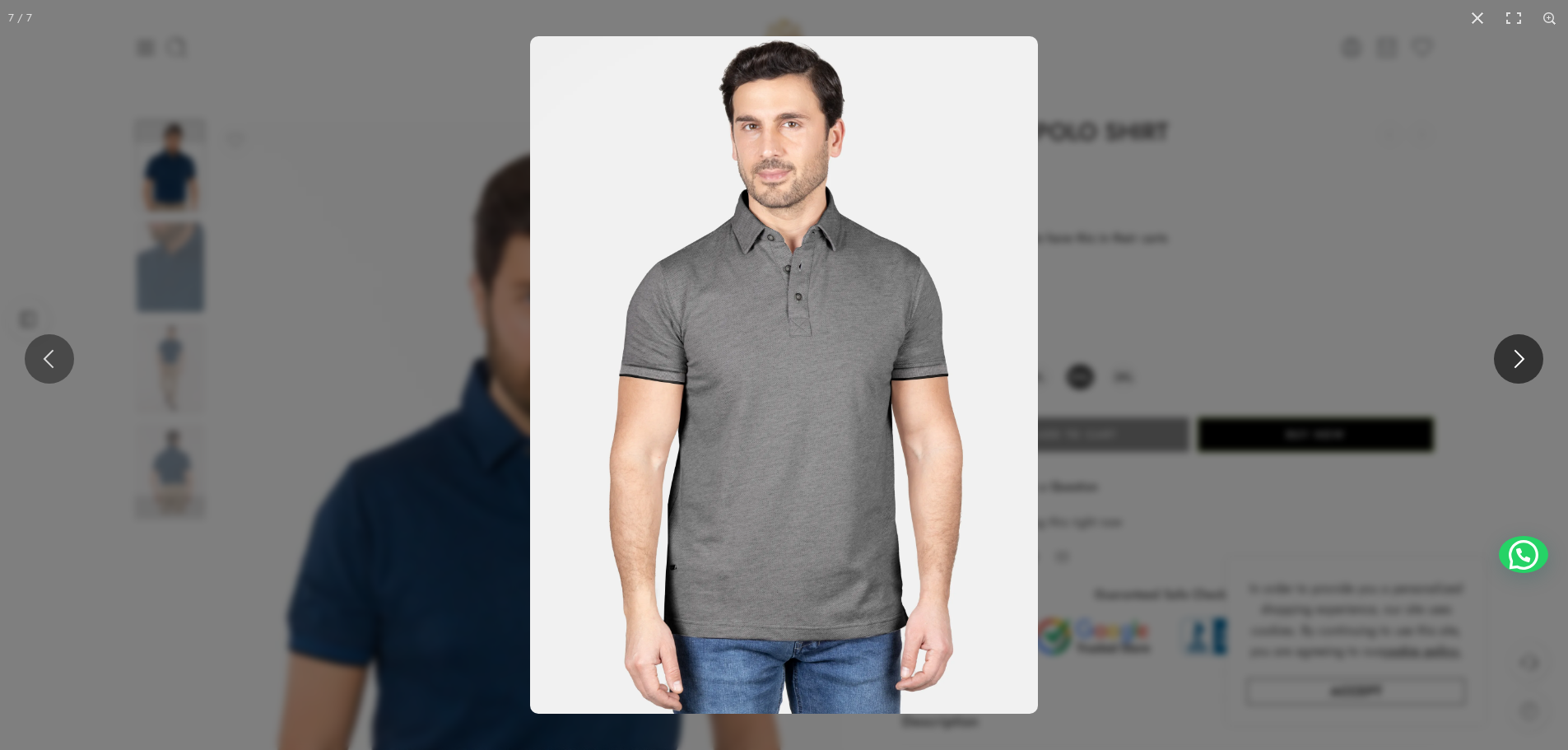
click at [1501, 357] on button at bounding box center [1519, 359] width 49 height 49
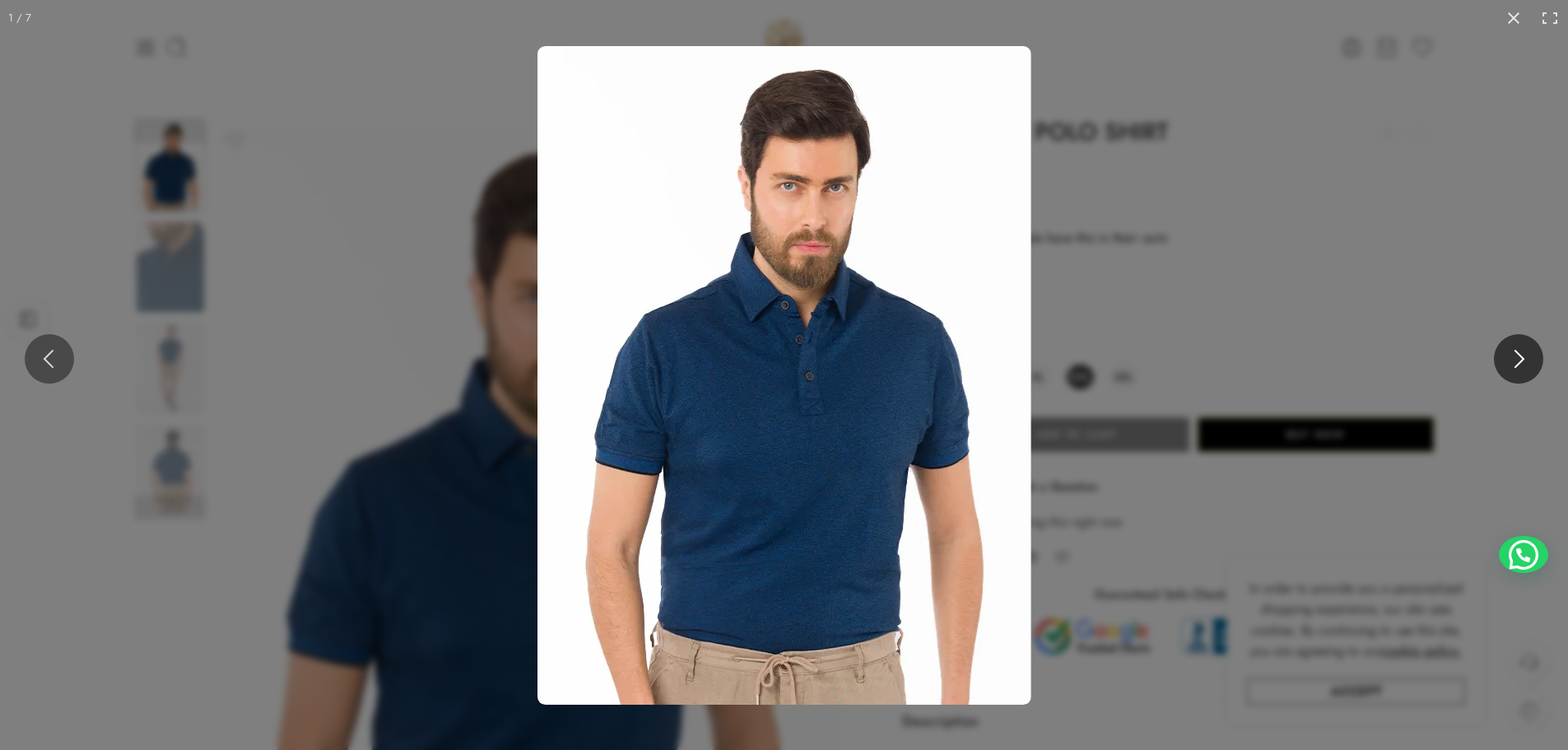
click at [1501, 357] on button at bounding box center [1519, 359] width 49 height 49
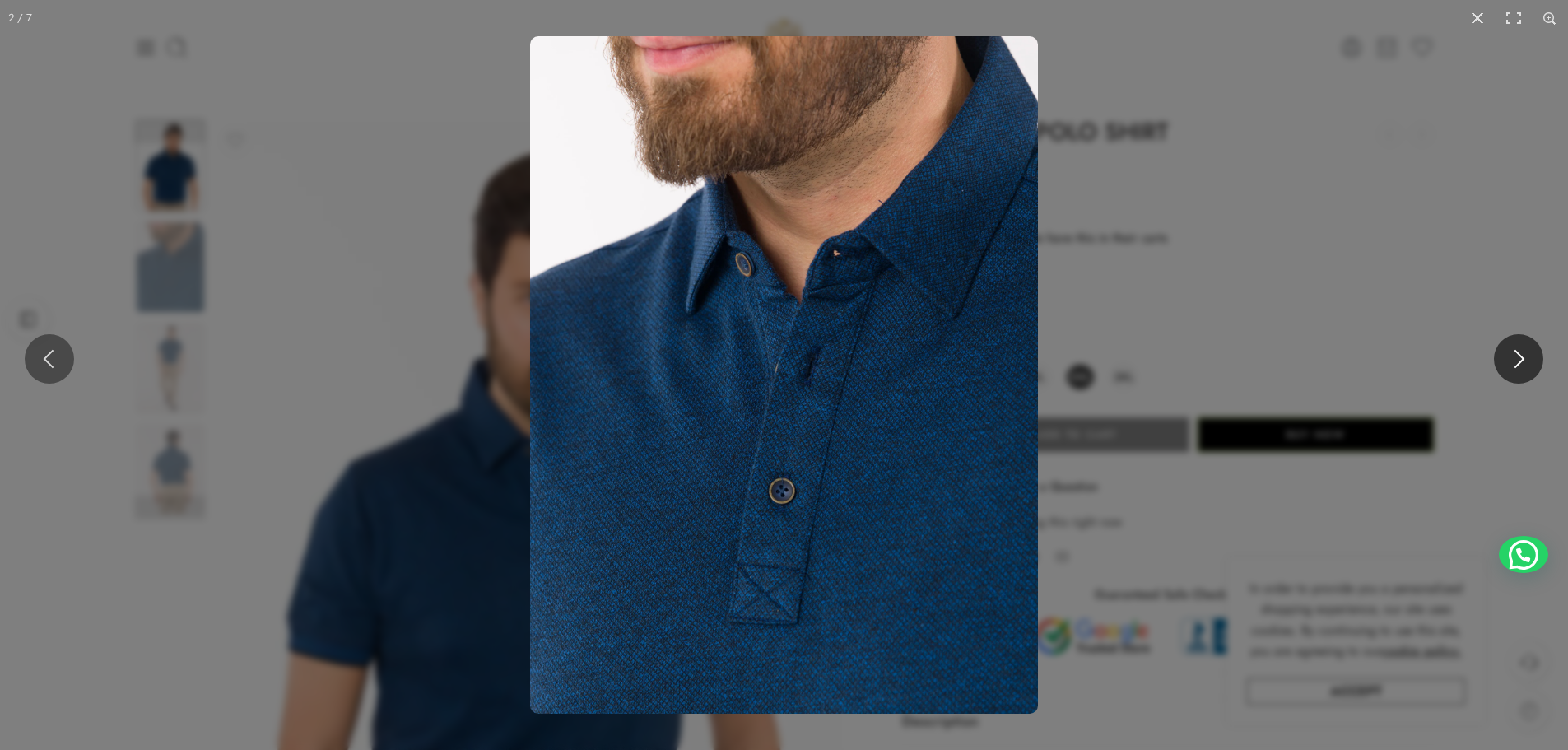
click at [1501, 357] on button at bounding box center [1519, 359] width 49 height 49
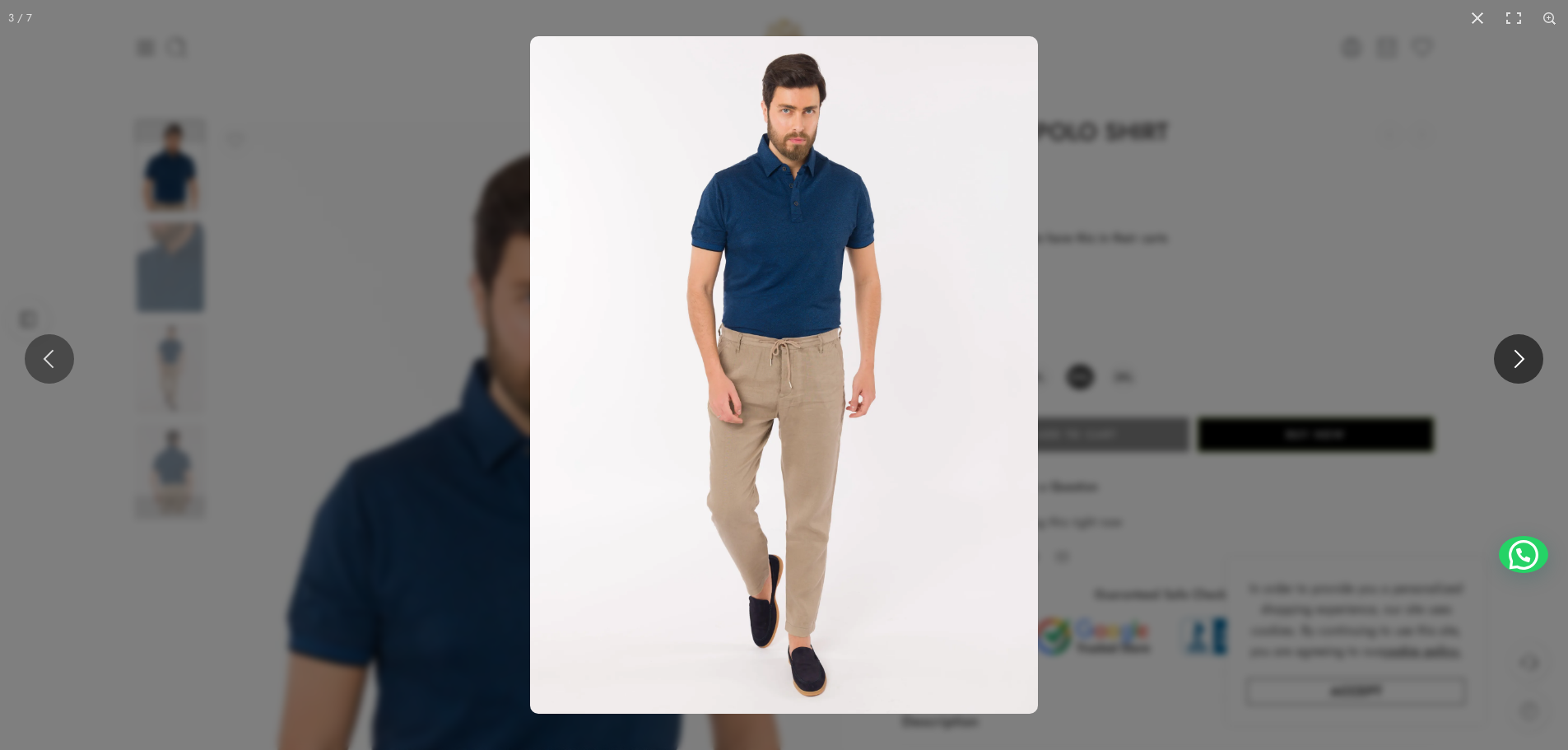
click at [1501, 357] on button at bounding box center [1519, 359] width 49 height 49
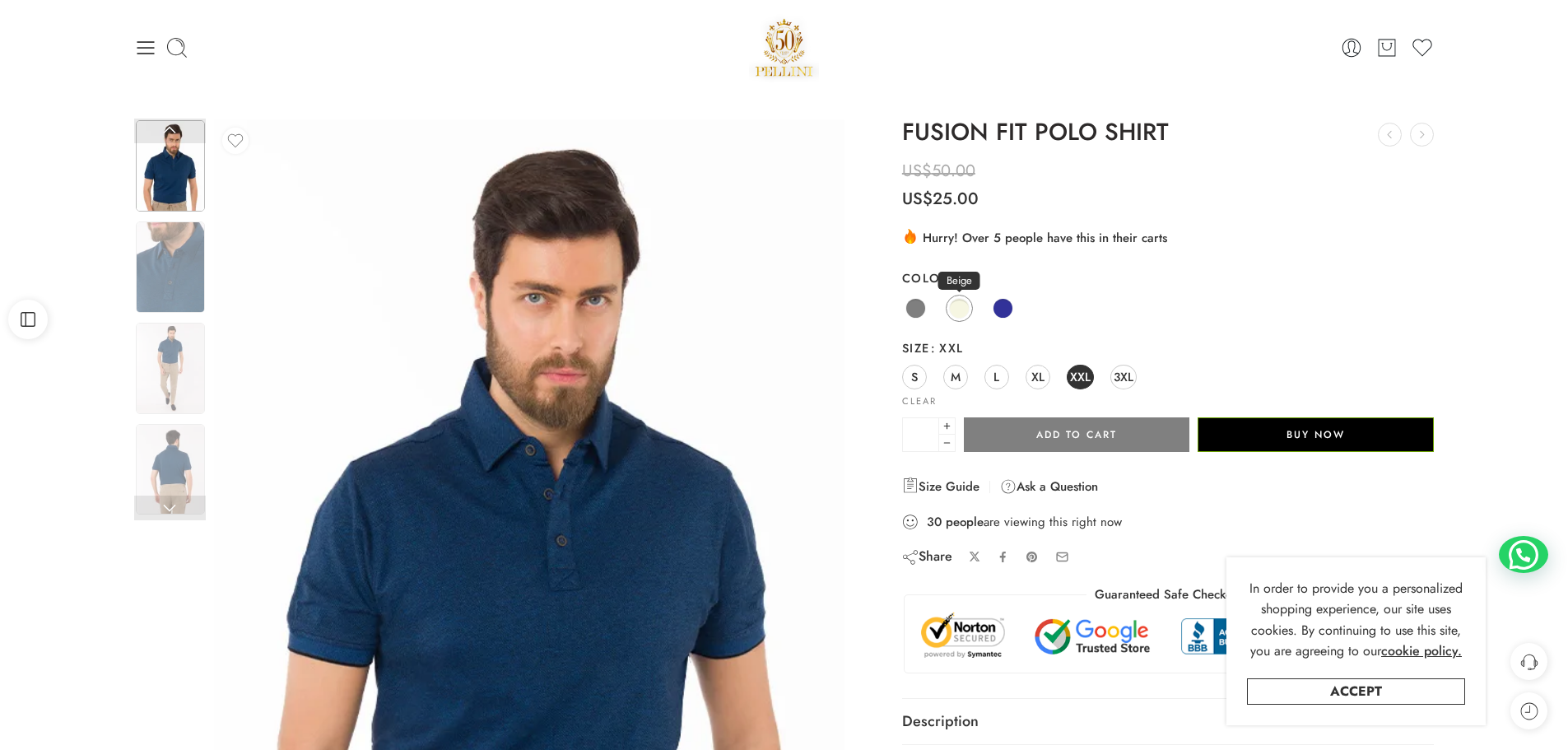
click at [958, 304] on span at bounding box center [959, 308] width 21 height 21
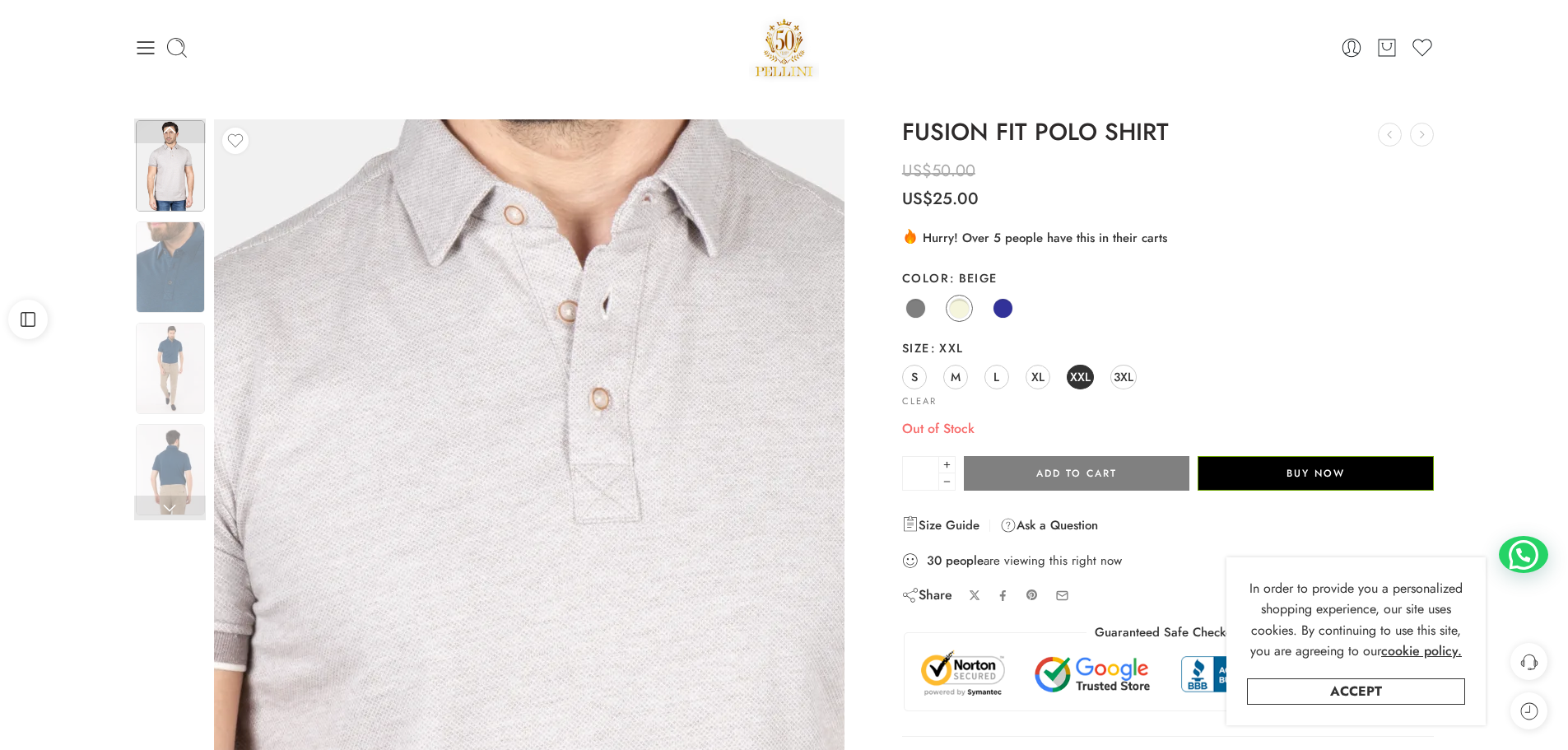
click at [512, 471] on img at bounding box center [555, 642] width 1580 height 2107
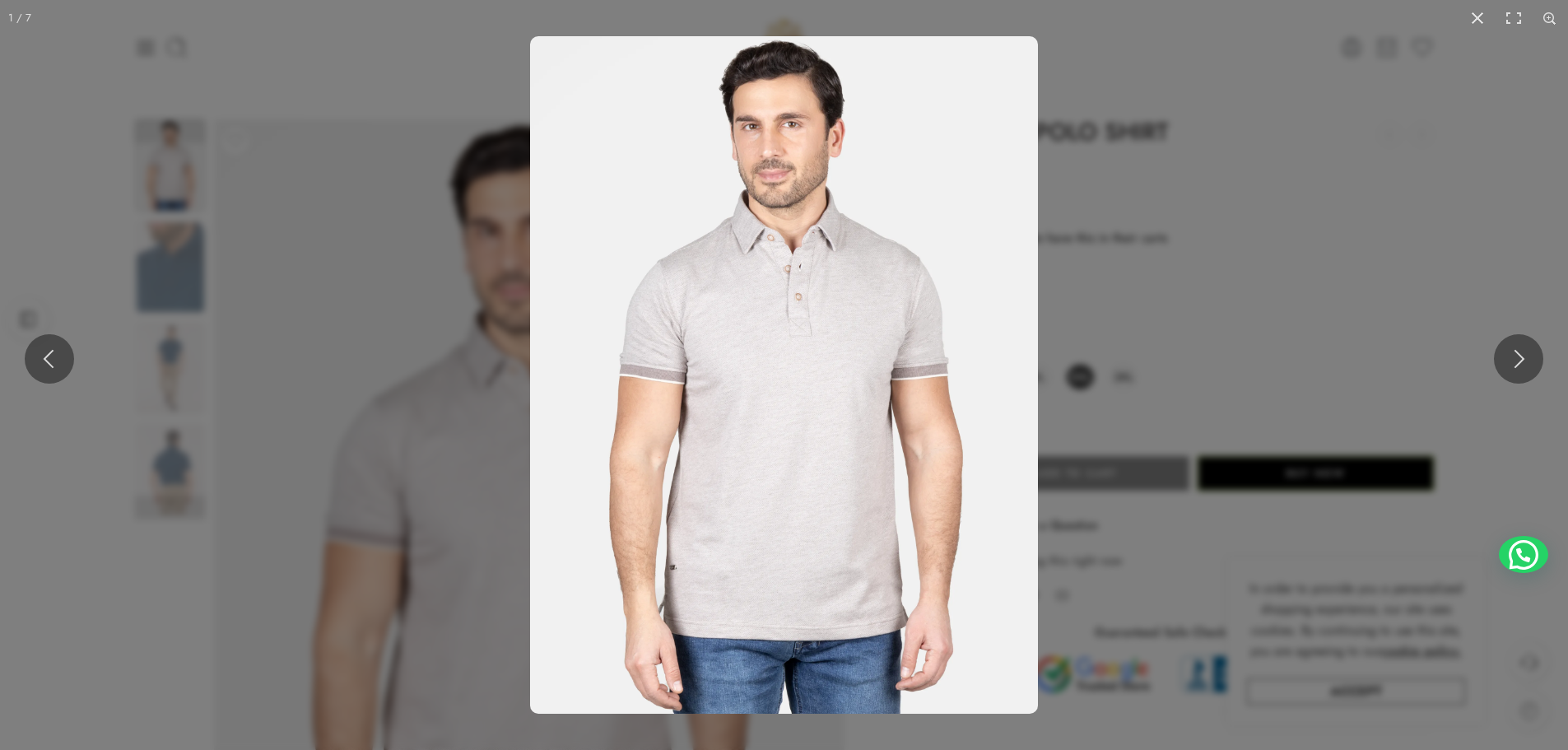
click at [822, 416] on img at bounding box center [784, 375] width 508 height 678
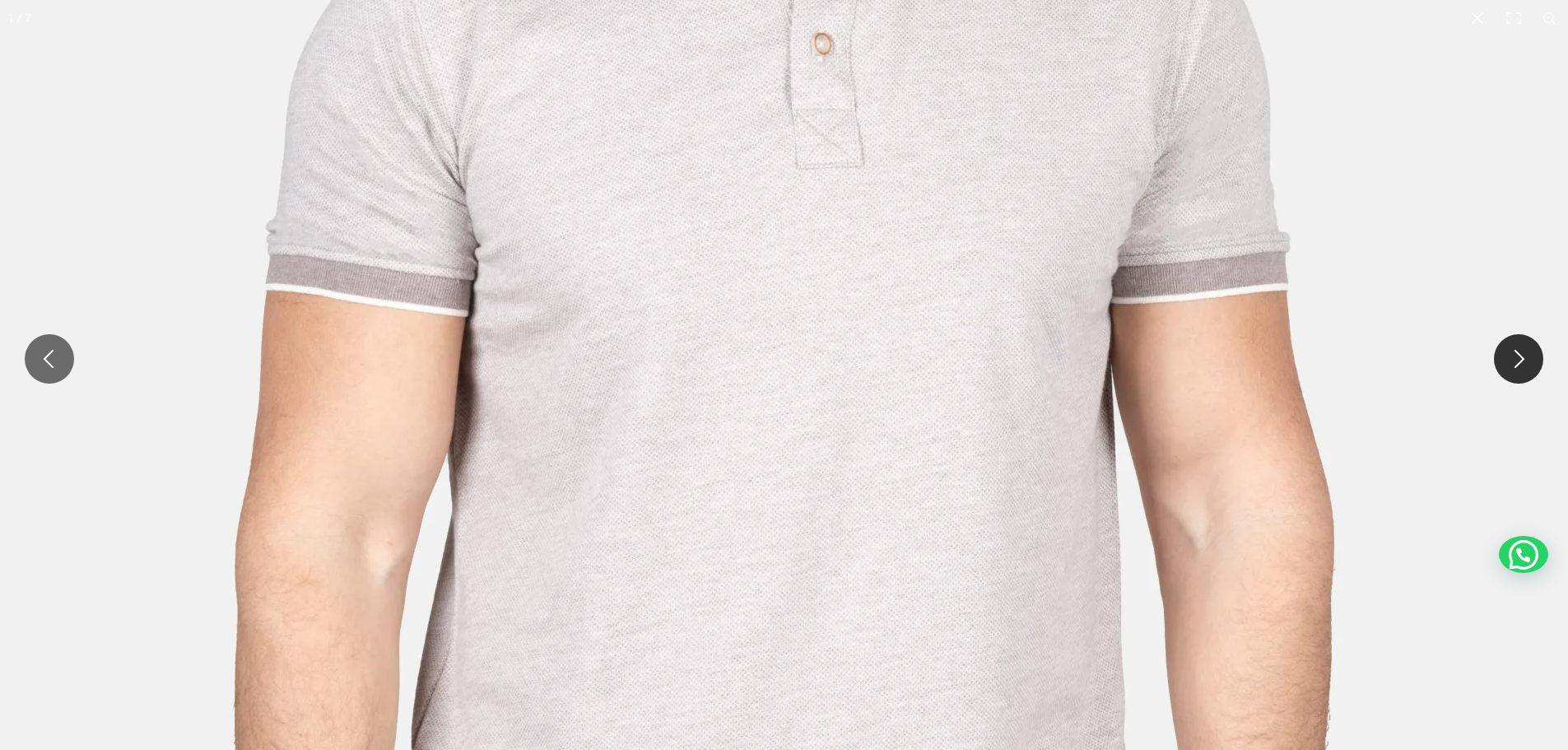
click at [1510, 371] on button at bounding box center [1519, 359] width 49 height 49
